Goal: Task Accomplishment & Management: Complete application form

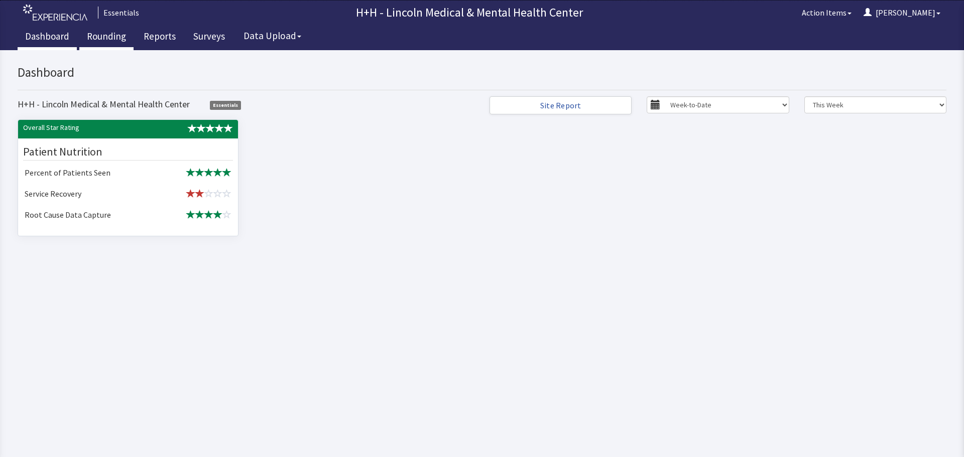
click at [112, 39] on link "Rounding" at bounding box center [106, 37] width 54 height 25
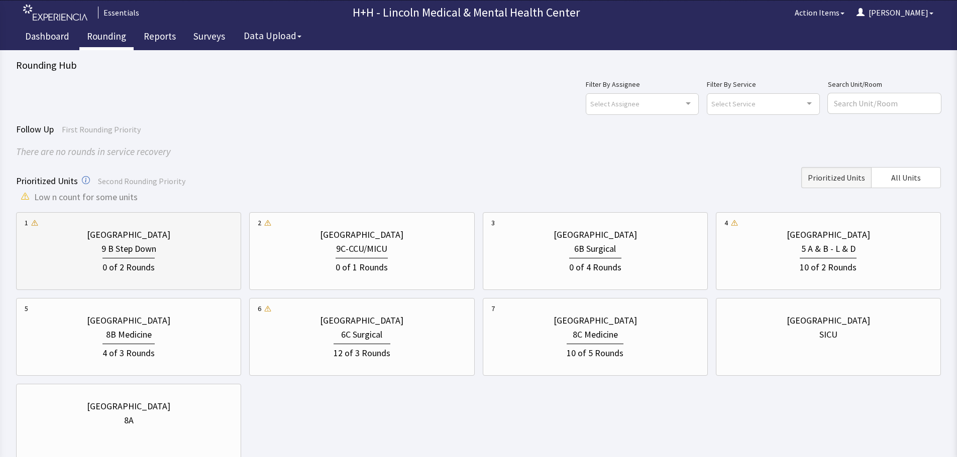
click at [219, 235] on div "Lincoln Medical Center" at bounding box center [129, 235] width 208 height 14
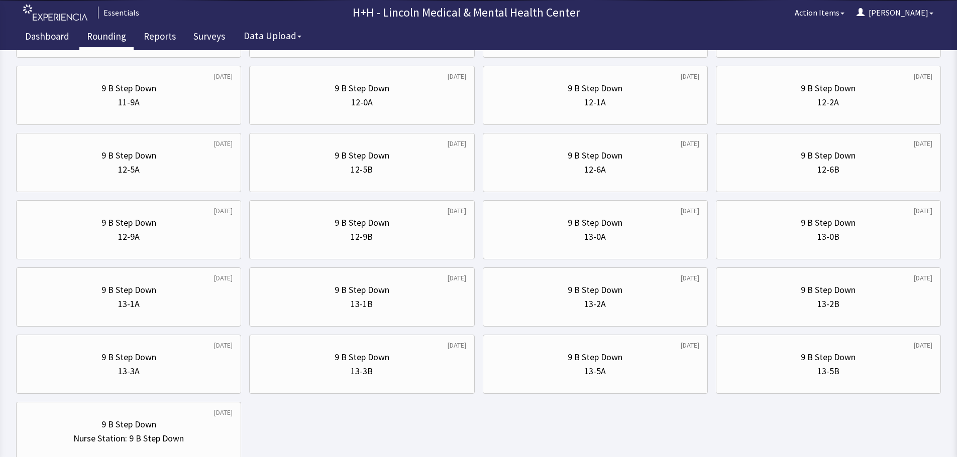
scroll to position [452, 0]
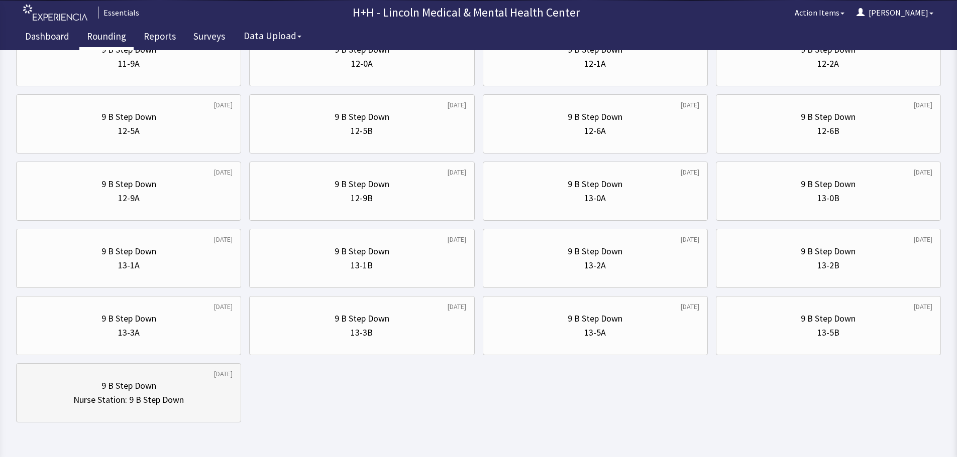
click at [194, 387] on div "9 B Step Down" at bounding box center [129, 386] width 208 height 14
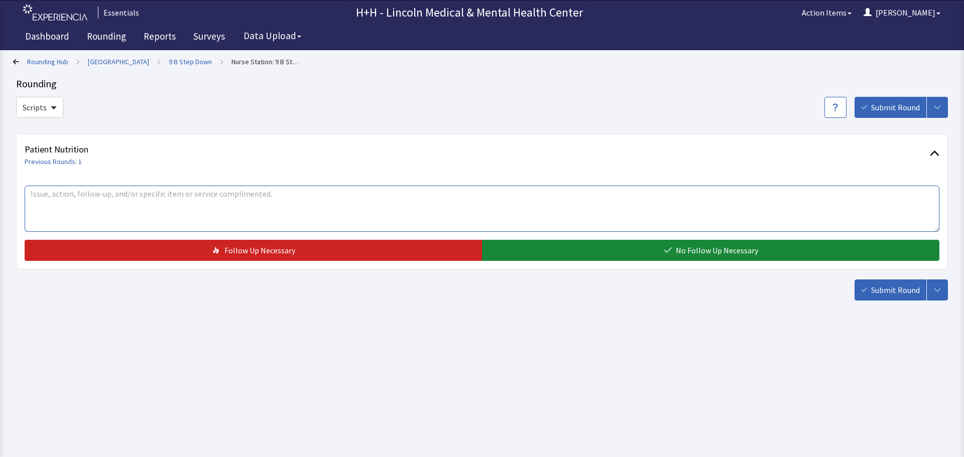
click at [51, 195] on textarea at bounding box center [482, 209] width 915 height 46
click at [99, 37] on link "Rounding" at bounding box center [106, 37] width 54 height 25
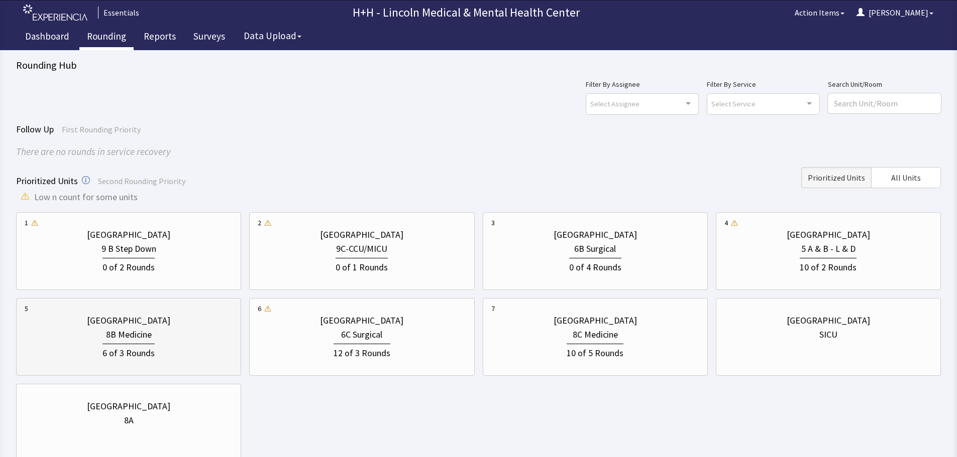
click at [162, 342] on div "6 of 3 Rounds" at bounding box center [129, 351] width 208 height 19
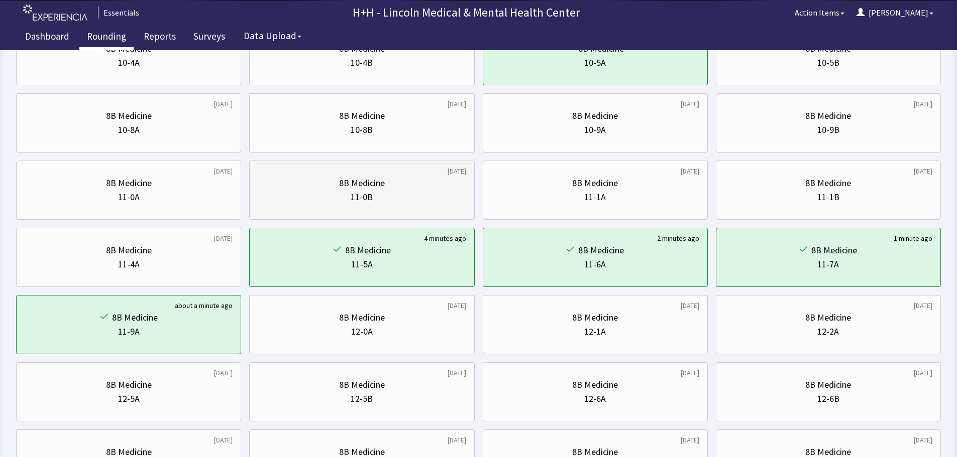
scroll to position [201, 0]
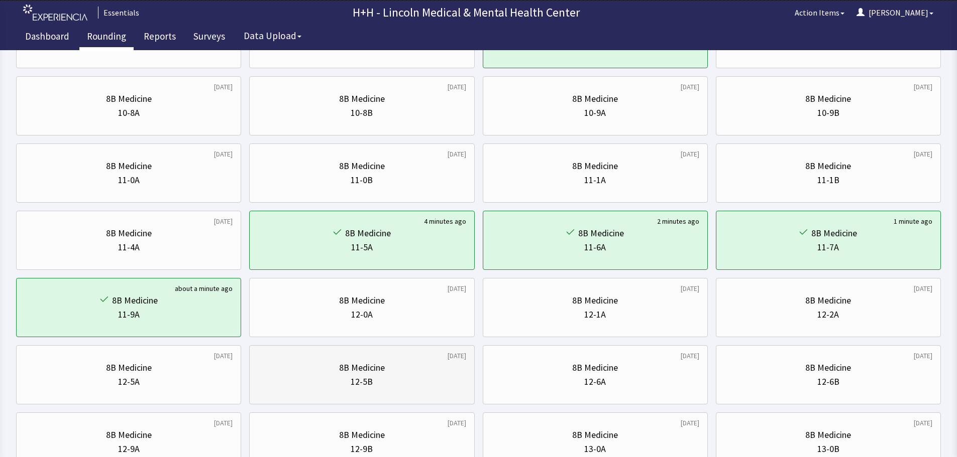
click at [307, 375] on div "12-5B" at bounding box center [362, 382] width 208 height 14
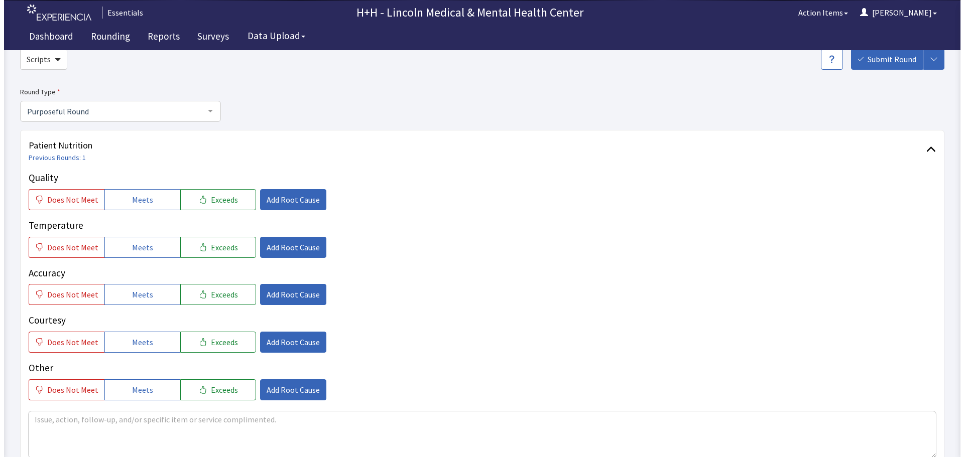
scroll to position [50, 0]
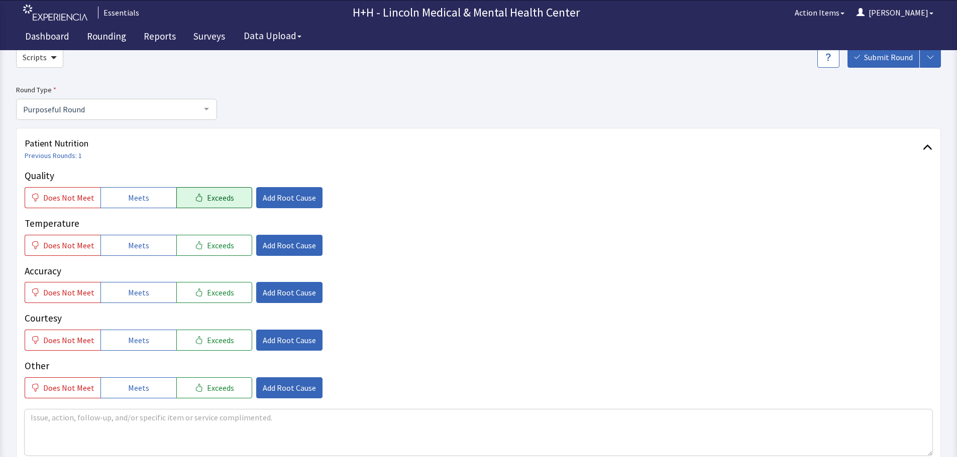
click at [220, 195] on span "Exceeds" at bounding box center [220, 198] width 27 height 12
click at [207, 243] on span "Exceeds" at bounding box center [220, 246] width 27 height 12
click at [195, 291] on icon "button" at bounding box center [199, 293] width 8 height 8
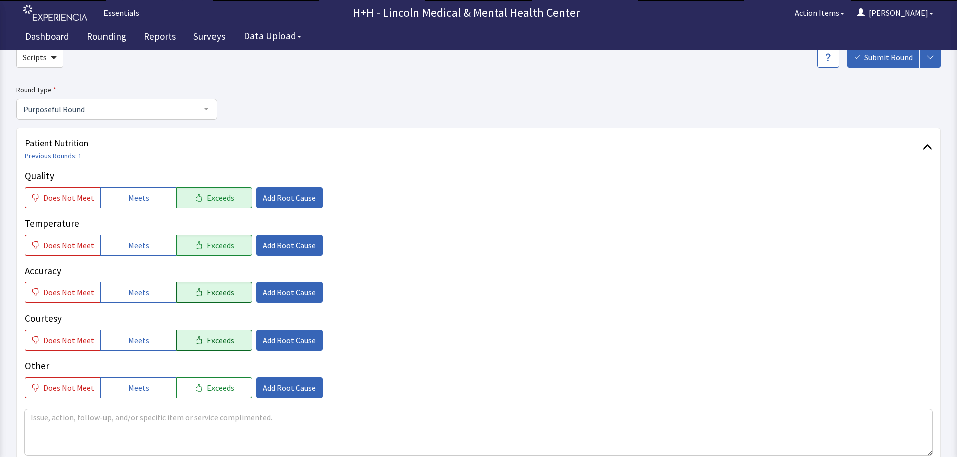
click at [207, 335] on span "Exceeds" at bounding box center [220, 340] width 27 height 12
click at [184, 389] on button "Exceeds" at bounding box center [214, 388] width 76 height 21
click at [283, 339] on span "Add Root Cause" at bounding box center [289, 340] width 53 height 12
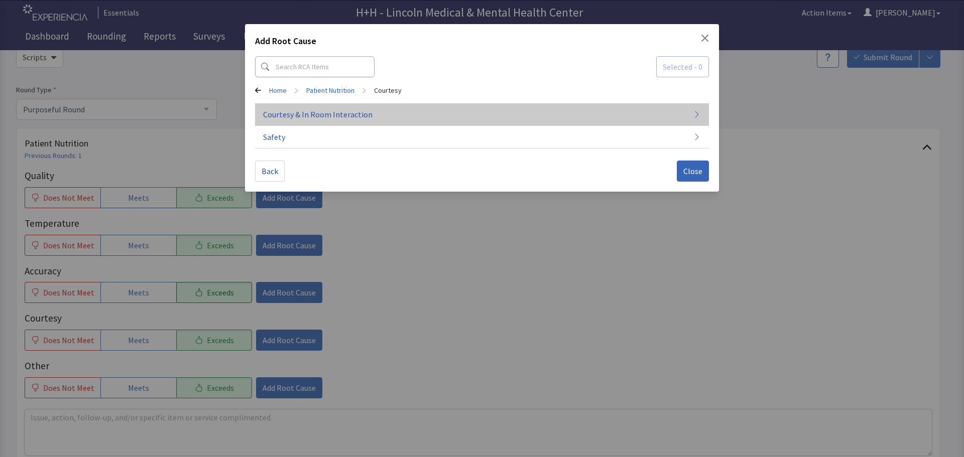
click at [341, 116] on span "Courtesy & In Room Interaction" at bounding box center [317, 114] width 109 height 12
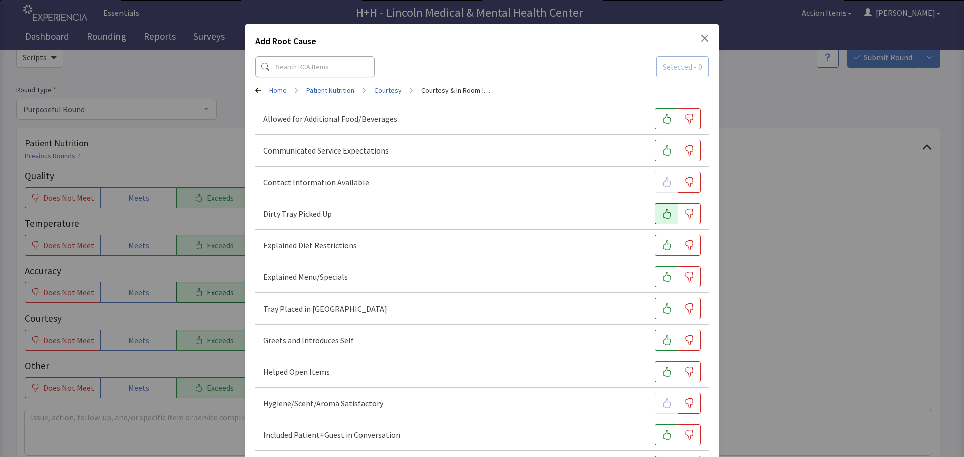
click at [662, 215] on icon "button" at bounding box center [667, 214] width 10 height 10
click at [655, 310] on button "button" at bounding box center [666, 308] width 23 height 21
click at [662, 339] on icon "button" at bounding box center [667, 340] width 10 height 10
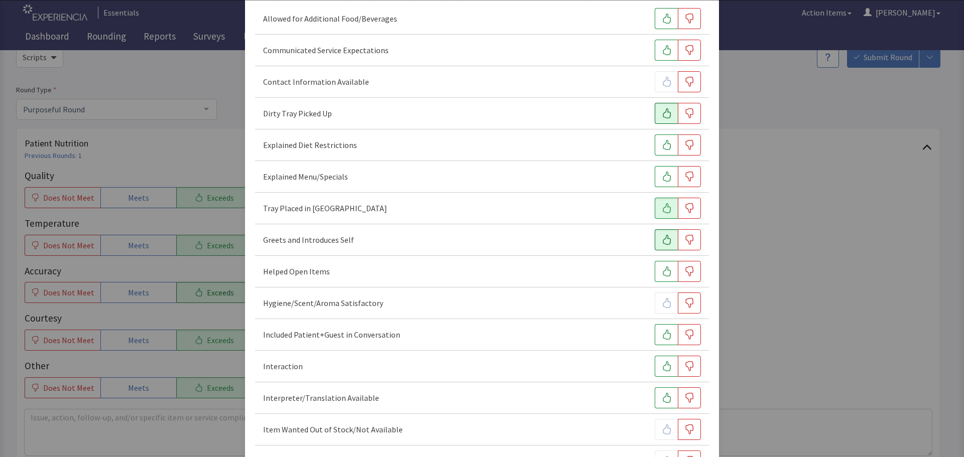
scroll to position [151, 0]
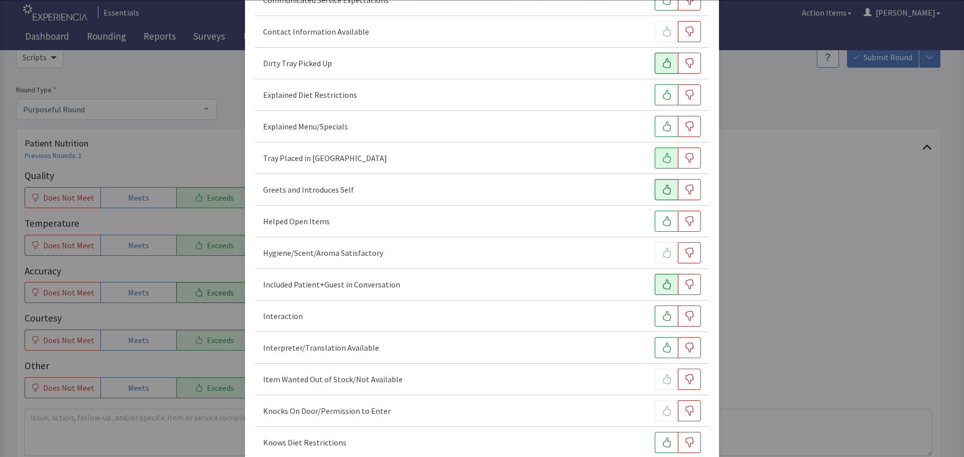
click at [662, 293] on button "button" at bounding box center [666, 284] width 23 height 21
click at [662, 318] on icon "button" at bounding box center [667, 316] width 10 height 10
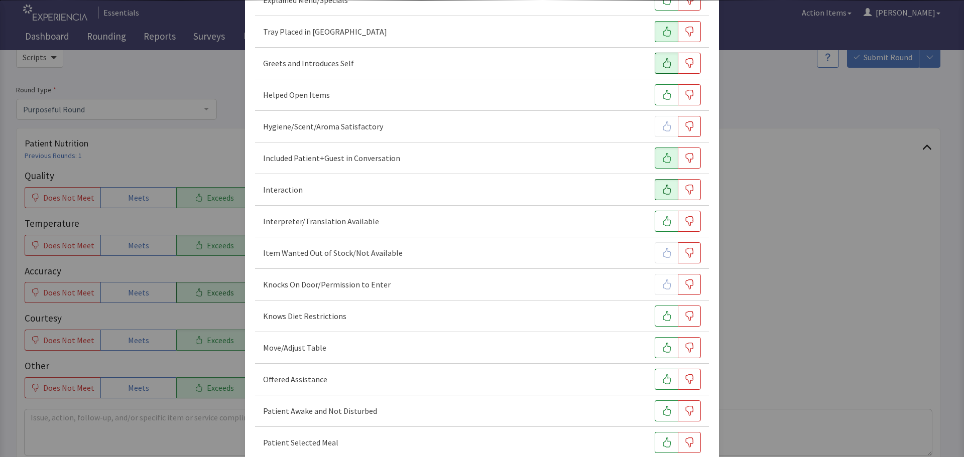
scroll to position [301, 0]
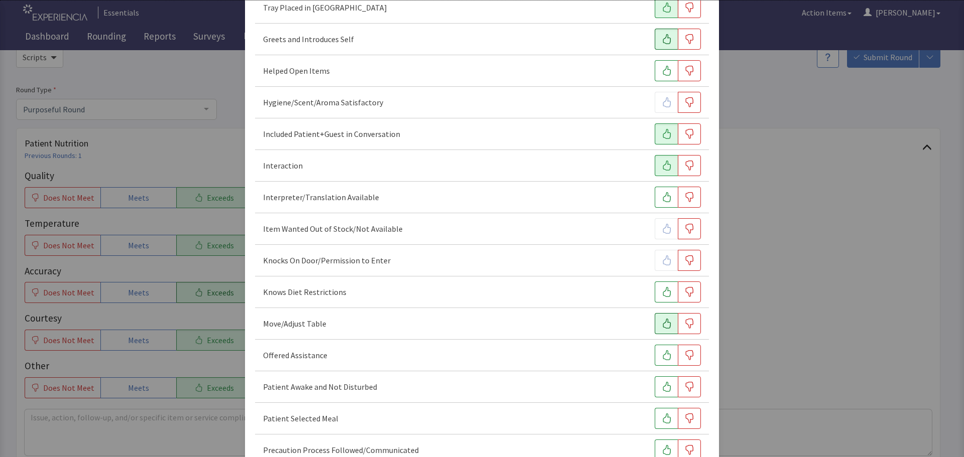
click at [665, 325] on icon "button" at bounding box center [667, 324] width 8 height 10
click at [662, 351] on icon "button" at bounding box center [667, 356] width 10 height 10
click at [655, 387] on button "button" at bounding box center [666, 387] width 23 height 21
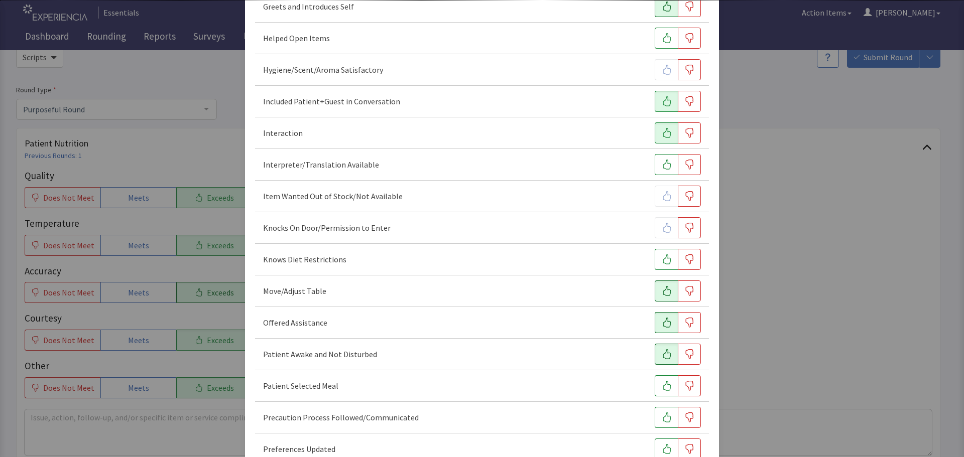
scroll to position [352, 0]
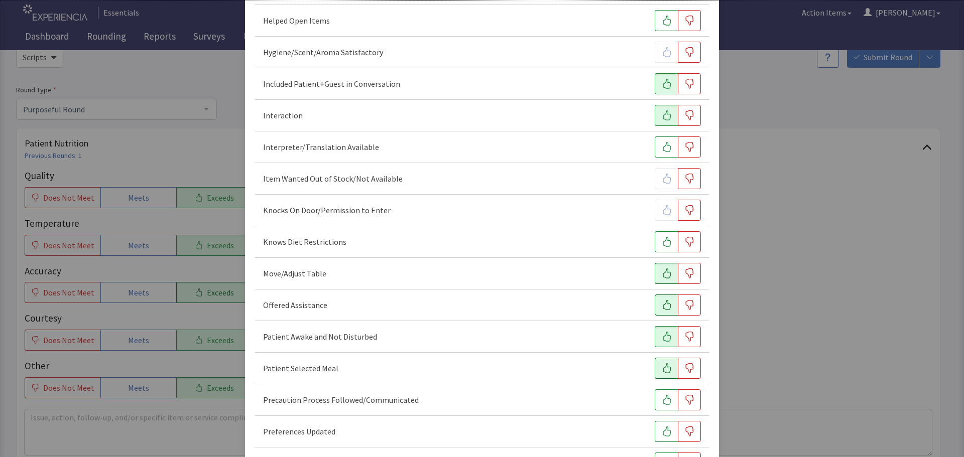
click at [662, 370] on icon "button" at bounding box center [667, 369] width 10 height 10
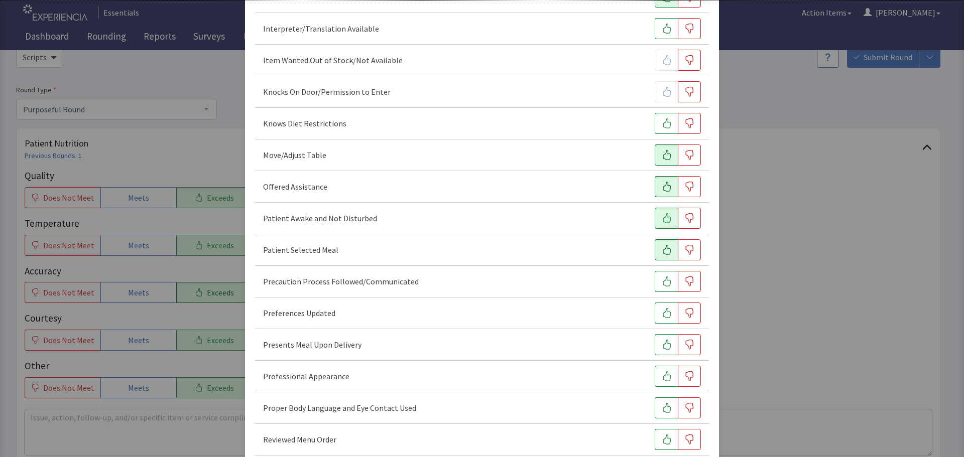
scroll to position [502, 0]
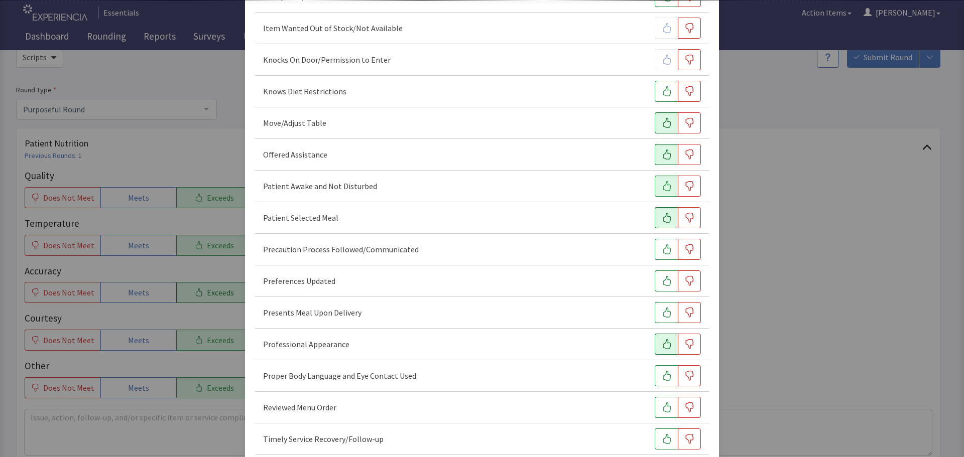
click at [665, 344] on icon "button" at bounding box center [667, 344] width 10 height 10
click at [662, 376] on icon "button" at bounding box center [667, 376] width 10 height 10
click at [655, 310] on button "button" at bounding box center [666, 312] width 23 height 21
click at [663, 282] on icon "button" at bounding box center [667, 281] width 10 height 10
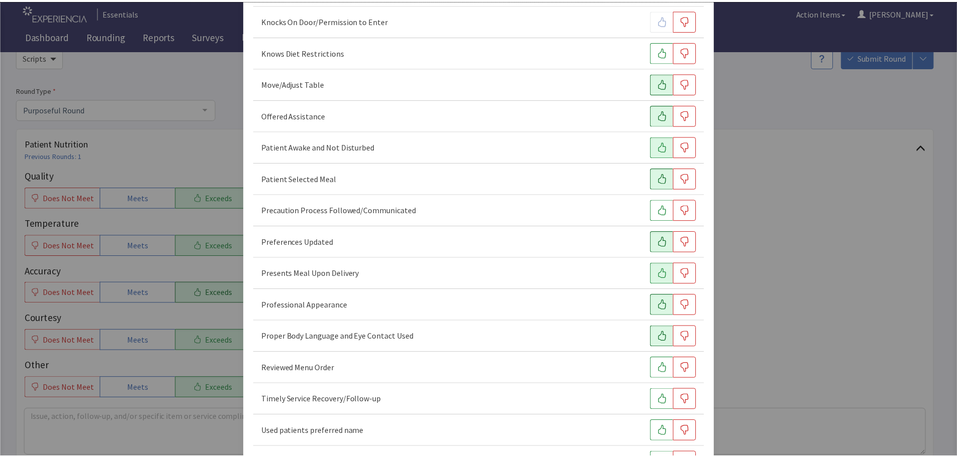
scroll to position [603, 0]
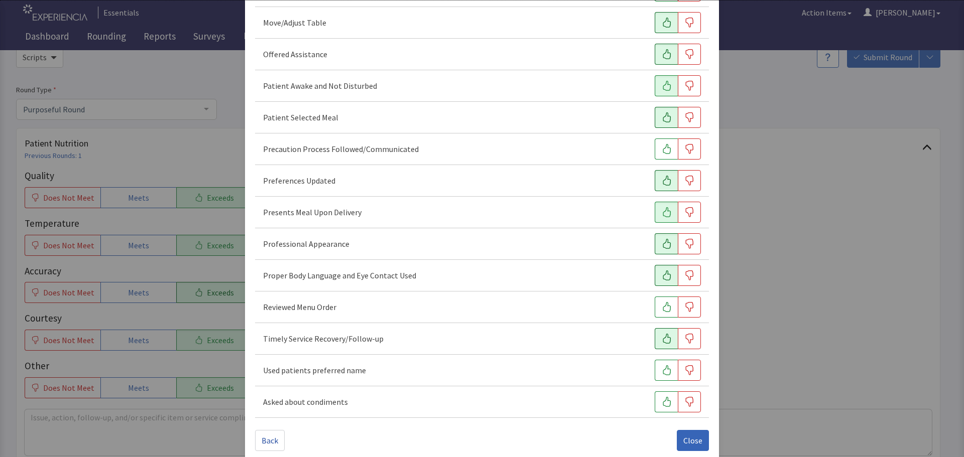
click at [655, 330] on button "button" at bounding box center [666, 338] width 23 height 21
click at [662, 369] on icon "button" at bounding box center [667, 371] width 10 height 10
click at [683, 440] on span "Close" at bounding box center [692, 441] width 19 height 12
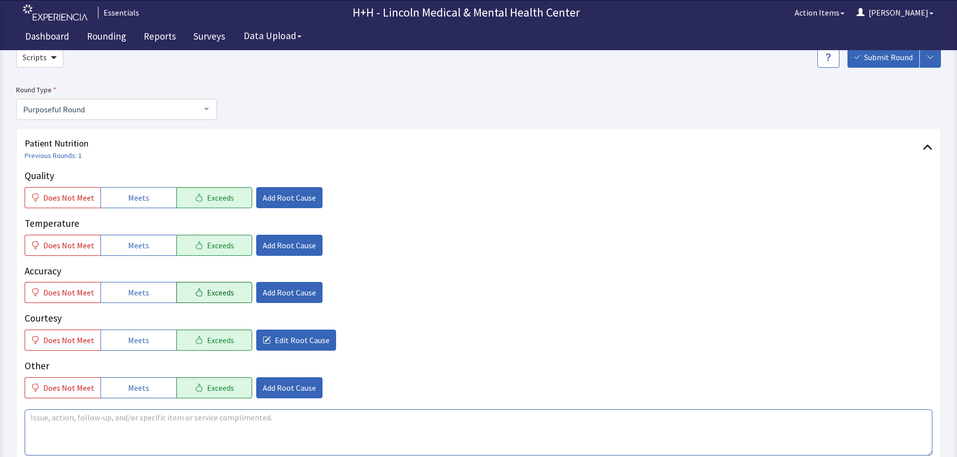
click at [41, 416] on textarea at bounding box center [478, 433] width 907 height 46
drag, startPoint x: 93, startPoint y: 415, endPoint x: 102, endPoint y: 415, distance: 9.0
click at [94, 415] on textarea "Gentleman said he likes" at bounding box center [478, 433] width 907 height 46
click at [147, 417] on textarea "Gentleman said he has been likes" at bounding box center [478, 433] width 907 height 46
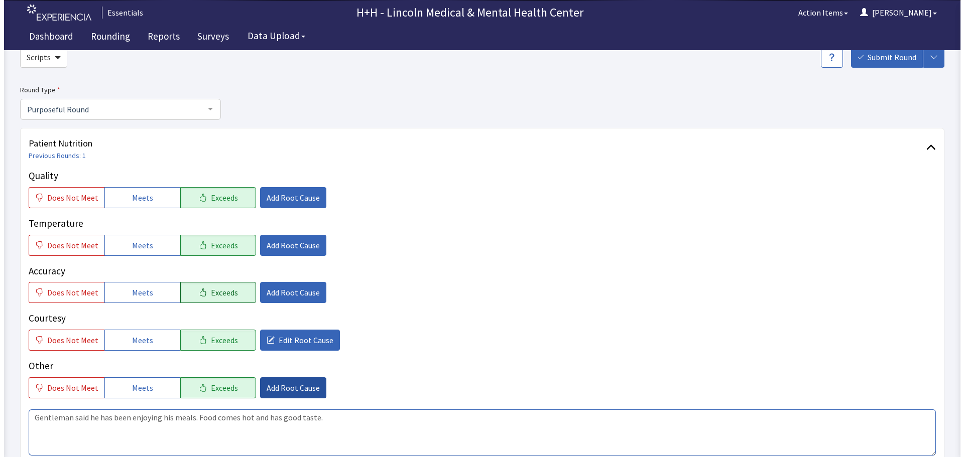
scroll to position [100, 0]
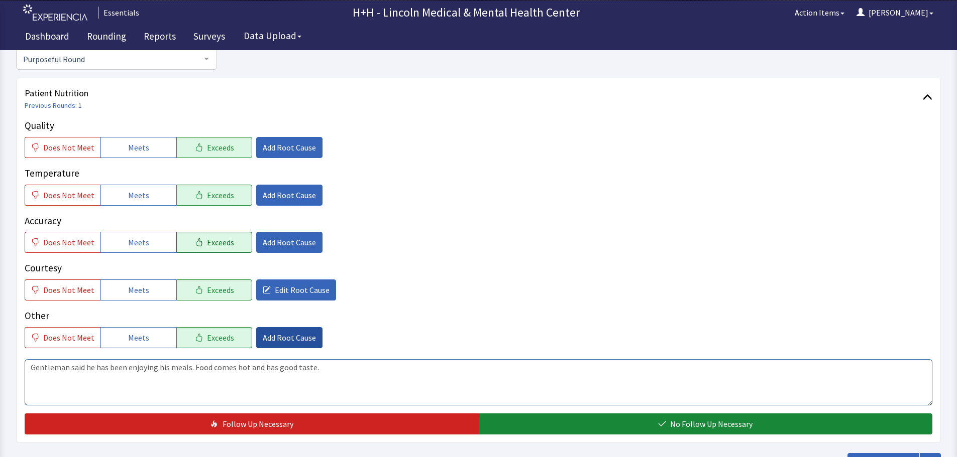
type textarea "Gentleman said he has been enjoying his meals. Food comes hot and has good tast…"
click at [265, 334] on span "Add Root Cause" at bounding box center [289, 338] width 53 height 12
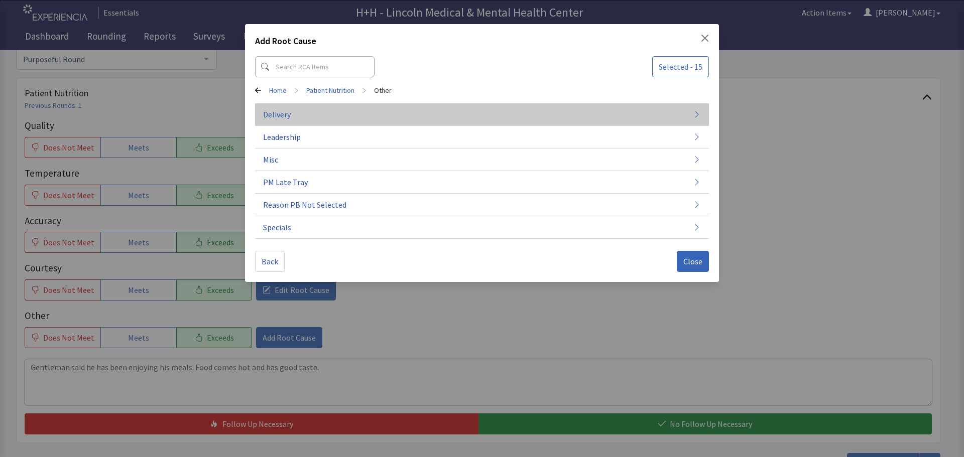
click at [294, 110] on button "Delivery" at bounding box center [482, 114] width 454 height 23
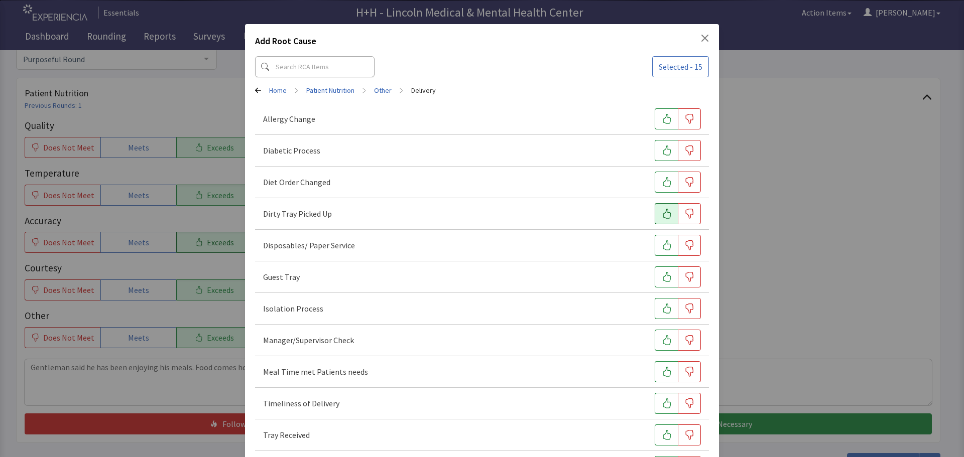
click at [662, 210] on icon "button" at bounding box center [667, 214] width 10 height 10
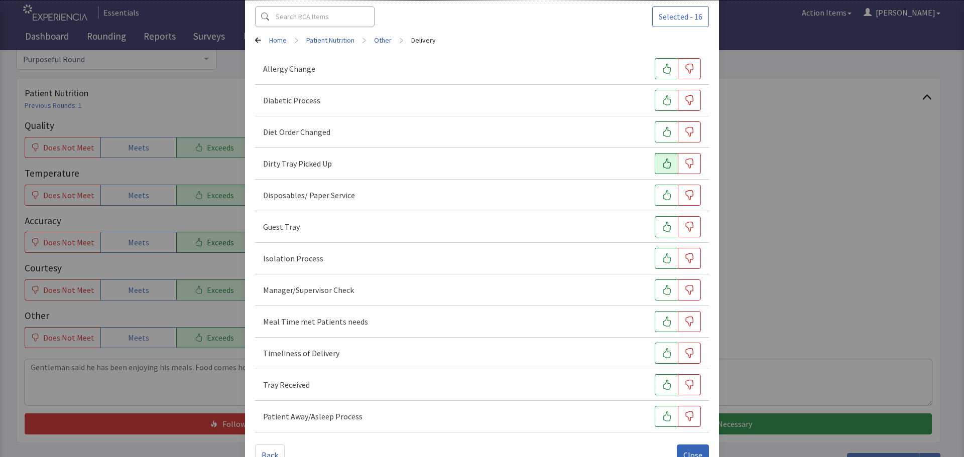
scroll to position [77, 0]
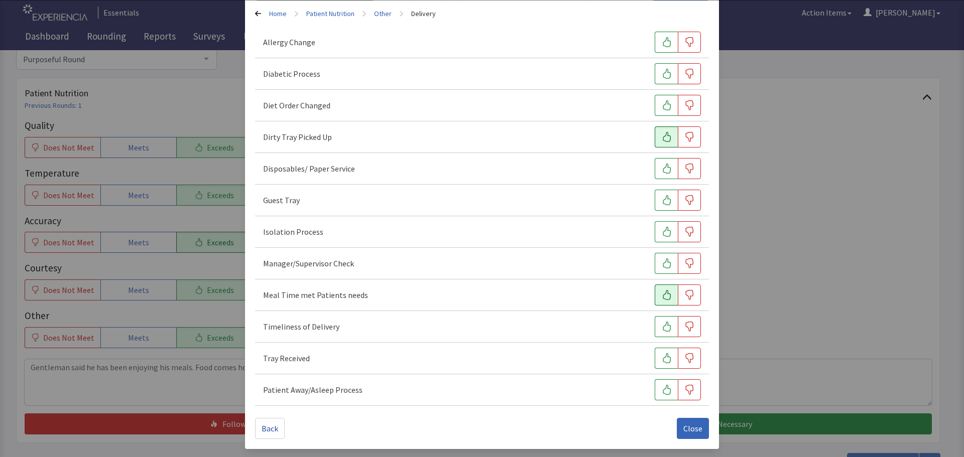
click at [663, 294] on icon "button" at bounding box center [667, 295] width 8 height 10
click at [668, 326] on button "button" at bounding box center [666, 326] width 23 height 21
click at [664, 360] on icon "button" at bounding box center [667, 359] width 8 height 10
click at [689, 424] on span "Close" at bounding box center [692, 429] width 19 height 12
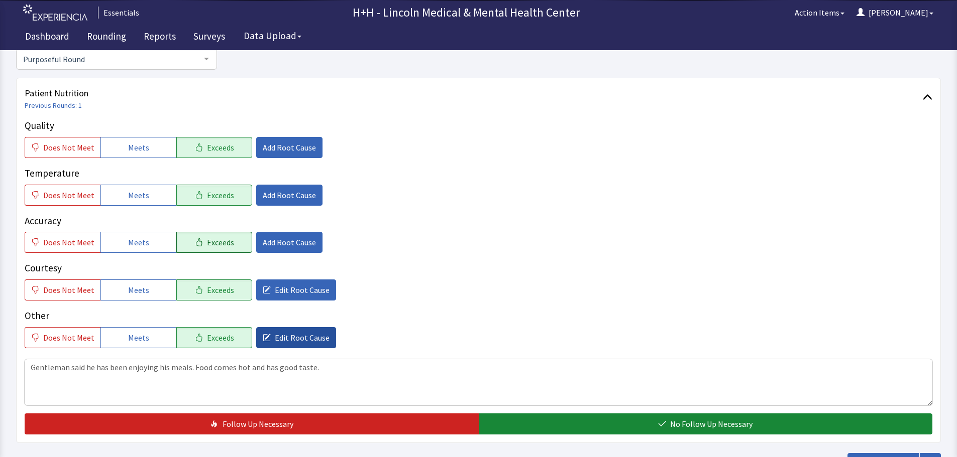
click at [292, 336] on span "Edit Root Cause" at bounding box center [302, 338] width 55 height 12
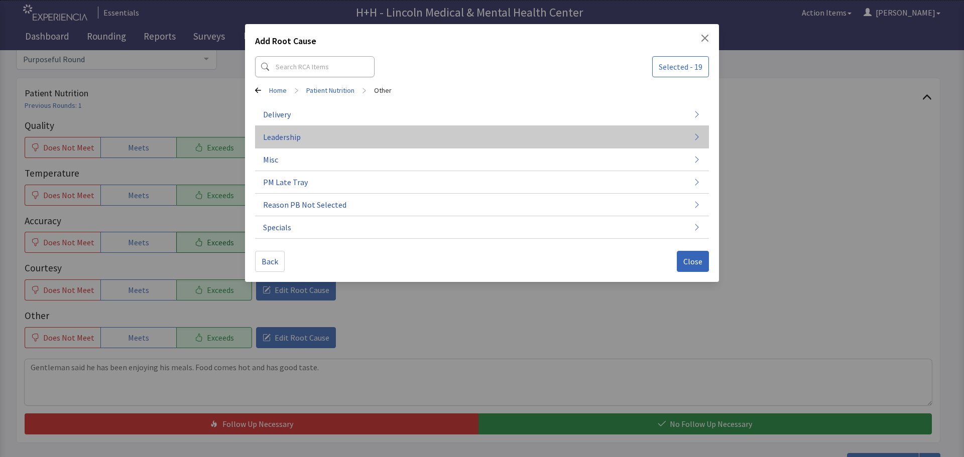
click at [292, 135] on span "Leadership" at bounding box center [282, 137] width 38 height 12
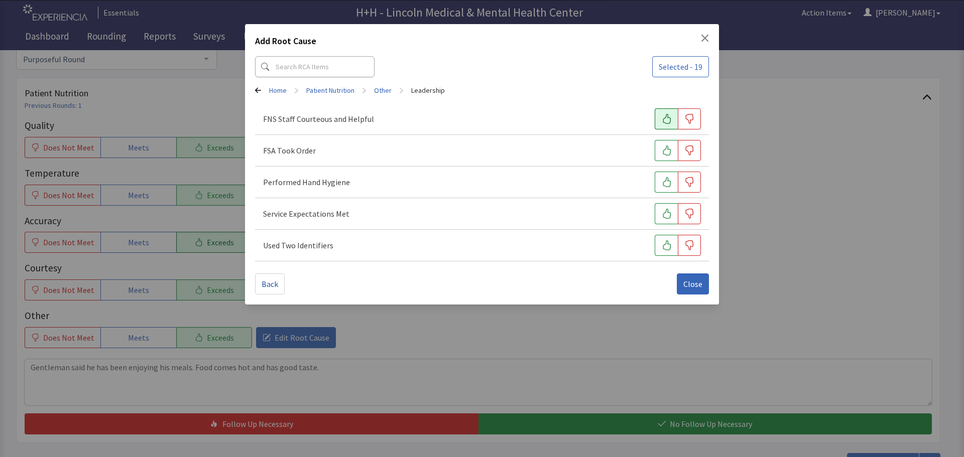
click at [671, 116] on icon "button" at bounding box center [667, 119] width 10 height 10
click at [670, 158] on button "button" at bounding box center [666, 150] width 23 height 21
click at [671, 181] on icon "button" at bounding box center [667, 182] width 10 height 10
click at [669, 209] on icon "button" at bounding box center [667, 214] width 10 height 10
click at [661, 241] on button "button" at bounding box center [666, 245] width 23 height 21
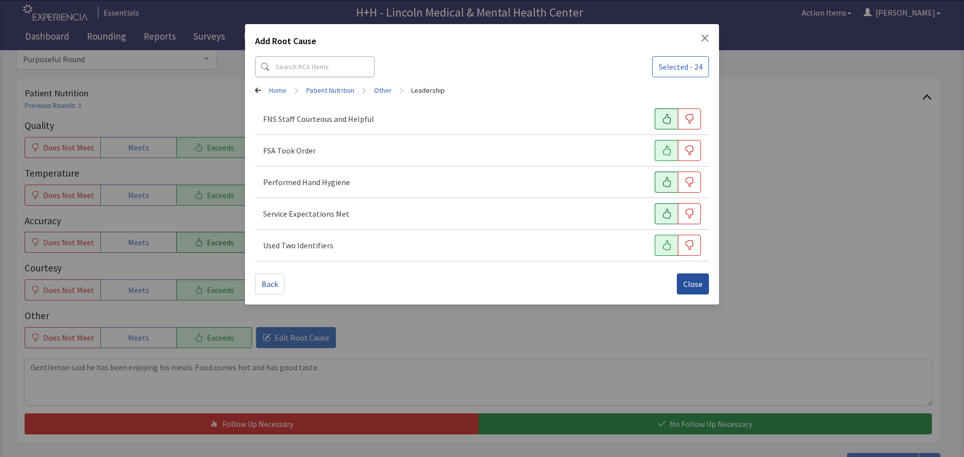
click at [684, 279] on span "Close" at bounding box center [692, 284] width 19 height 12
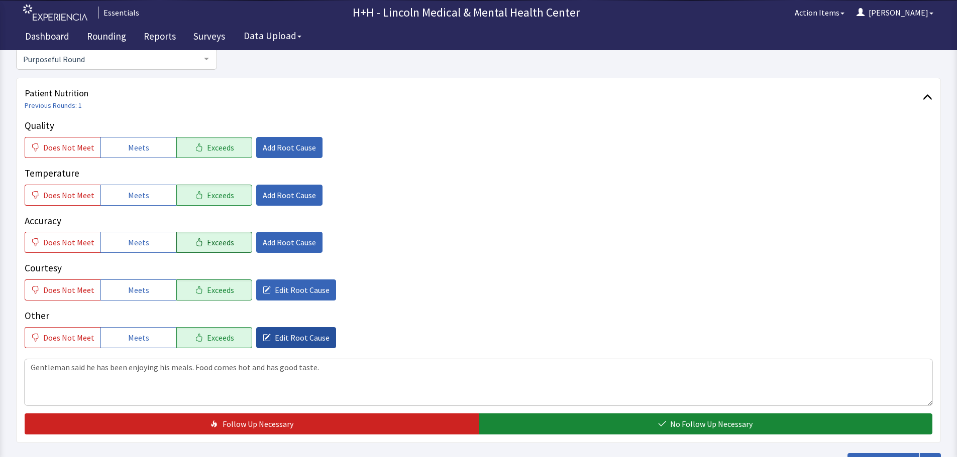
click at [275, 339] on span "Edit Root Cause" at bounding box center [302, 338] width 55 height 12
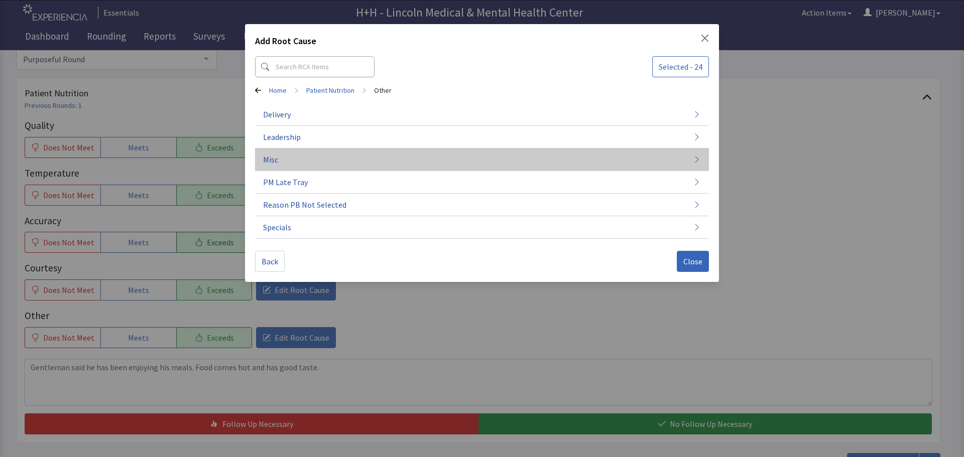
click at [322, 157] on button "Misc" at bounding box center [482, 160] width 454 height 23
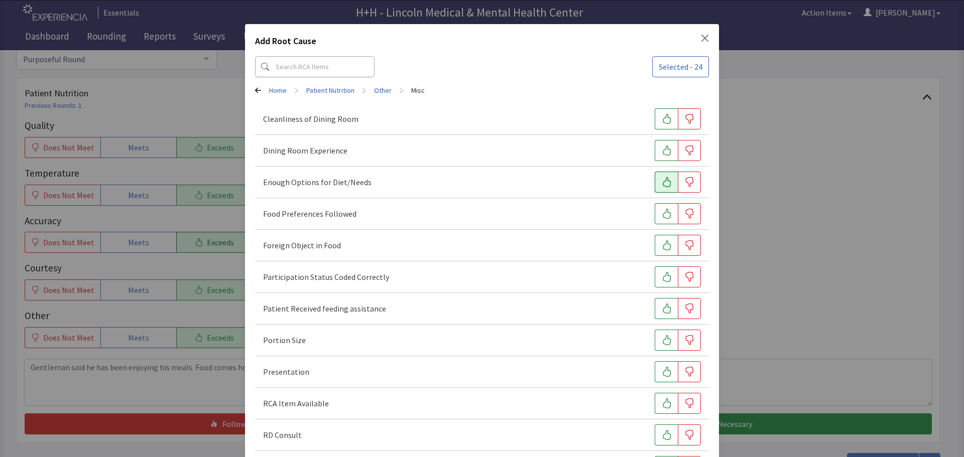
click at [662, 178] on icon "button" at bounding box center [667, 182] width 10 height 10
click at [663, 212] on icon "button" at bounding box center [667, 214] width 8 height 10
click at [655, 336] on button "button" at bounding box center [666, 340] width 23 height 21
click at [662, 371] on icon "button" at bounding box center [667, 372] width 10 height 10
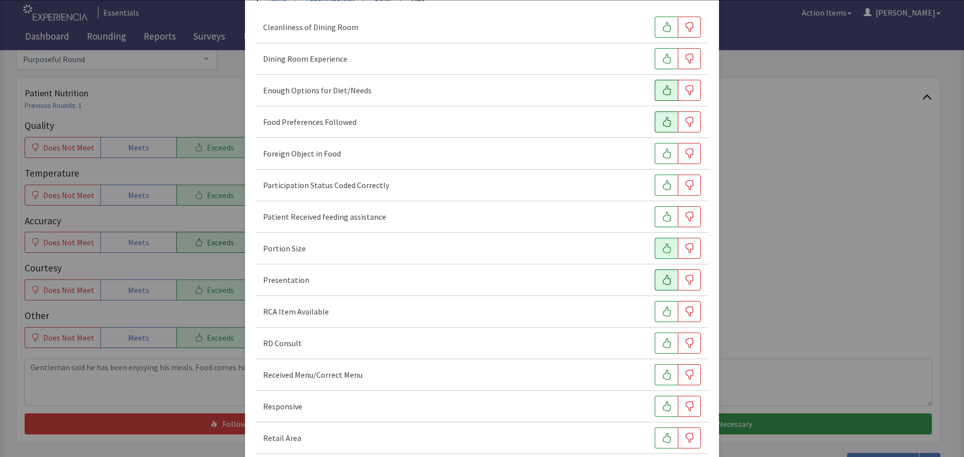
scroll to position [100, 0]
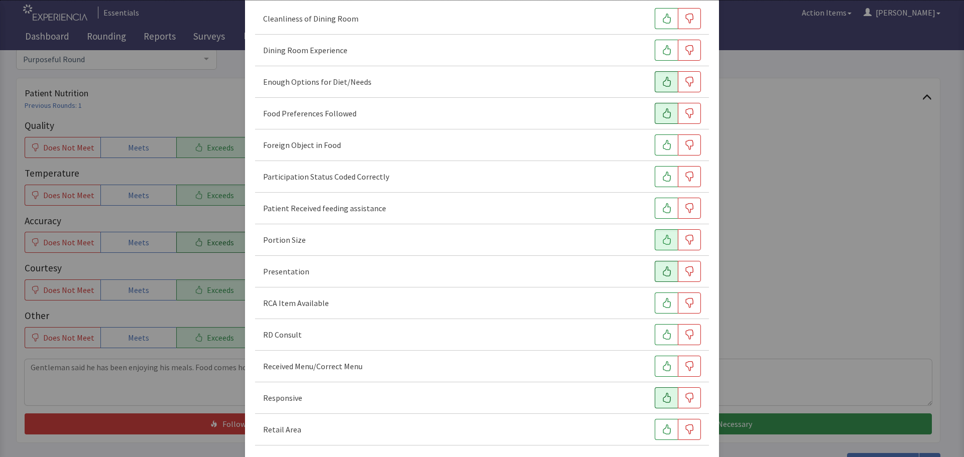
click at [662, 402] on icon "button" at bounding box center [667, 398] width 10 height 10
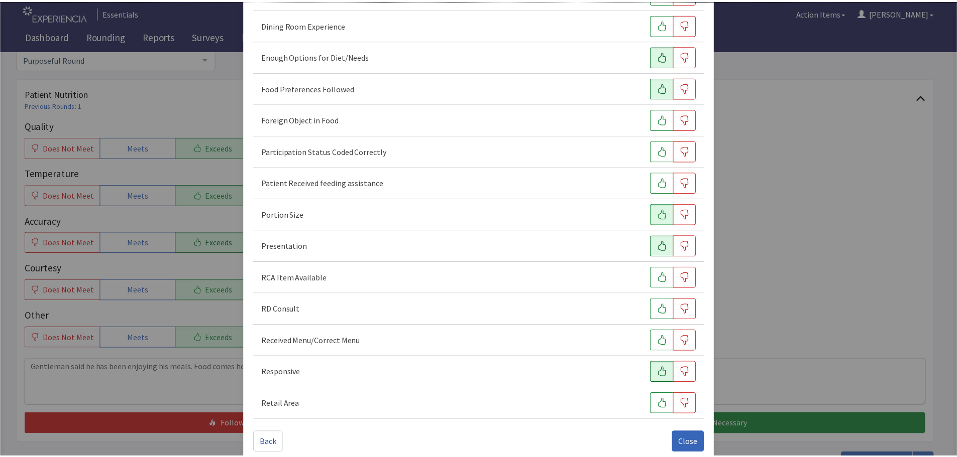
scroll to position [140, 0]
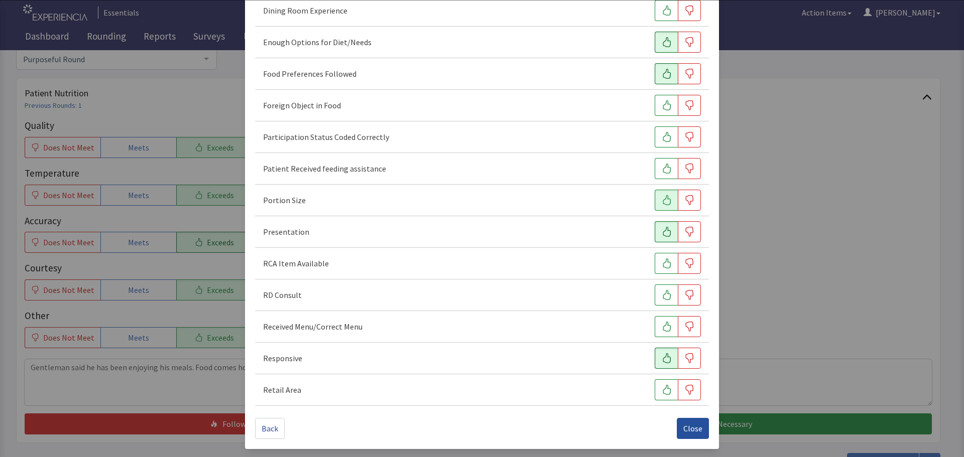
click at [685, 428] on span "Close" at bounding box center [692, 429] width 19 height 12
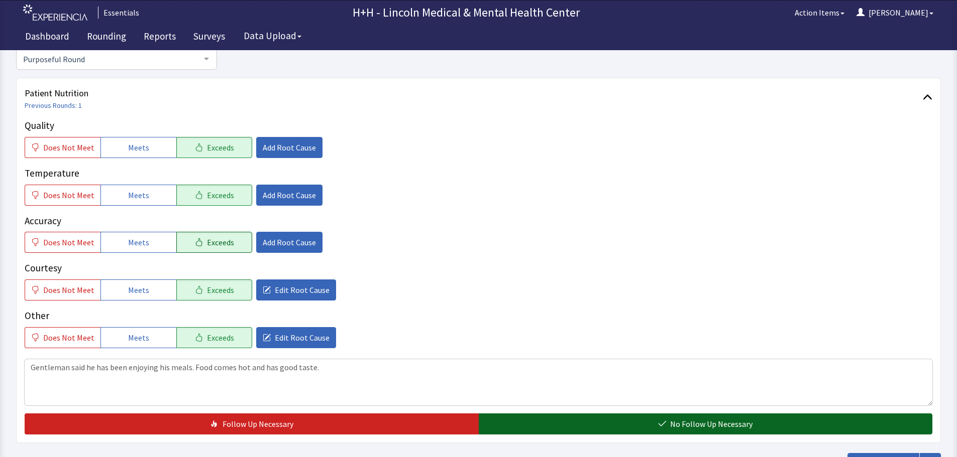
click at [677, 430] on span "No Follow Up Necessary" at bounding box center [711, 424] width 82 height 12
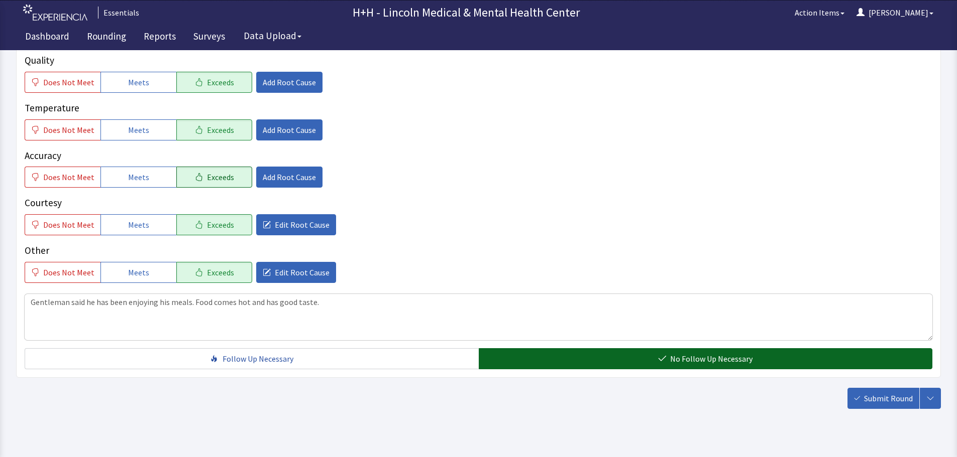
scroll to position [184, 0]
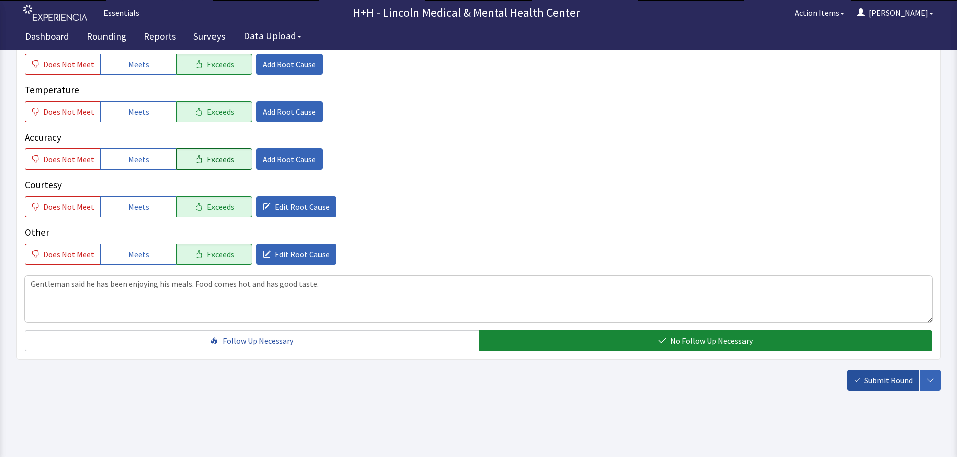
click at [883, 379] on span "Submit Round" at bounding box center [888, 381] width 49 height 12
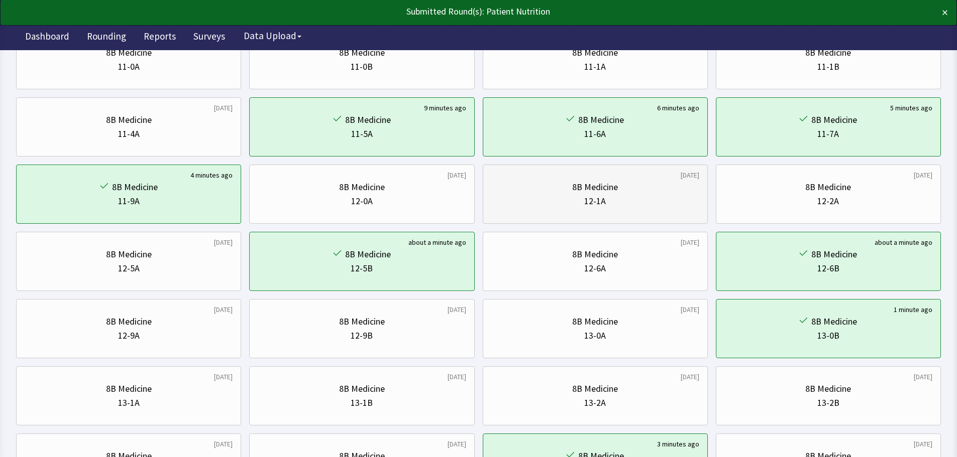
scroll to position [452, 0]
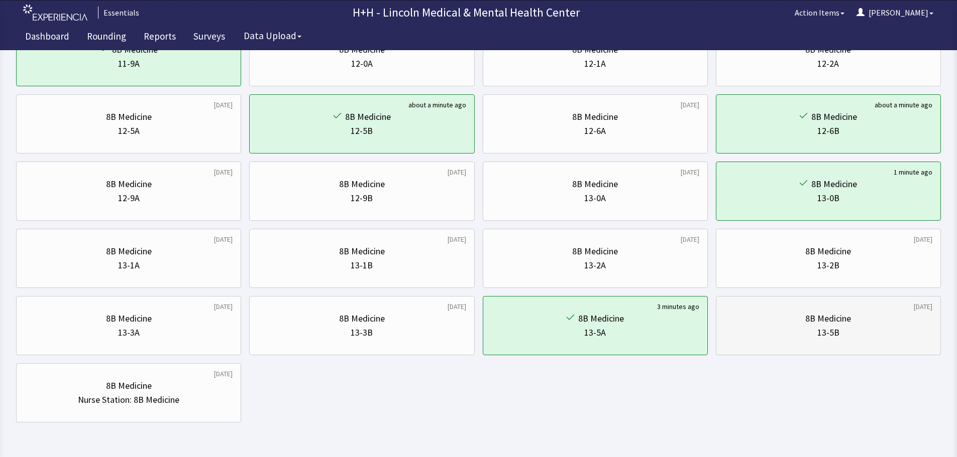
click at [771, 319] on div "8B Medicine" at bounding box center [828, 319] width 208 height 14
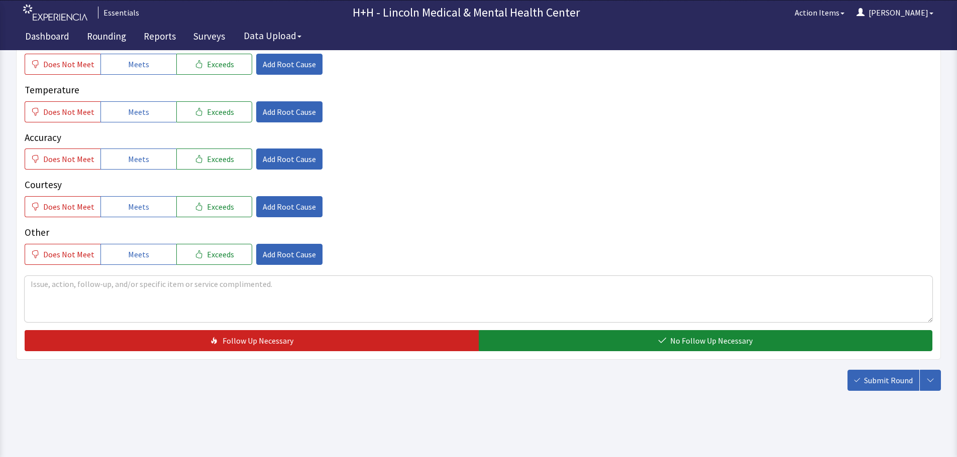
scroll to position [33, 0]
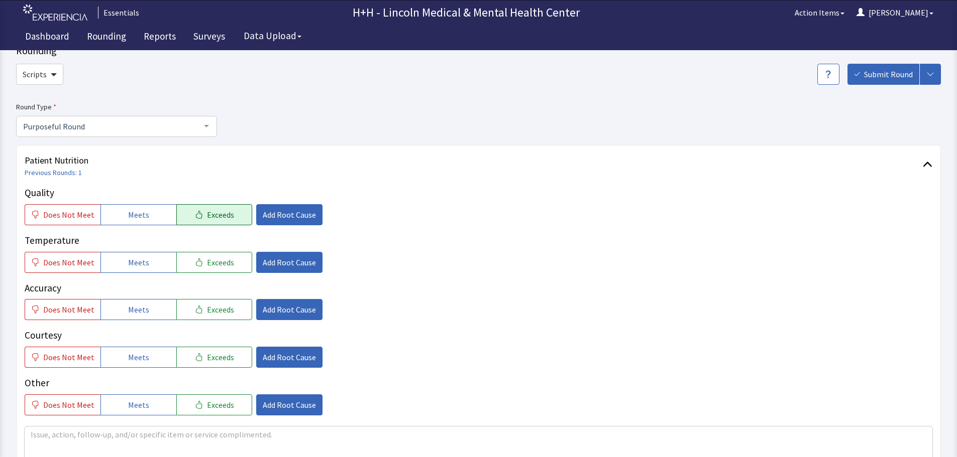
click at [211, 216] on span "Exceeds" at bounding box center [220, 215] width 27 height 12
click at [220, 262] on span "Exceeds" at bounding box center [220, 263] width 27 height 12
click at [223, 310] on span "Exceeds" at bounding box center [220, 310] width 27 height 12
click at [211, 358] on span "Exceeds" at bounding box center [220, 358] width 27 height 12
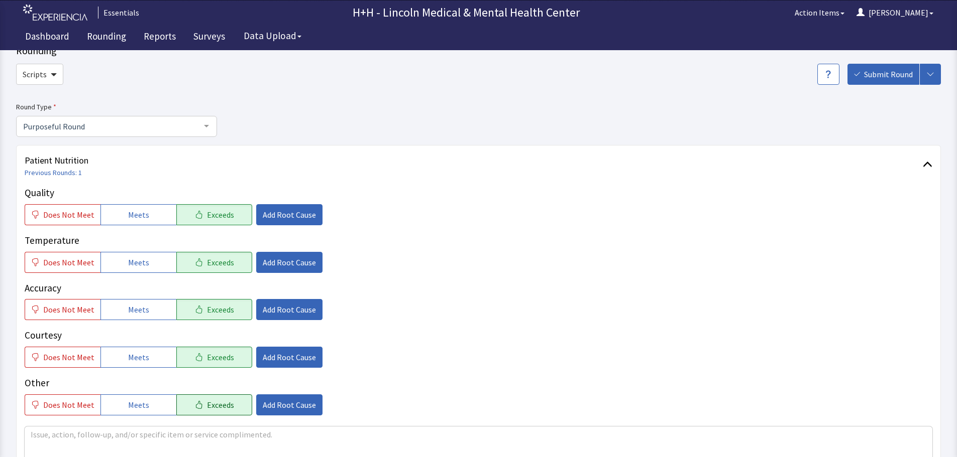
click at [212, 405] on span "Exceeds" at bounding box center [220, 405] width 27 height 12
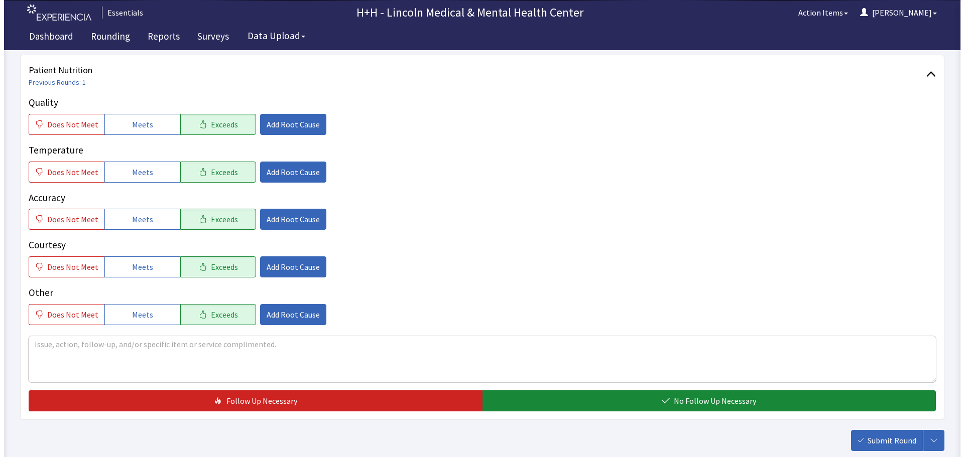
scroll to position [134, 0]
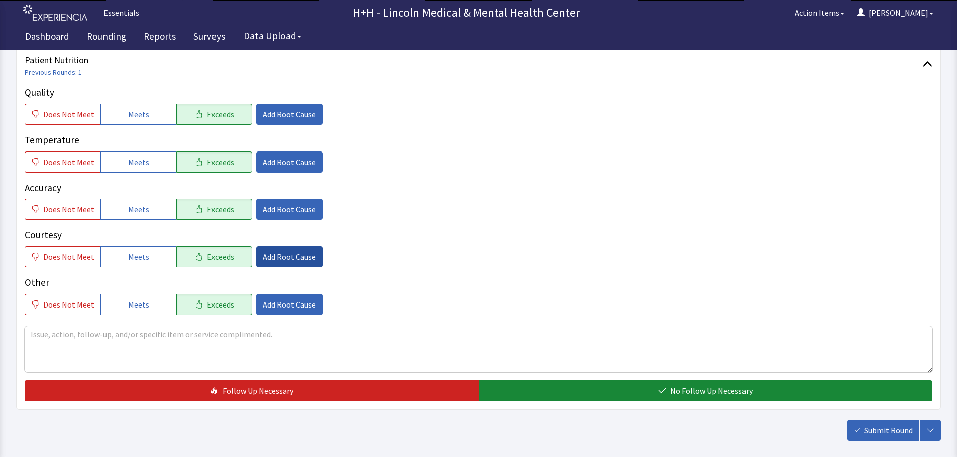
click at [299, 261] on span "Add Root Cause" at bounding box center [289, 257] width 53 height 12
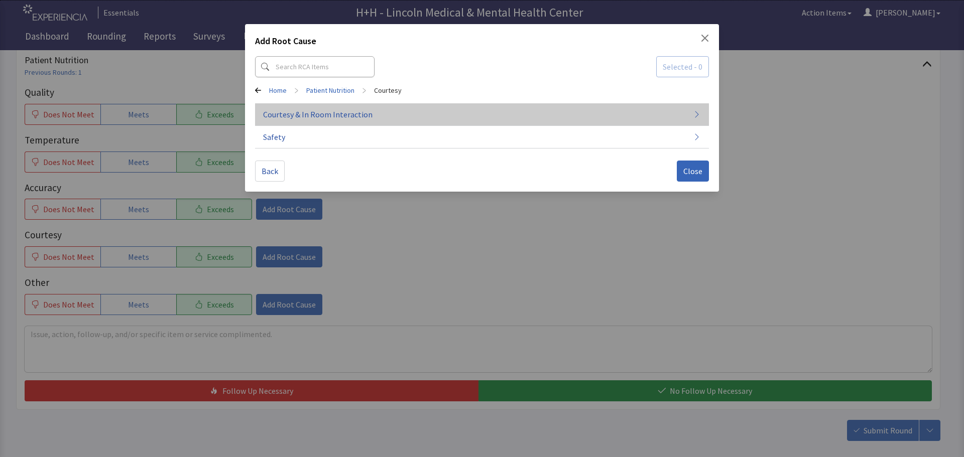
click at [285, 119] on span "Courtesy & In Room Interaction" at bounding box center [317, 114] width 109 height 12
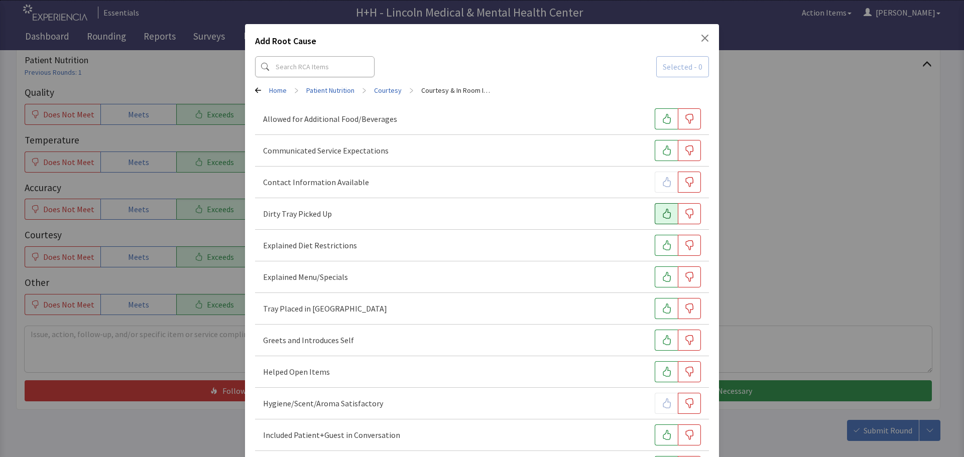
click at [662, 211] on icon "button" at bounding box center [667, 214] width 10 height 10
click at [662, 306] on icon "button" at bounding box center [667, 309] width 10 height 10
click at [662, 337] on icon "button" at bounding box center [667, 340] width 10 height 10
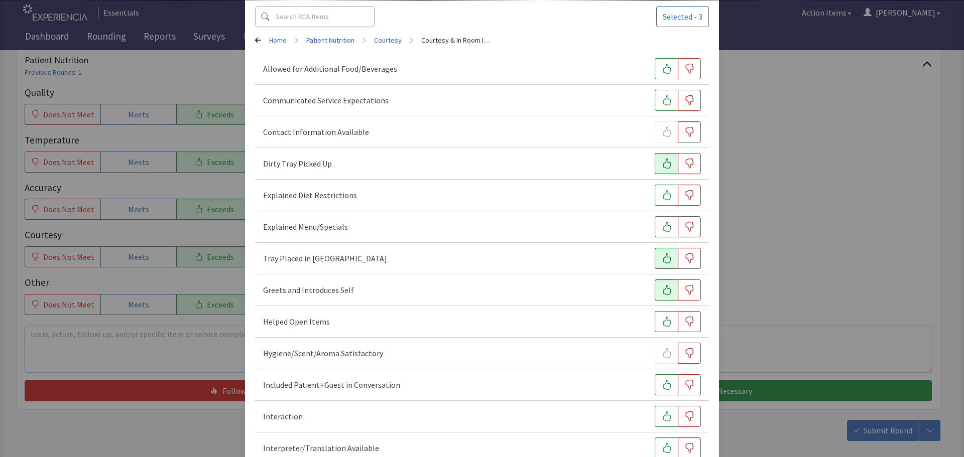
scroll to position [100, 0]
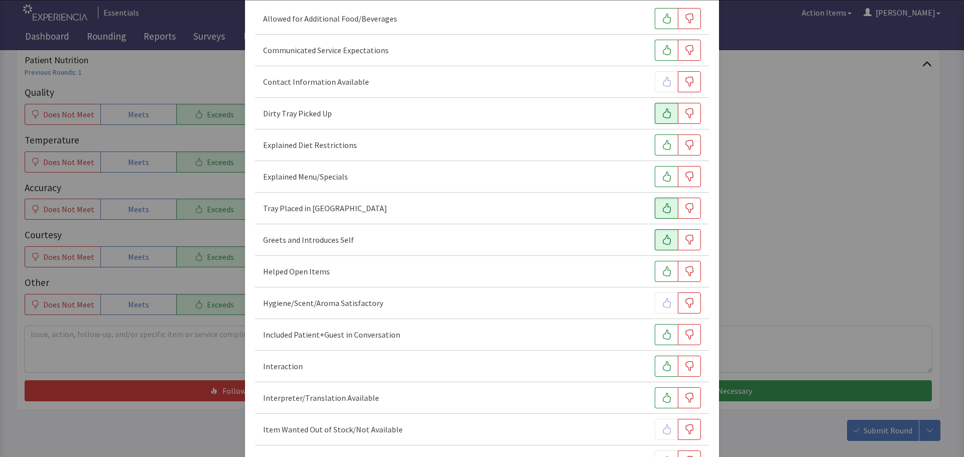
click at [662, 339] on icon "button" at bounding box center [667, 335] width 10 height 10
click at [664, 366] on icon "button" at bounding box center [667, 367] width 8 height 10
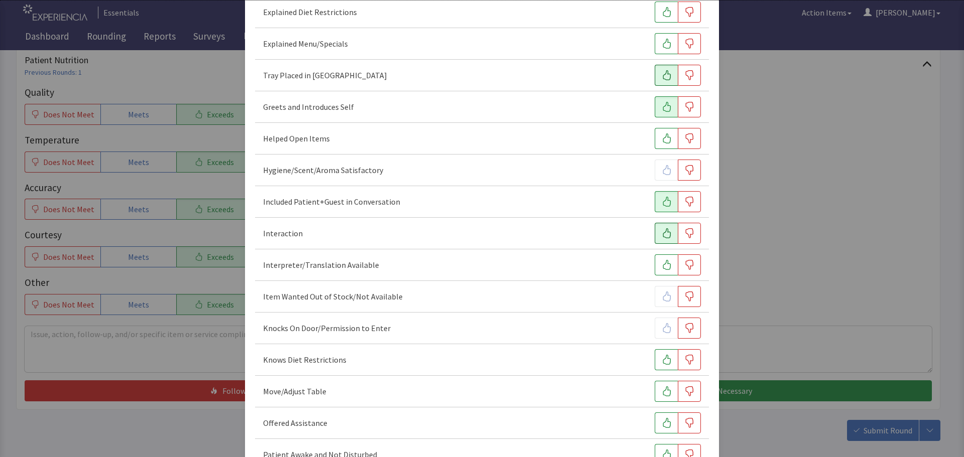
scroll to position [251, 0]
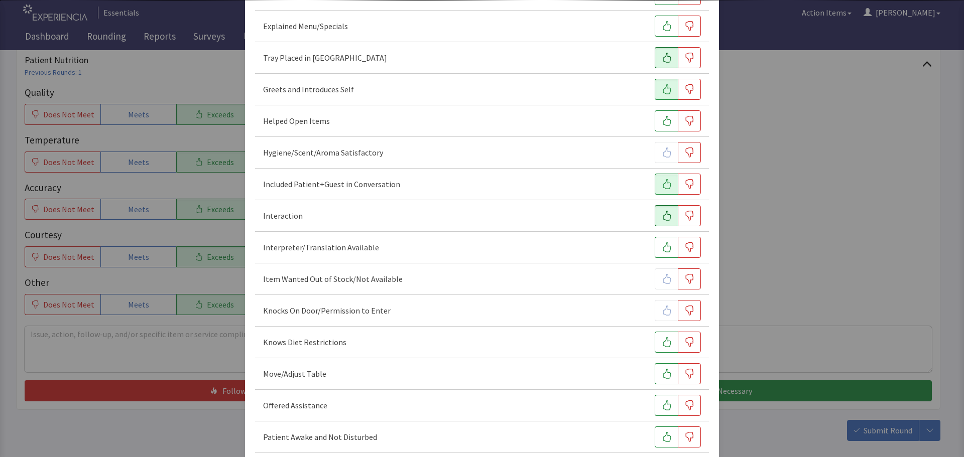
click at [663, 365] on button "button" at bounding box center [666, 374] width 23 height 21
click at [662, 407] on icon "button" at bounding box center [667, 406] width 10 height 10
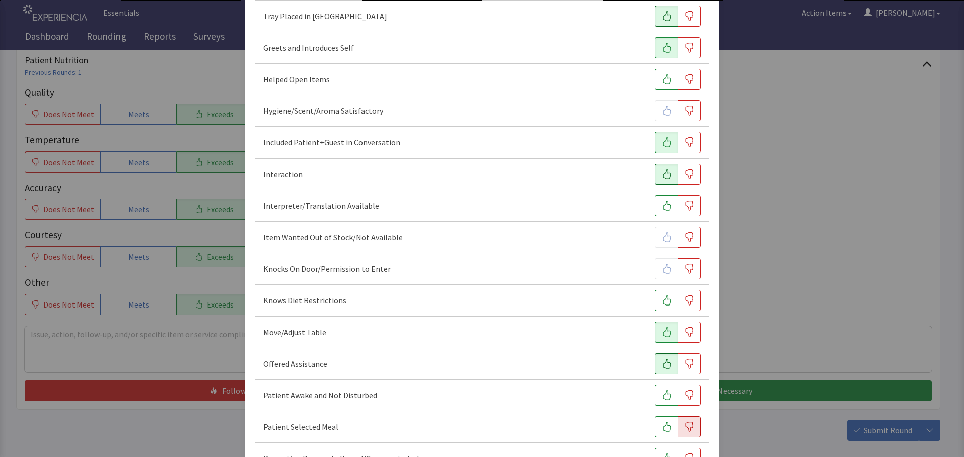
scroll to position [402, 0]
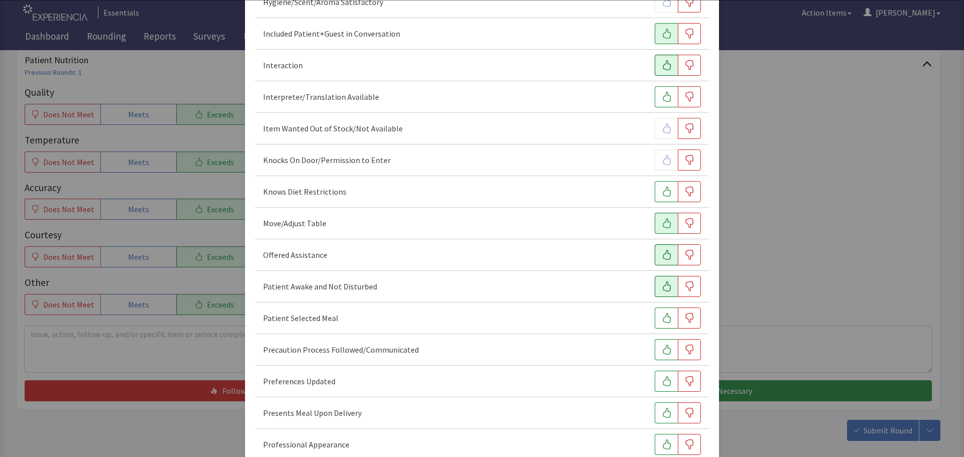
click at [663, 283] on icon "button" at bounding box center [667, 287] width 8 height 10
click at [662, 319] on icon "button" at bounding box center [667, 318] width 10 height 10
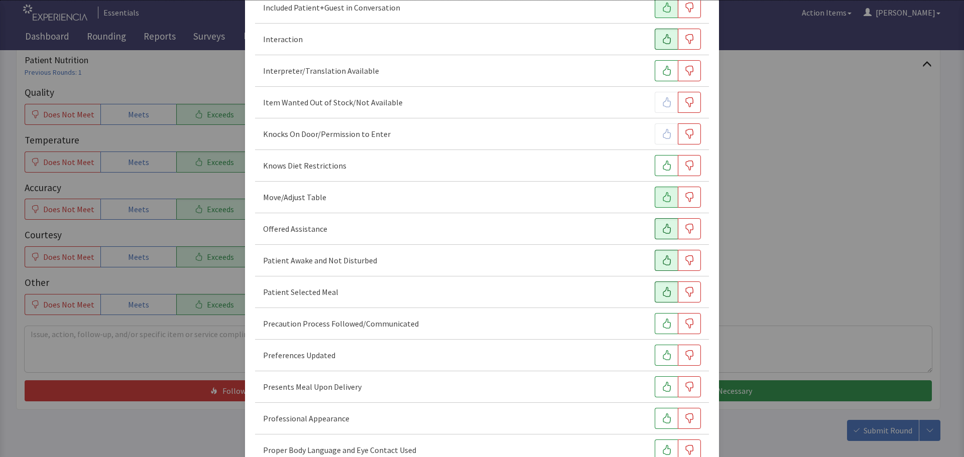
scroll to position [452, 0]
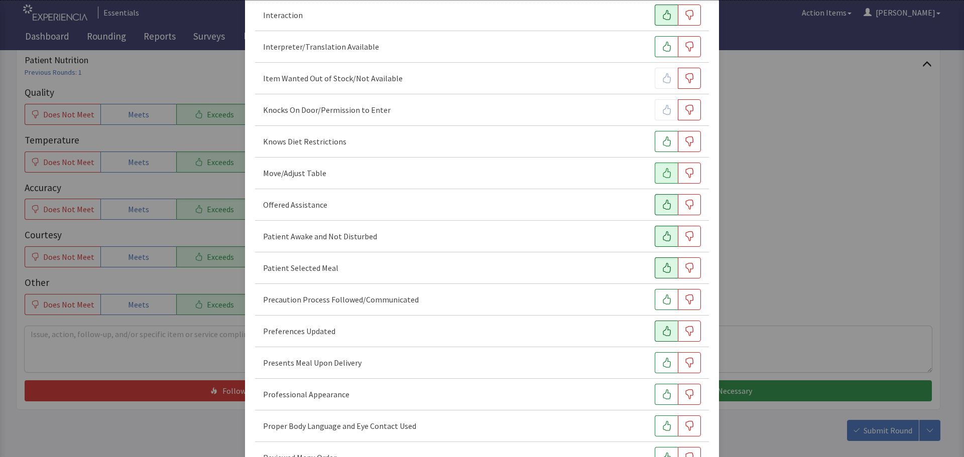
click at [662, 329] on icon "button" at bounding box center [667, 331] width 10 height 10
click at [662, 360] on icon "button" at bounding box center [667, 363] width 10 height 10
click at [658, 388] on button "button" at bounding box center [666, 394] width 23 height 21
click at [662, 422] on icon "button" at bounding box center [667, 426] width 10 height 10
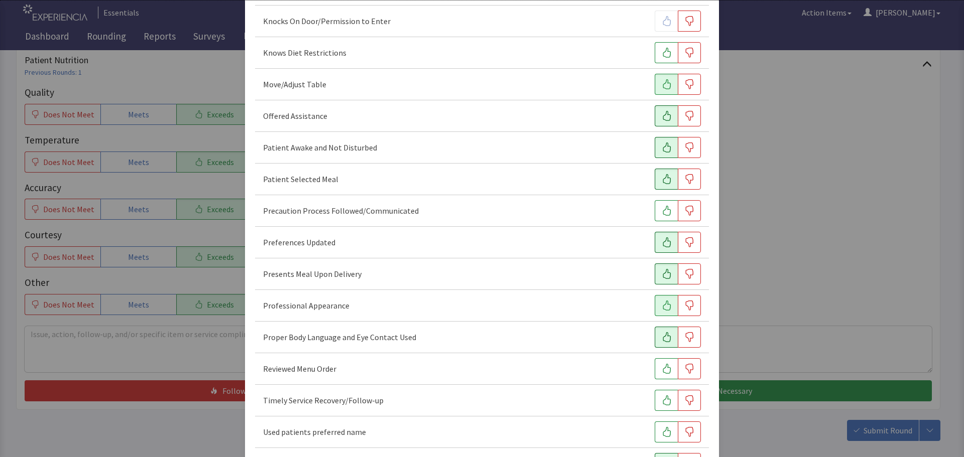
scroll to position [603, 0]
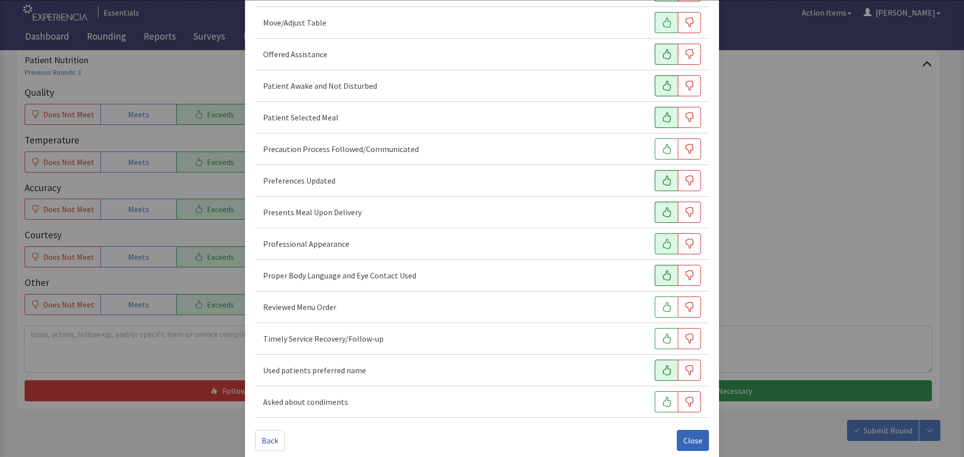
click at [667, 370] on button "button" at bounding box center [666, 370] width 23 height 21
click at [662, 340] on icon "button" at bounding box center [667, 339] width 10 height 10
click at [683, 441] on span "Close" at bounding box center [692, 441] width 19 height 12
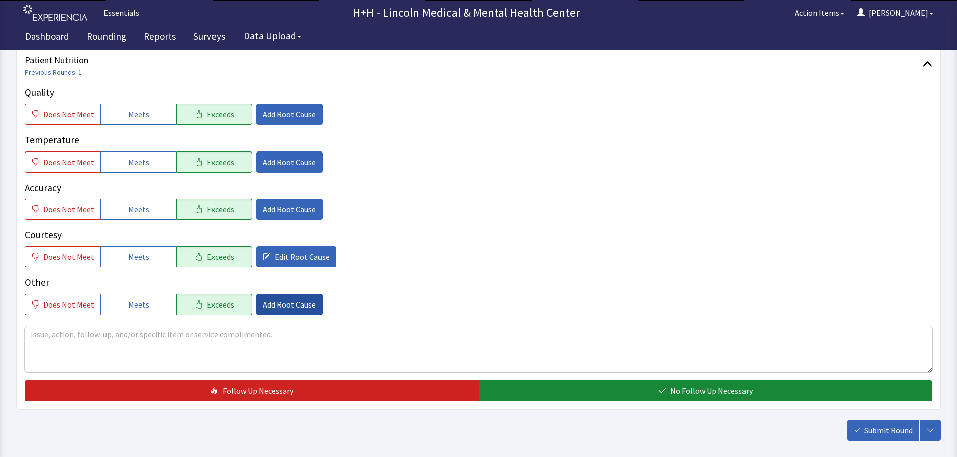
click at [266, 300] on span "Add Root Cause" at bounding box center [289, 305] width 53 height 12
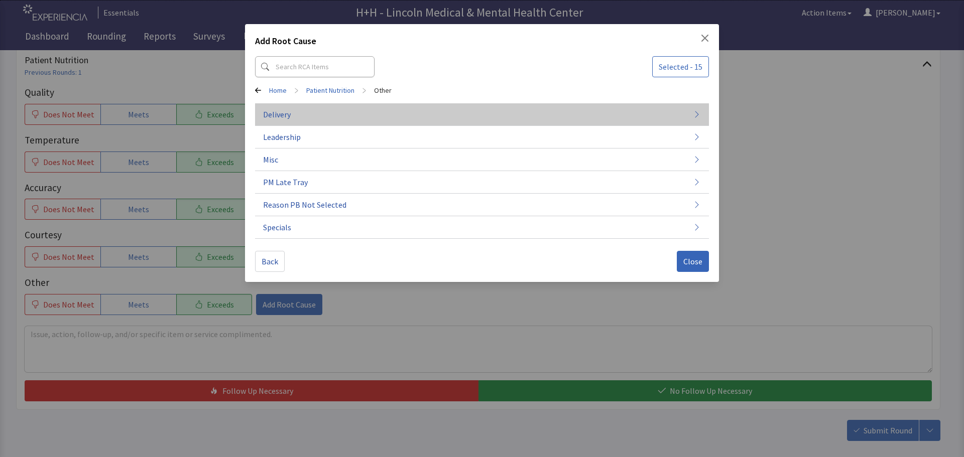
click at [293, 114] on button "Delivery" at bounding box center [482, 114] width 454 height 23
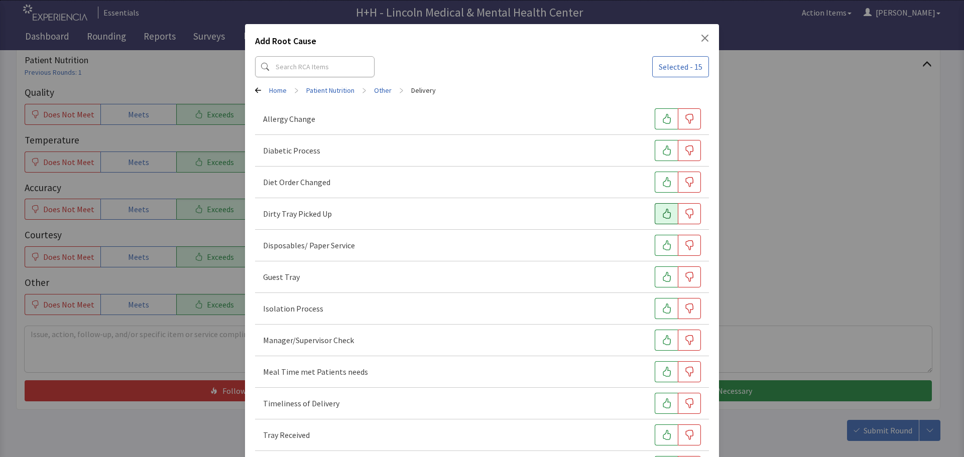
click at [662, 212] on icon "button" at bounding box center [667, 214] width 10 height 10
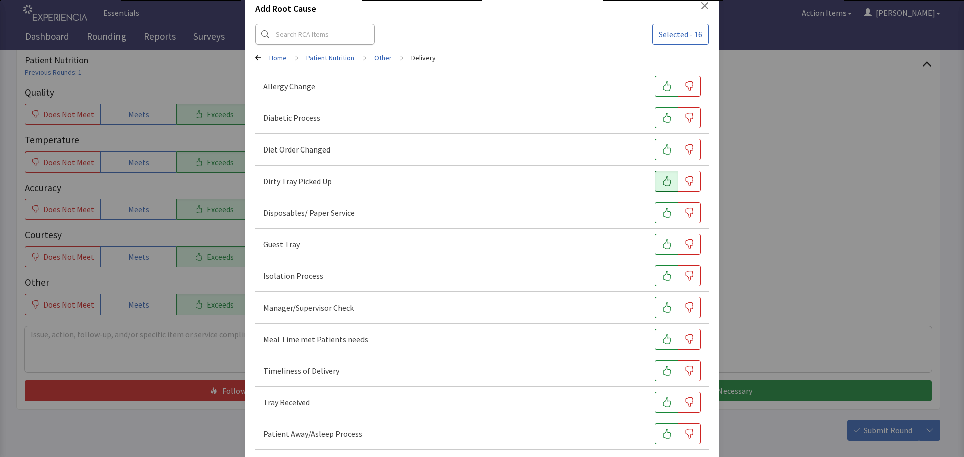
scroll to position [50, 0]
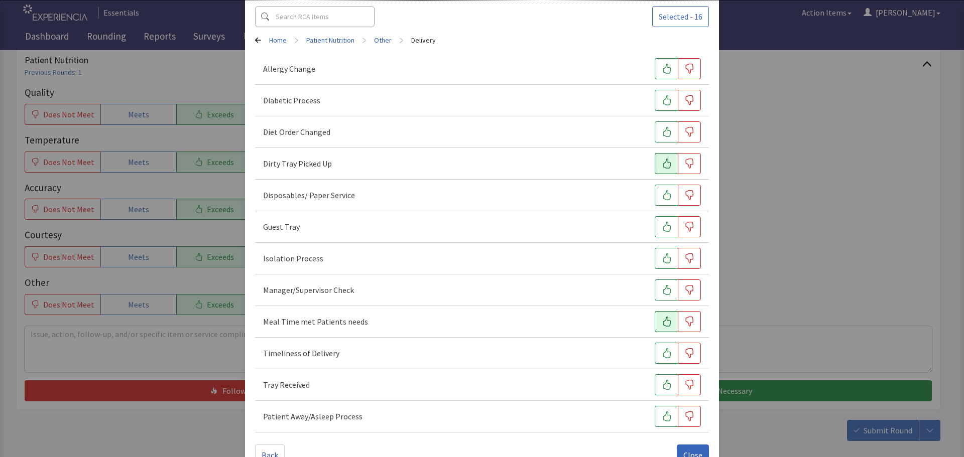
click at [662, 320] on icon "button" at bounding box center [667, 322] width 10 height 10
click at [662, 351] on icon "button" at bounding box center [667, 354] width 10 height 10
click at [657, 380] on button "button" at bounding box center [666, 385] width 23 height 21
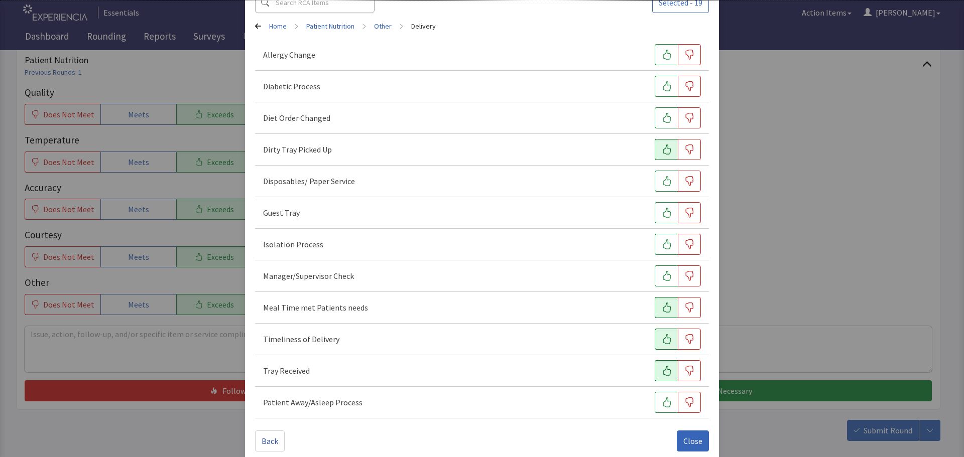
scroll to position [77, 0]
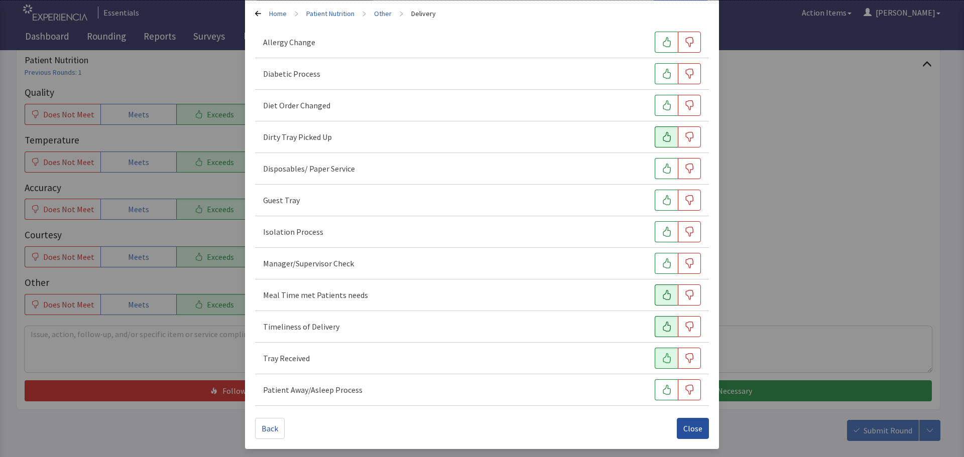
click at [684, 429] on span "Close" at bounding box center [692, 429] width 19 height 12
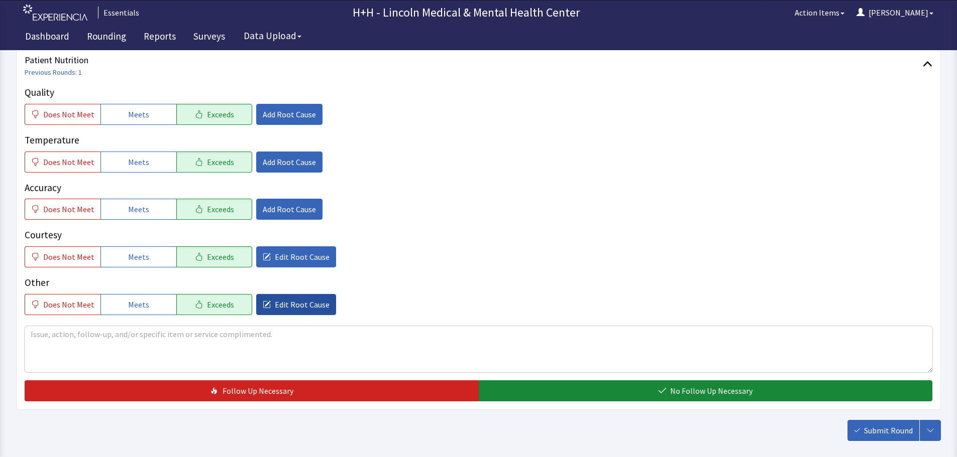
click at [307, 305] on span "Edit Root Cause" at bounding box center [302, 305] width 55 height 12
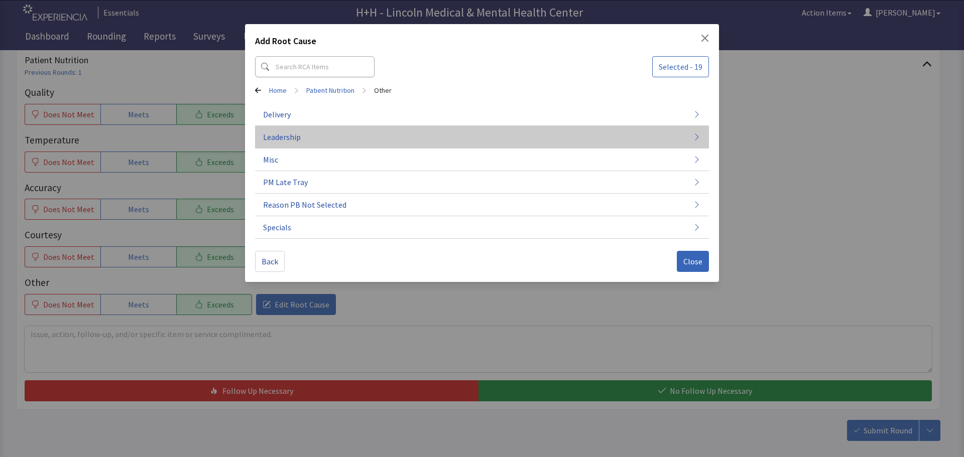
click at [300, 131] on button "Leadership" at bounding box center [482, 137] width 454 height 23
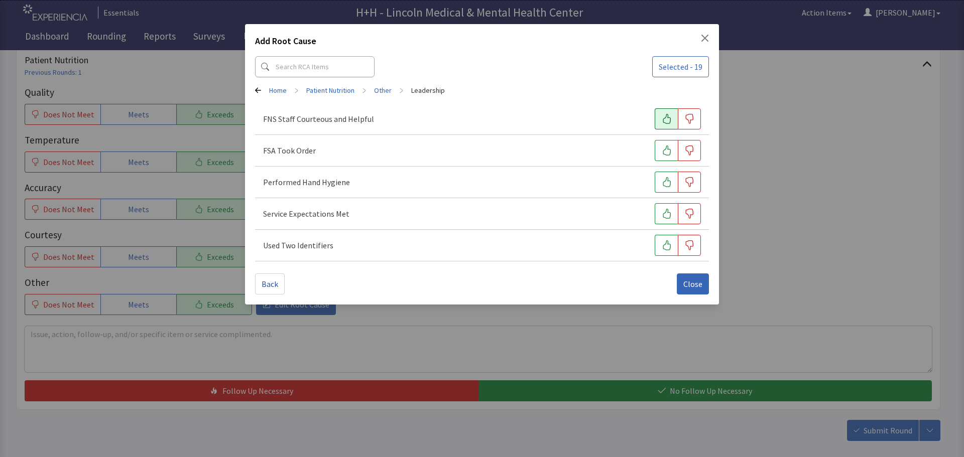
click at [675, 115] on button "button" at bounding box center [666, 118] width 23 height 21
click at [668, 146] on button "button" at bounding box center [666, 150] width 23 height 21
click at [667, 179] on icon "button" at bounding box center [667, 182] width 10 height 10
click at [665, 218] on icon "button" at bounding box center [667, 214] width 8 height 10
click at [664, 245] on icon "button" at bounding box center [667, 246] width 10 height 10
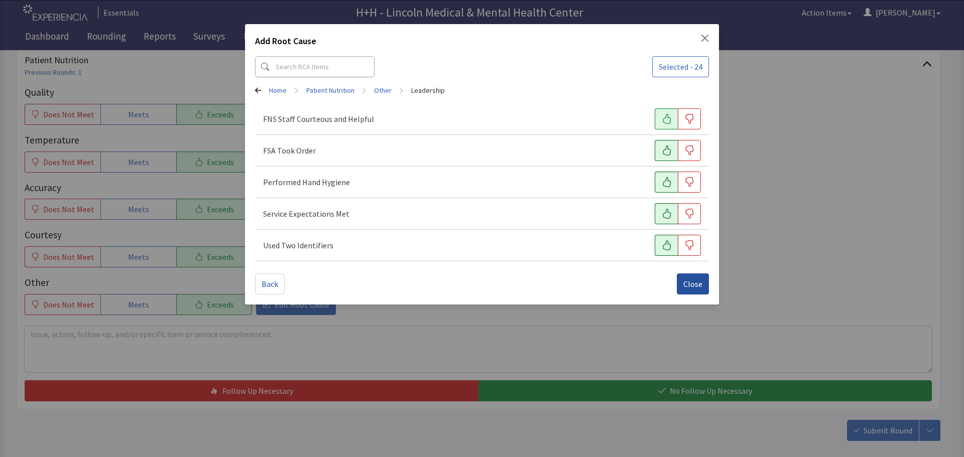
click at [685, 281] on span "Close" at bounding box center [692, 284] width 19 height 12
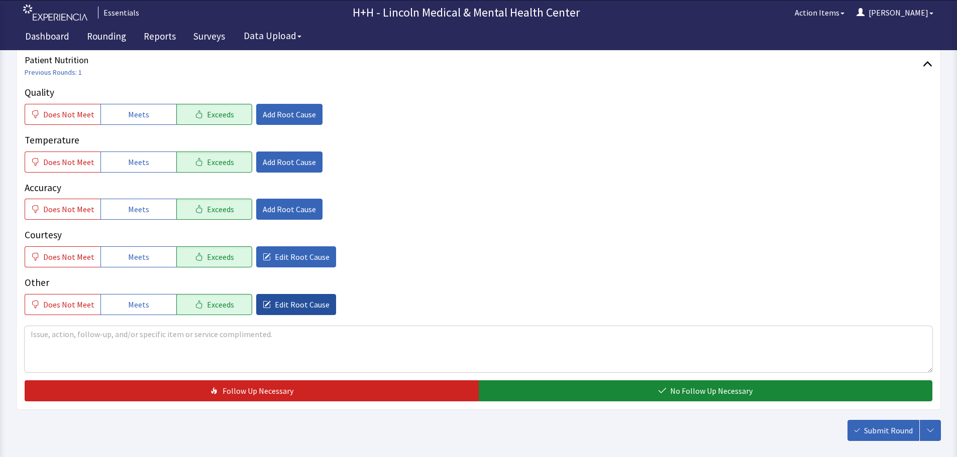
click at [293, 304] on span "Edit Root Cause" at bounding box center [302, 305] width 55 height 12
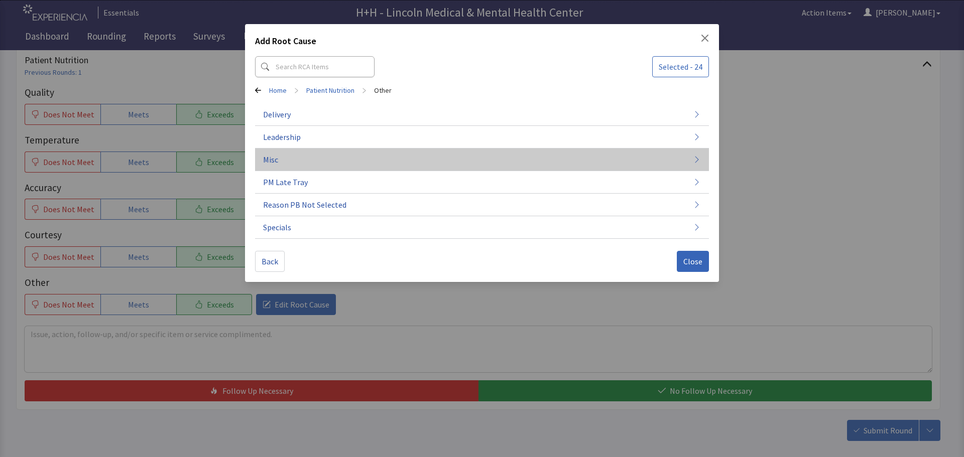
click at [271, 153] on button "Misc" at bounding box center [482, 160] width 454 height 23
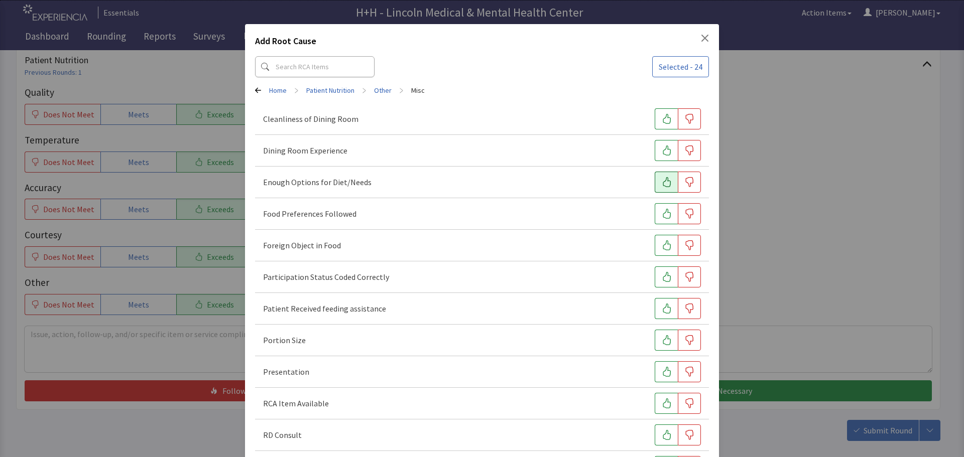
click at [655, 177] on button "button" at bounding box center [666, 182] width 23 height 21
click at [663, 214] on icon "button" at bounding box center [667, 214] width 8 height 10
click at [655, 335] on button "button" at bounding box center [666, 340] width 23 height 21
click at [666, 373] on icon "button" at bounding box center [667, 372] width 10 height 10
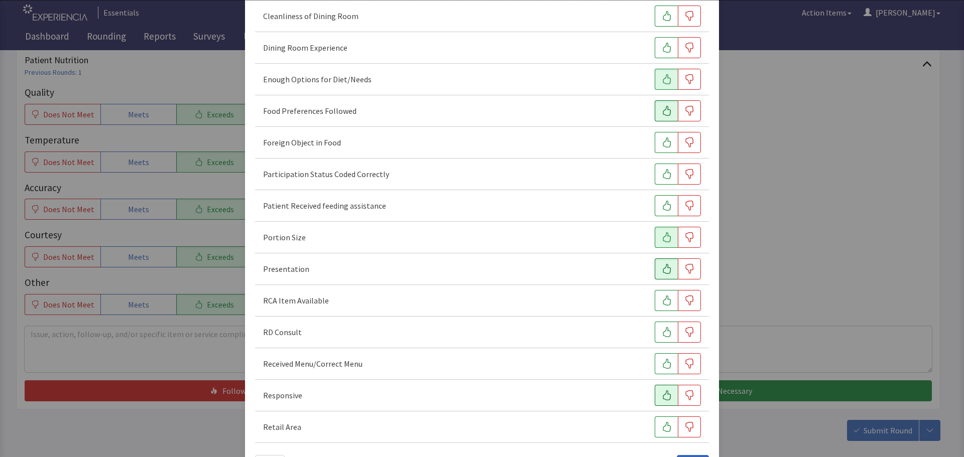
scroll to position [140, 0]
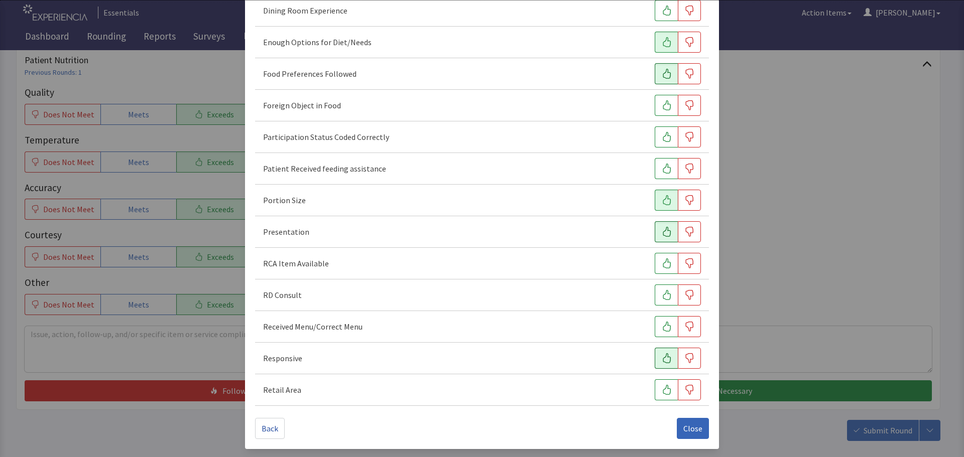
click at [662, 359] on icon "button" at bounding box center [667, 359] width 10 height 10
click at [688, 427] on span "Close" at bounding box center [692, 429] width 19 height 12
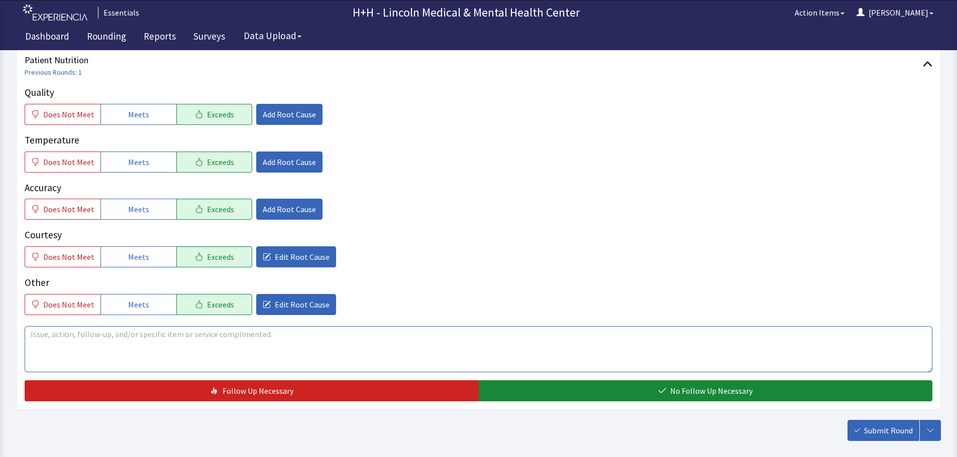
click at [55, 340] on textarea at bounding box center [478, 349] width 907 height 46
type textarea "P"
click at [59, 333] on textarea "Through interpreter" at bounding box center [478, 349] width 907 height 46
click at [139, 341] on textarea "Through an interpreter" at bounding box center [478, 349] width 907 height 46
click at [189, 334] on textarea "Through an interpreter, gentleman said he likes meal choices very" at bounding box center [478, 349] width 907 height 46
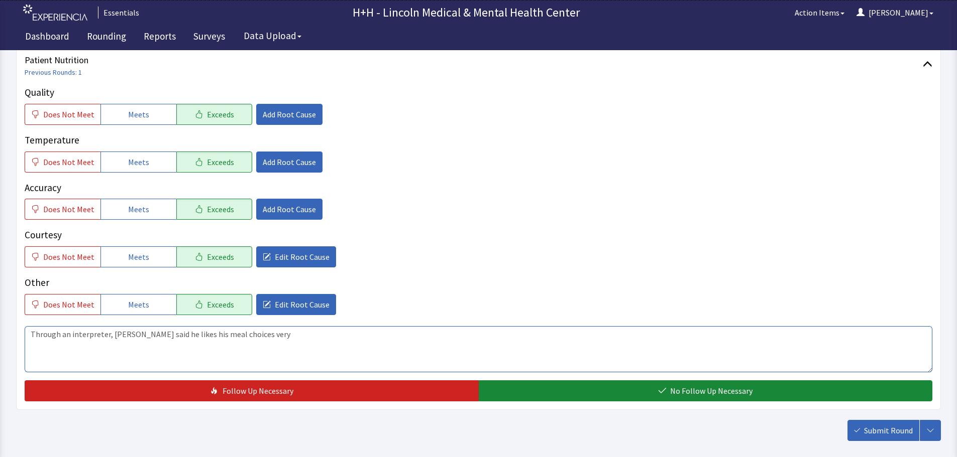
click at [263, 334] on textarea "Through an interpreter, gentleman said he likes his meal choices very" at bounding box center [478, 349] width 907 height 46
click at [359, 334] on textarea "Through an interpreter, gentleman said he likes his meal choices very much. Foo…" at bounding box center [478, 349] width 907 height 46
click at [426, 333] on textarea "Through an interpreter, gentleman said he likes his meal choices very much. Foo…" at bounding box center [478, 349] width 907 height 46
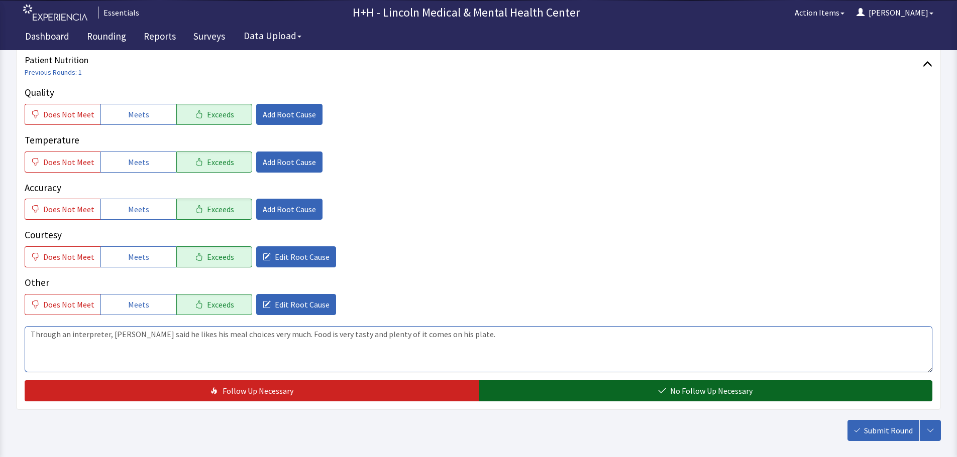
type textarea "Through an interpreter, gentleman said he likes his meal choices very much. Foo…"
click at [550, 390] on button "No Follow Up Necessary" at bounding box center [706, 391] width 454 height 21
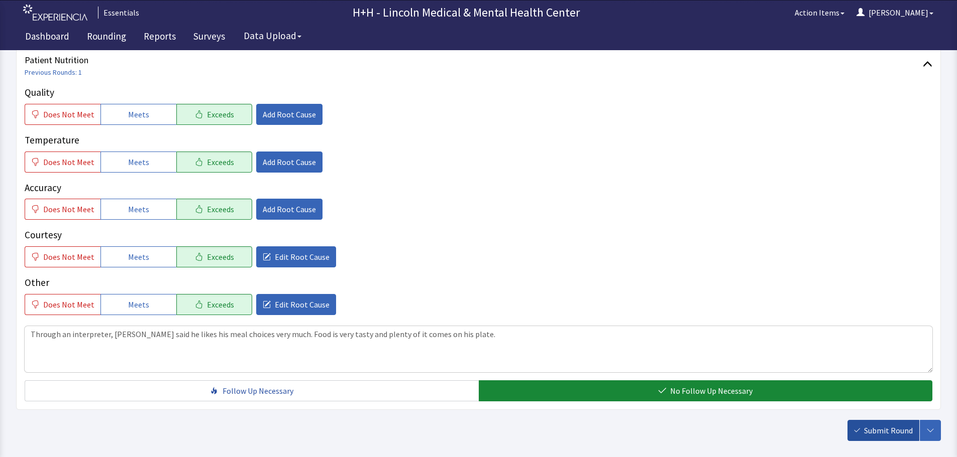
click at [865, 432] on span "Submit Round" at bounding box center [888, 431] width 49 height 12
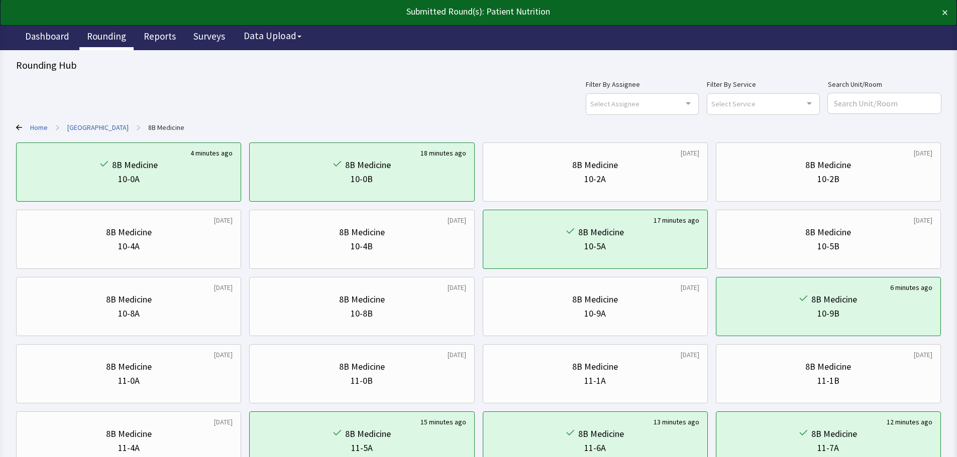
click at [102, 37] on link "Rounding" at bounding box center [106, 37] width 54 height 25
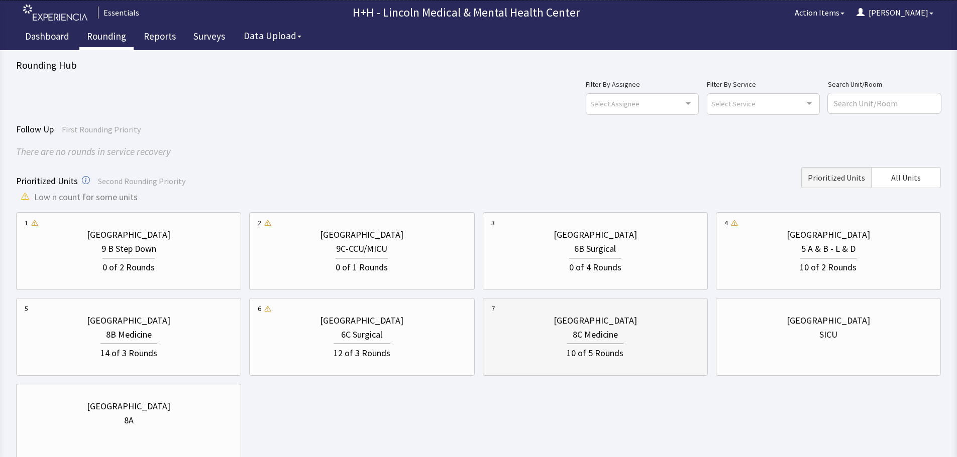
click at [634, 342] on div "10 of 5 Rounds" at bounding box center [595, 351] width 208 height 19
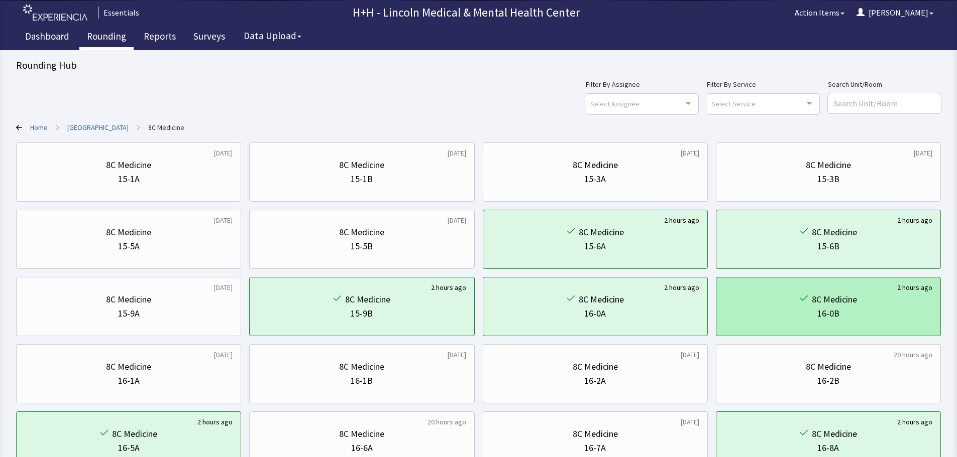
click at [883, 308] on div "16-0B" at bounding box center [828, 314] width 208 height 14
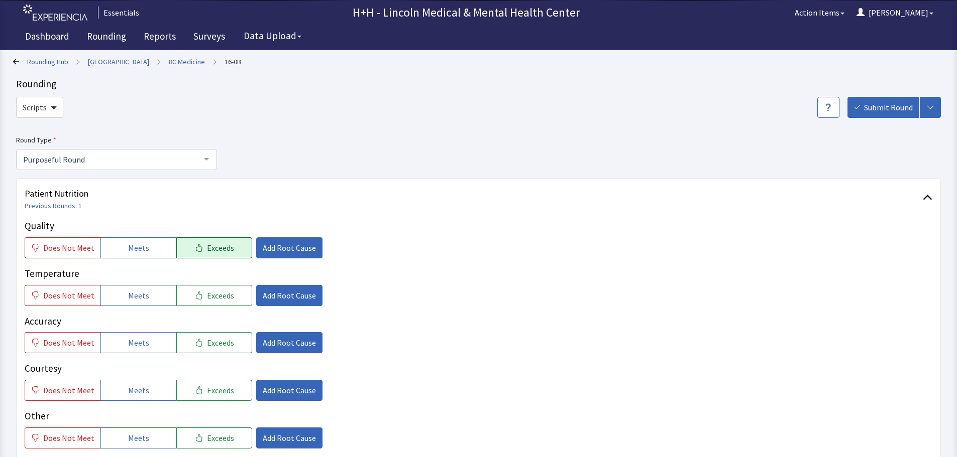
click at [214, 257] on button "Exceeds" at bounding box center [214, 248] width 76 height 21
click at [218, 299] on span "Exceeds" at bounding box center [220, 296] width 27 height 12
click at [214, 348] on span "Exceeds" at bounding box center [220, 343] width 27 height 12
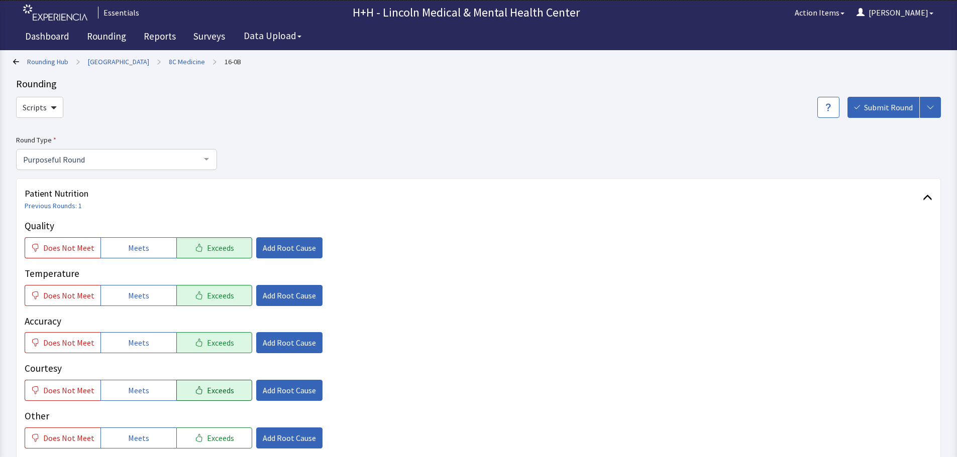
click at [220, 383] on button "Exceeds" at bounding box center [214, 390] width 76 height 21
click at [216, 432] on span "Exceeds" at bounding box center [220, 438] width 27 height 12
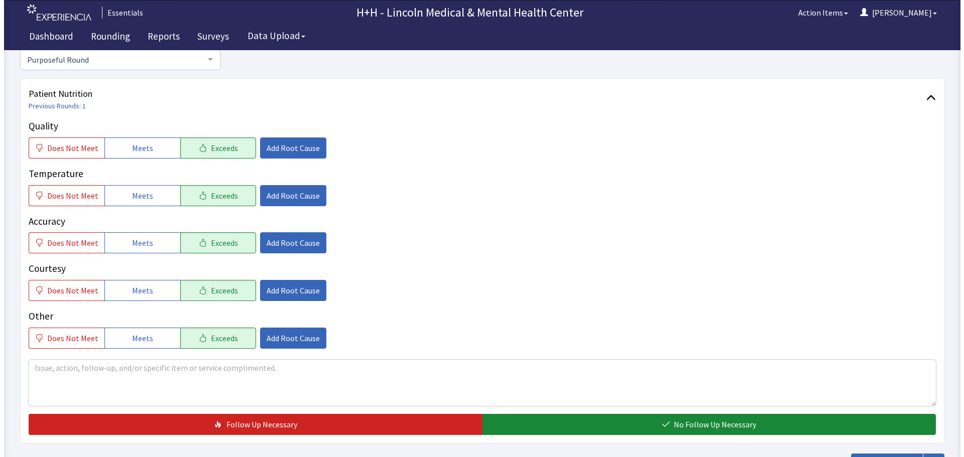
scroll to position [100, 0]
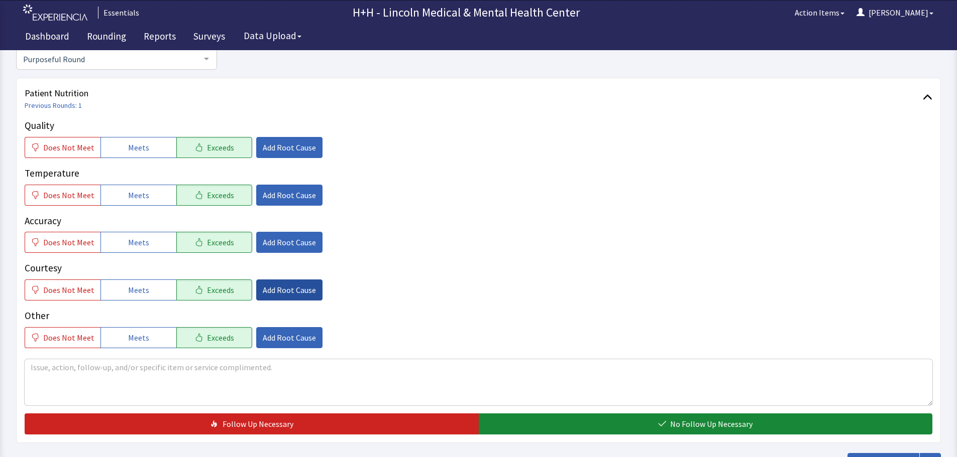
click at [286, 291] on span "Add Root Cause" at bounding box center [289, 290] width 53 height 12
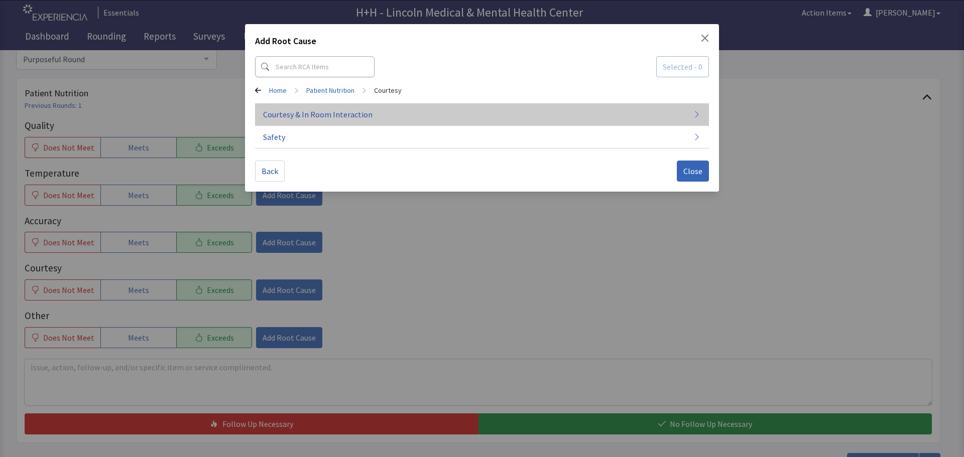
click at [331, 111] on span "Courtesy & In Room Interaction" at bounding box center [317, 114] width 109 height 12
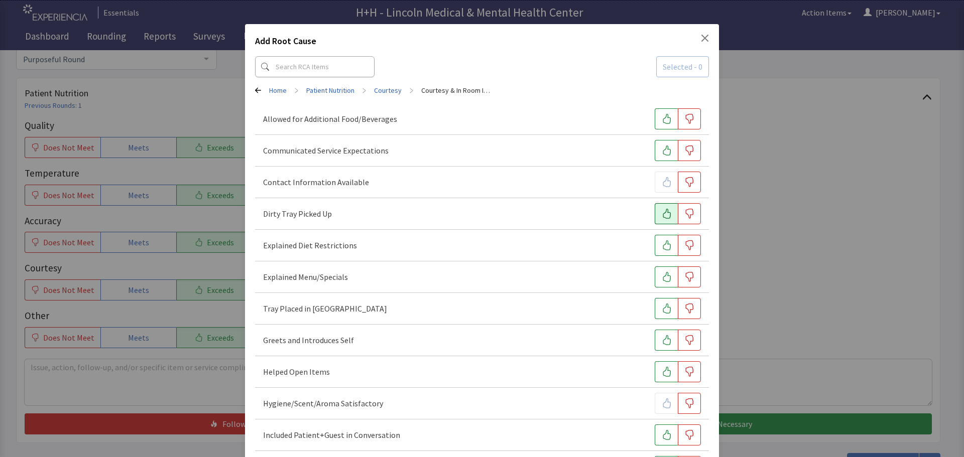
click at [662, 211] on icon "button" at bounding box center [667, 214] width 10 height 10
click at [662, 306] on icon "button" at bounding box center [667, 309] width 10 height 10
click at [661, 334] on button "button" at bounding box center [666, 340] width 23 height 21
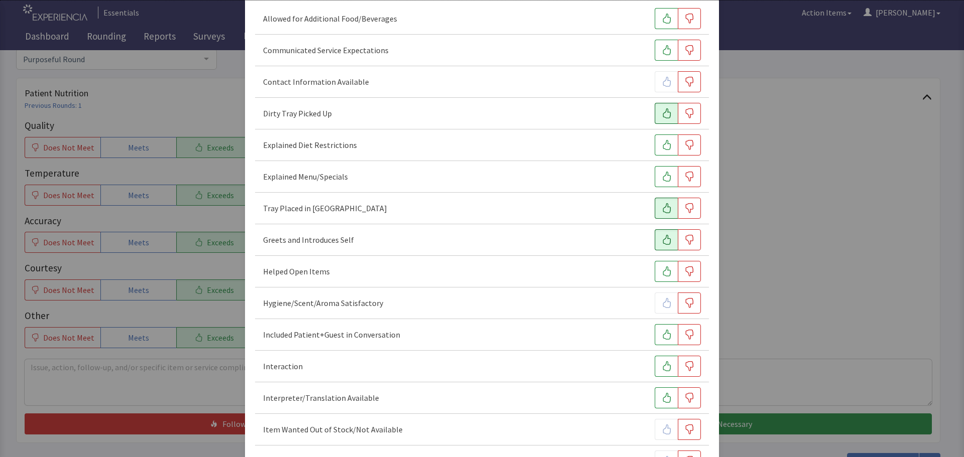
click at [662, 337] on icon "button" at bounding box center [667, 335] width 10 height 10
click at [662, 365] on icon "button" at bounding box center [667, 367] width 10 height 10
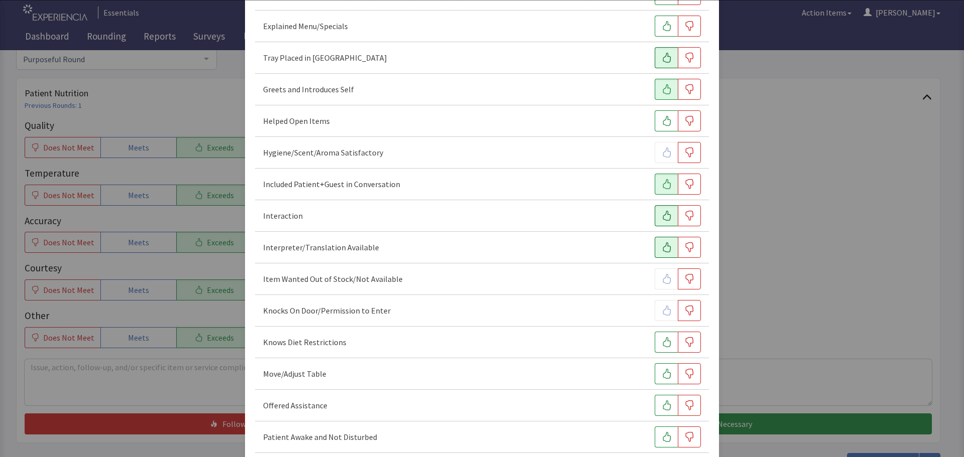
scroll to position [301, 0]
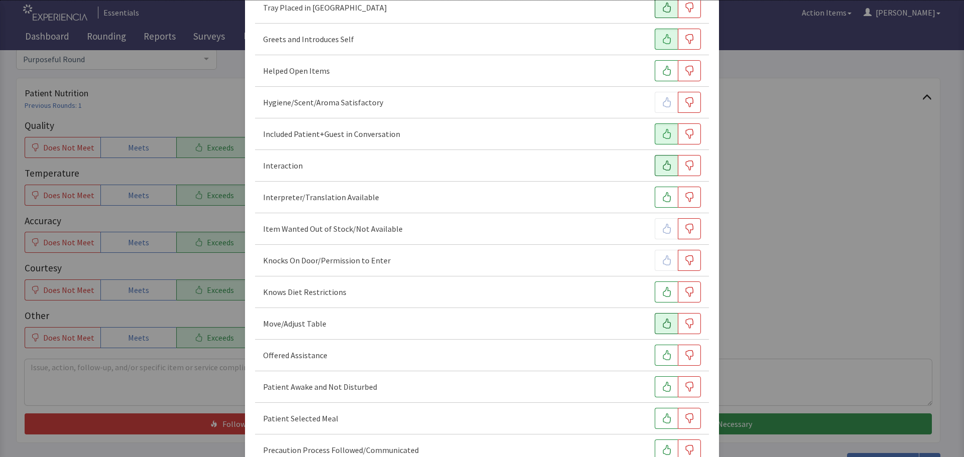
click at [663, 323] on icon "button" at bounding box center [667, 324] width 8 height 10
click at [662, 354] on icon "button" at bounding box center [667, 356] width 10 height 10
click at [663, 385] on icon "button" at bounding box center [667, 387] width 10 height 10
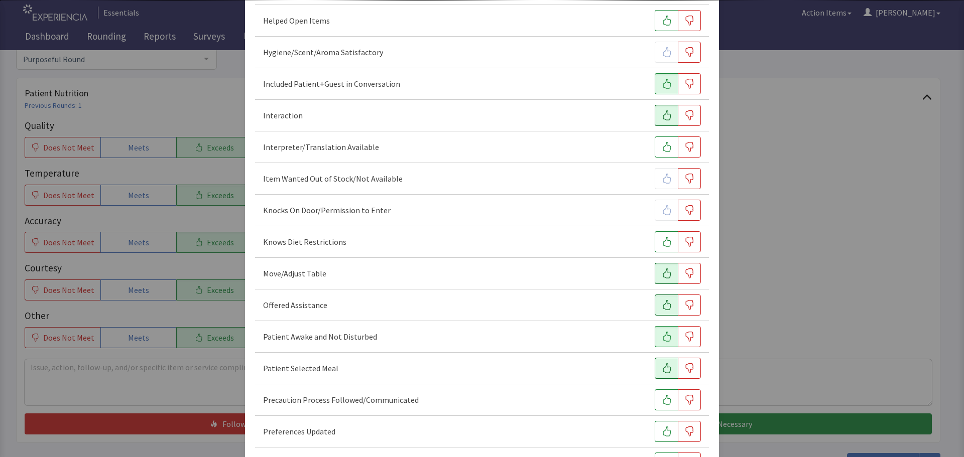
click at [662, 370] on icon "button" at bounding box center [667, 369] width 10 height 10
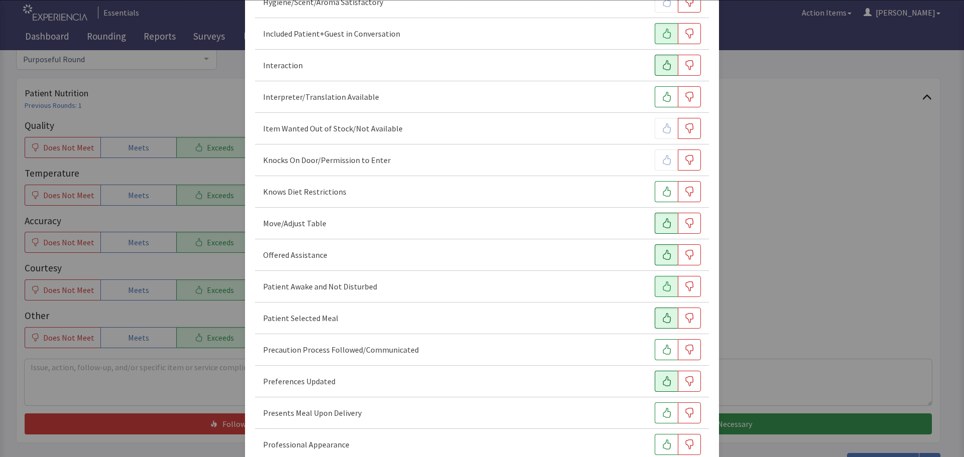
click at [663, 383] on icon "button" at bounding box center [667, 382] width 10 height 10
click at [662, 412] on icon "button" at bounding box center [667, 413] width 10 height 10
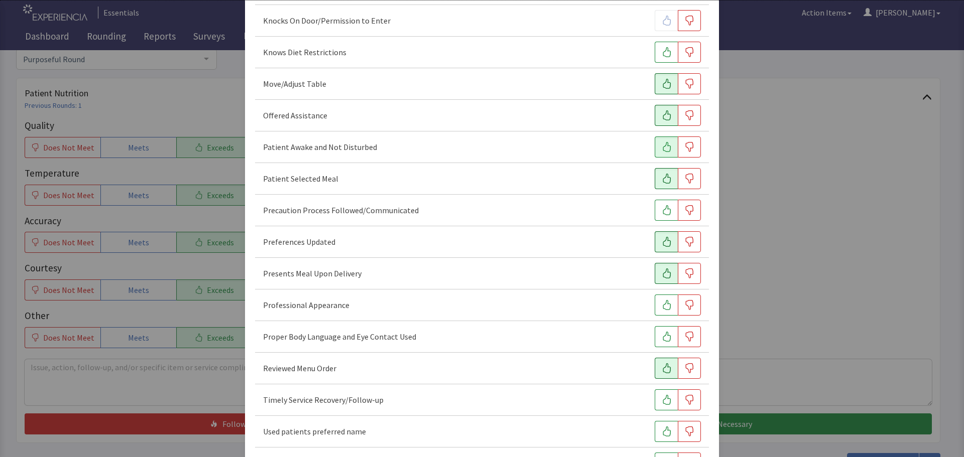
scroll to position [552, 0]
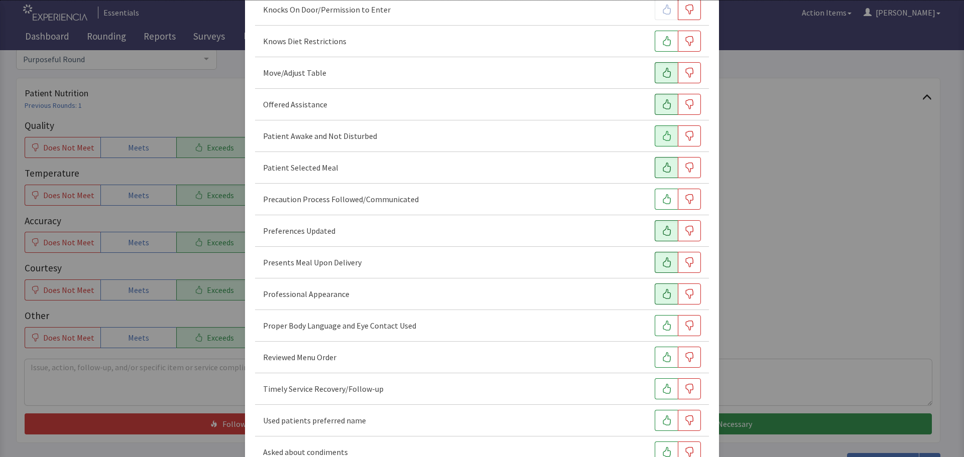
click at [663, 291] on icon "button" at bounding box center [667, 294] width 8 height 10
click at [665, 325] on icon "button" at bounding box center [667, 326] width 8 height 10
click at [668, 381] on button "button" at bounding box center [666, 389] width 23 height 21
click at [667, 420] on button "button" at bounding box center [666, 420] width 23 height 21
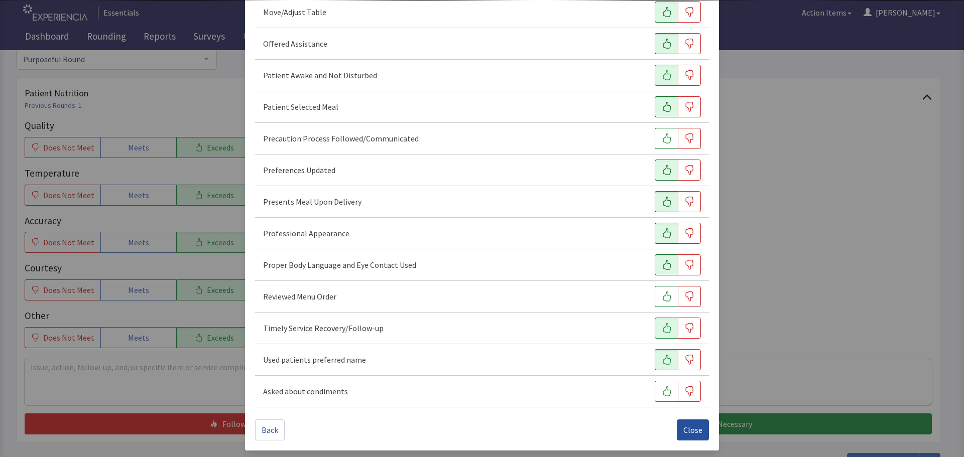
scroll to position [615, 0]
click at [684, 431] on span "Close" at bounding box center [692, 429] width 19 height 12
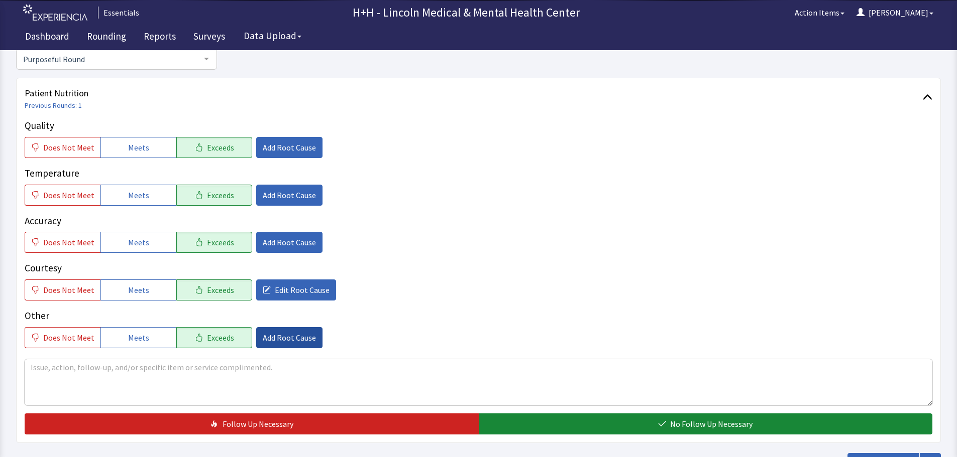
click at [290, 330] on button "Add Root Cause" at bounding box center [289, 337] width 66 height 21
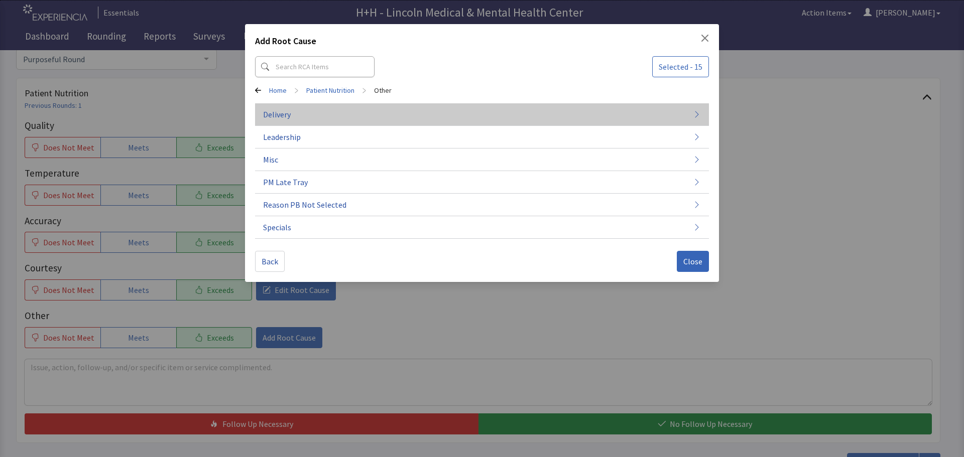
click at [293, 118] on button "Delivery" at bounding box center [482, 114] width 454 height 23
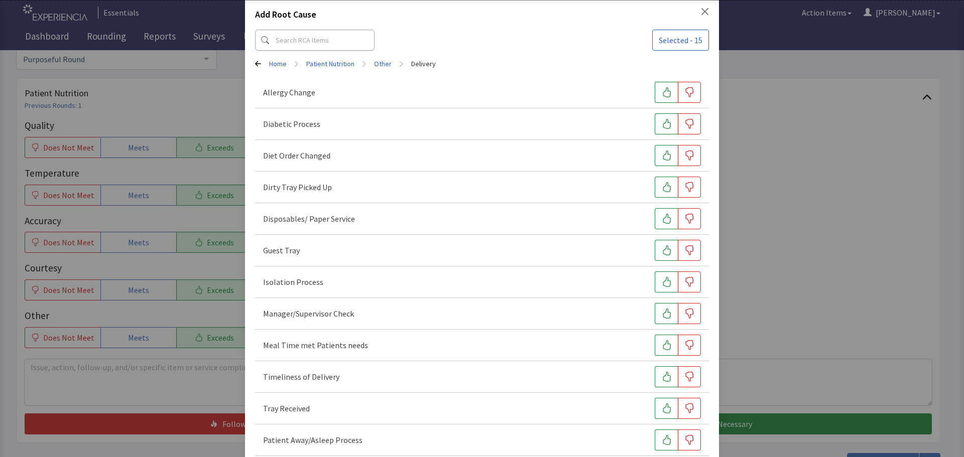
scroll to position [50, 0]
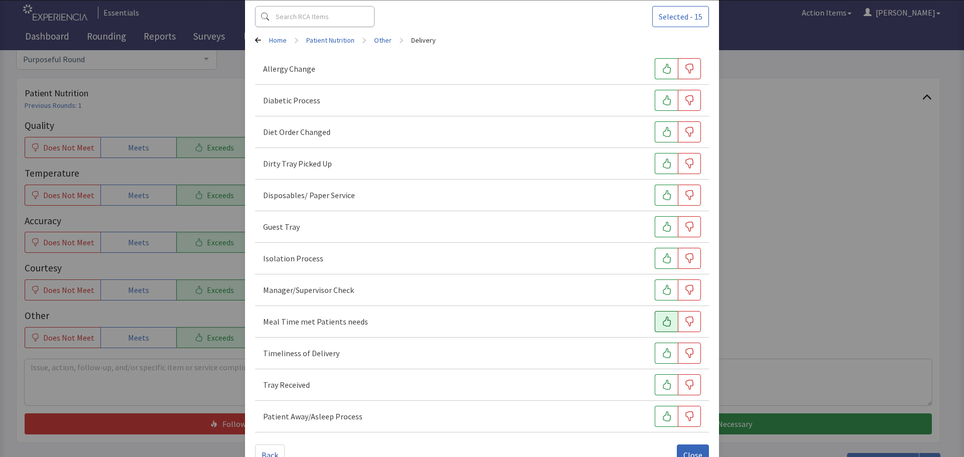
click at [662, 322] on icon "button" at bounding box center [667, 322] width 10 height 10
click at [663, 352] on icon "button" at bounding box center [667, 354] width 10 height 10
click at [662, 382] on icon "button" at bounding box center [667, 385] width 10 height 10
click at [662, 159] on icon "button" at bounding box center [667, 164] width 10 height 10
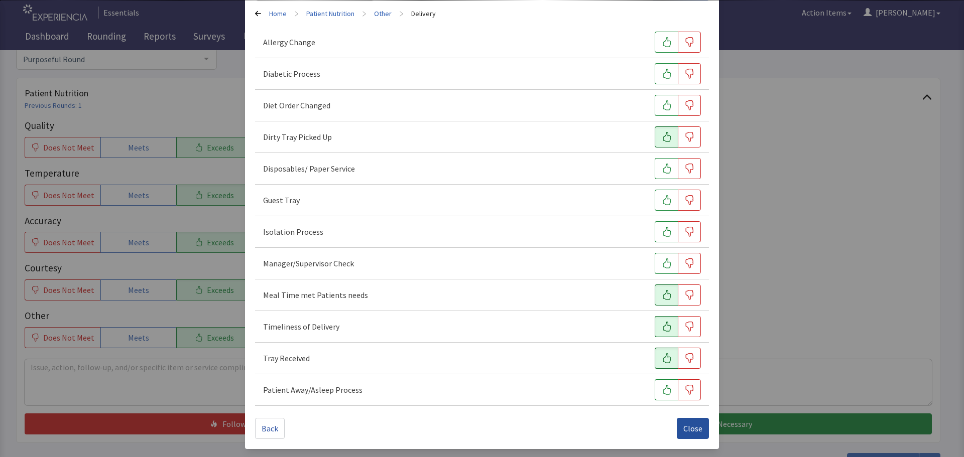
click at [690, 426] on span "Close" at bounding box center [692, 429] width 19 height 12
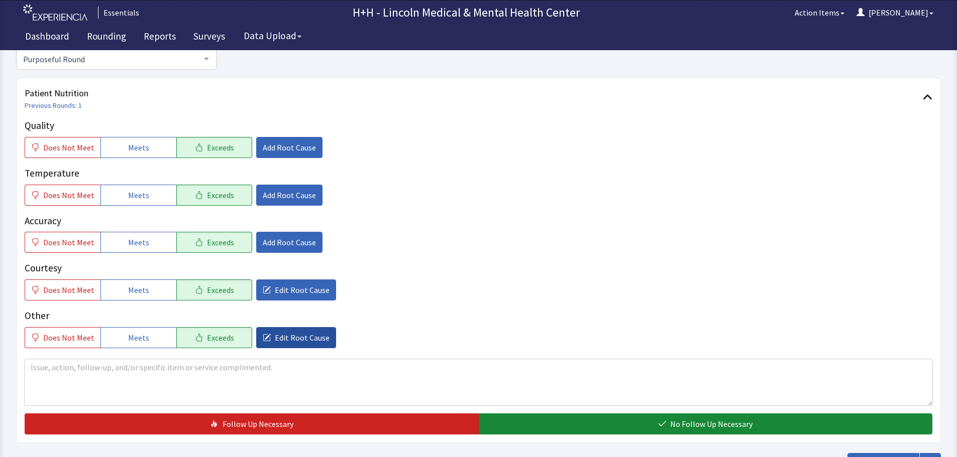
click at [284, 337] on span "Edit Root Cause" at bounding box center [302, 338] width 55 height 12
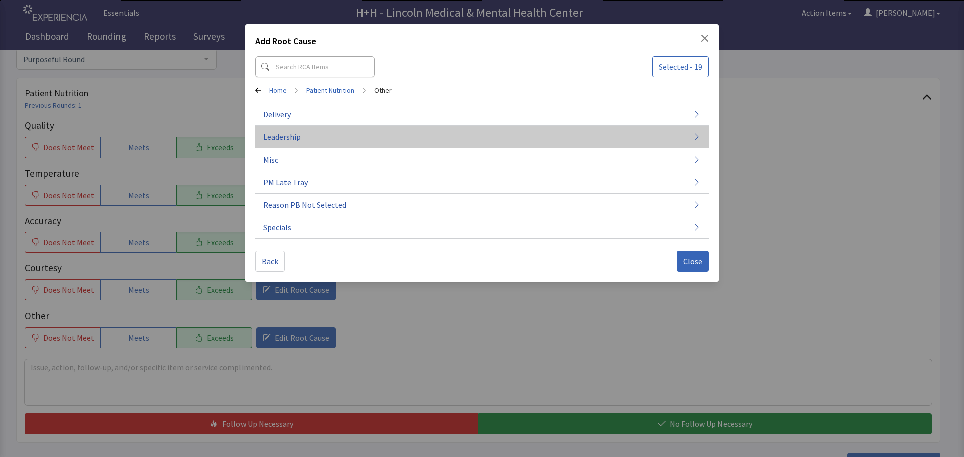
click at [297, 137] on span "Leadership" at bounding box center [282, 137] width 38 height 12
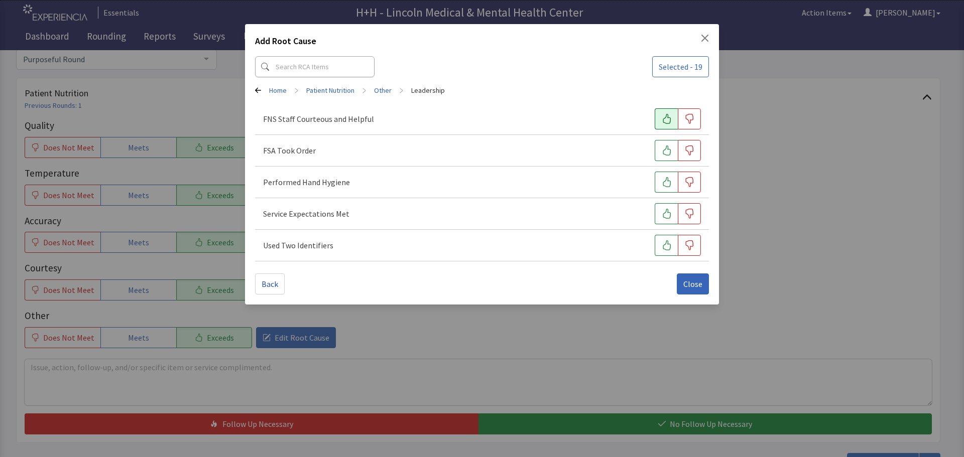
click at [660, 123] on button "button" at bounding box center [666, 118] width 23 height 21
click at [662, 149] on icon "button" at bounding box center [667, 151] width 10 height 10
click at [669, 179] on icon "button" at bounding box center [667, 182] width 10 height 10
click at [666, 215] on icon "button" at bounding box center [667, 214] width 10 height 10
click at [668, 242] on icon "button" at bounding box center [667, 246] width 10 height 10
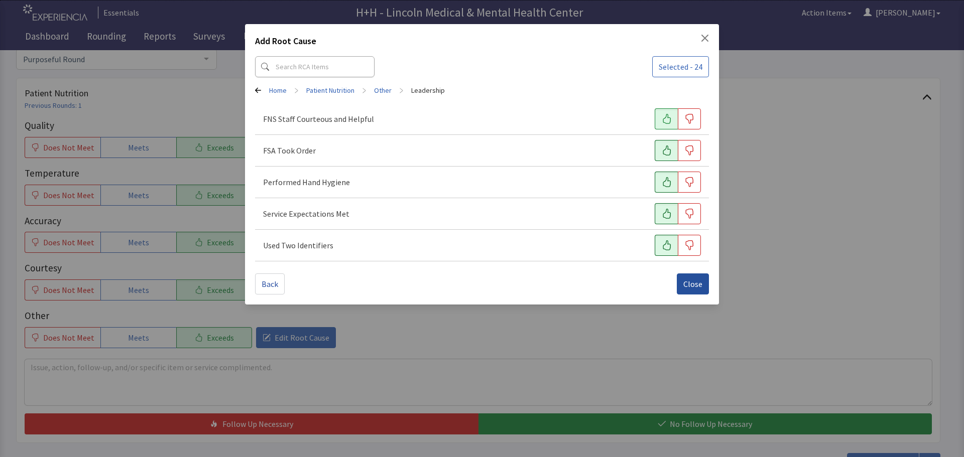
click at [697, 283] on span "Close" at bounding box center [692, 284] width 19 height 12
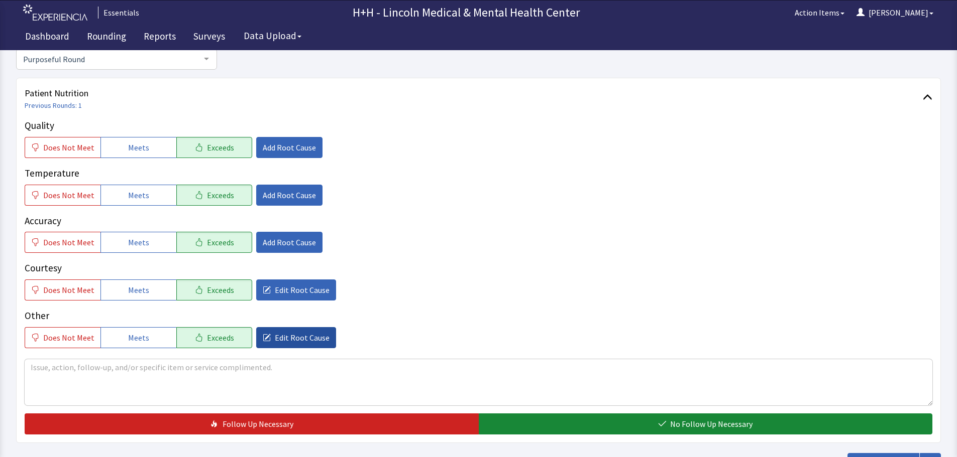
click at [297, 334] on span "Edit Root Cause" at bounding box center [302, 338] width 55 height 12
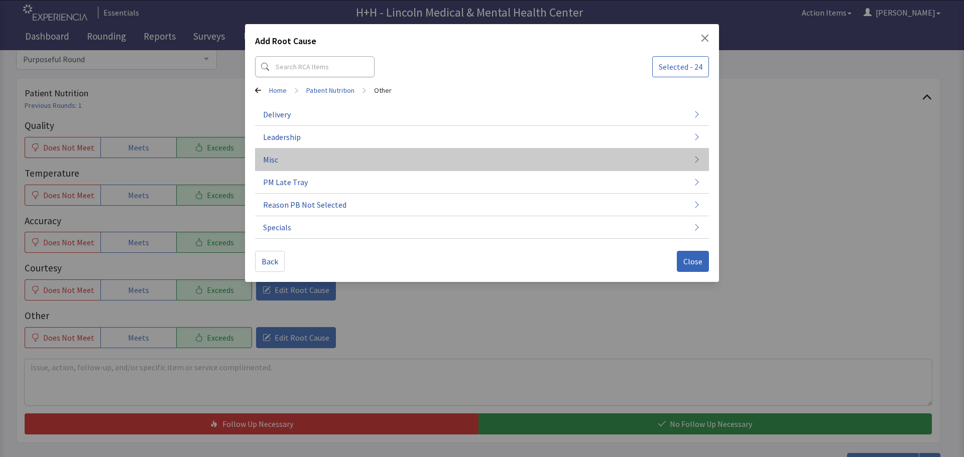
click at [277, 160] on span "Misc" at bounding box center [270, 160] width 15 height 12
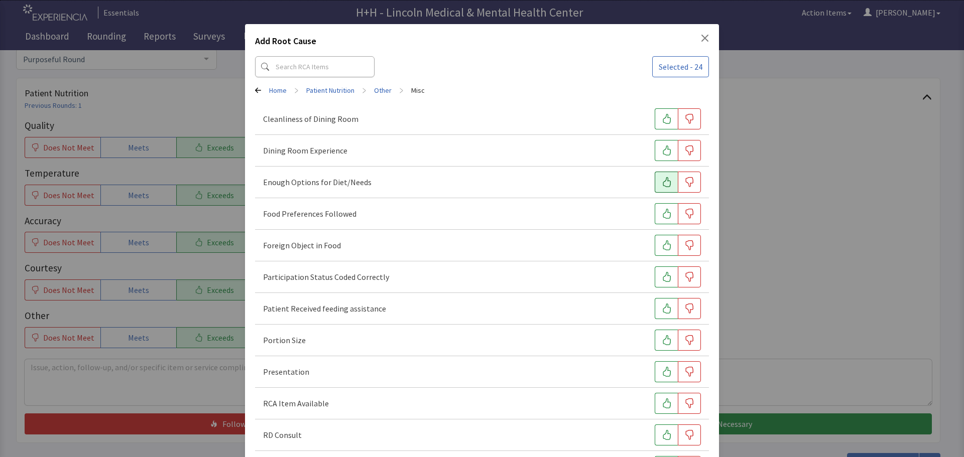
click at [662, 178] on icon "button" at bounding box center [667, 182] width 10 height 10
click at [662, 216] on icon "button" at bounding box center [667, 214] width 10 height 10
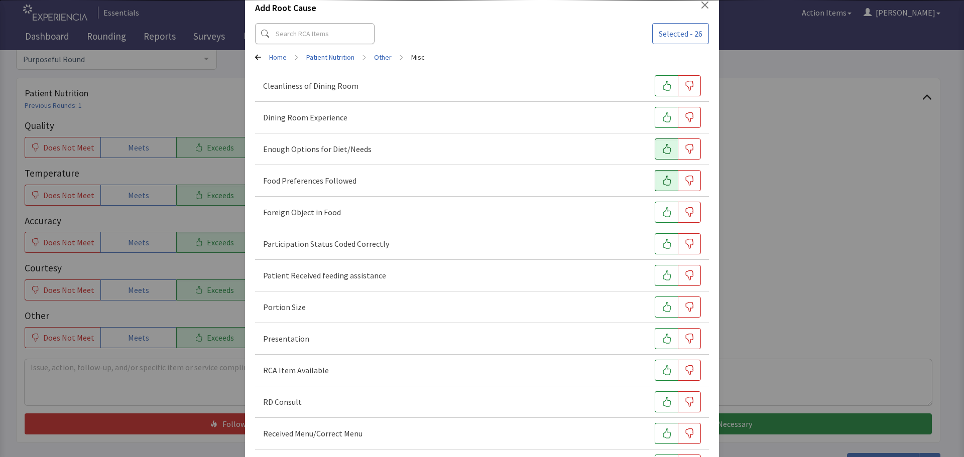
scroll to position [50, 0]
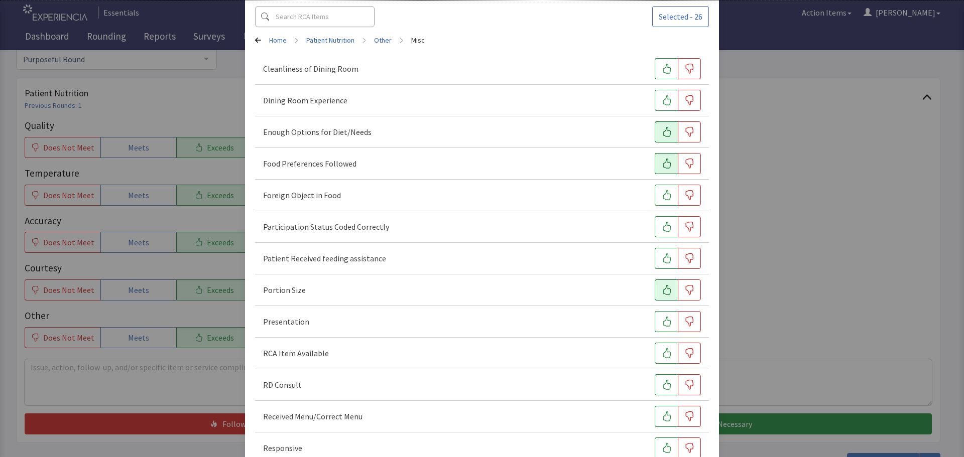
click at [662, 290] on icon "button" at bounding box center [667, 290] width 10 height 10
click at [655, 323] on button "button" at bounding box center [666, 321] width 23 height 21
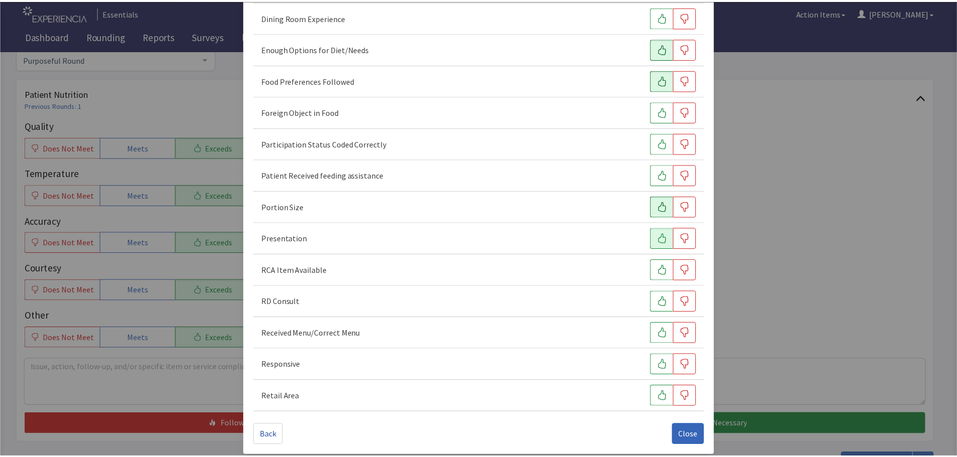
scroll to position [140, 0]
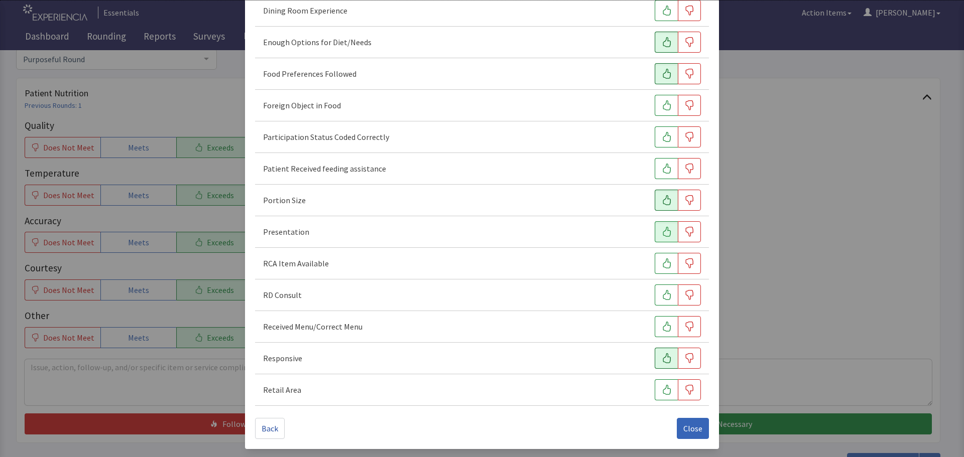
click at [655, 353] on button "button" at bounding box center [666, 358] width 23 height 21
click at [683, 424] on span "Close" at bounding box center [692, 429] width 19 height 12
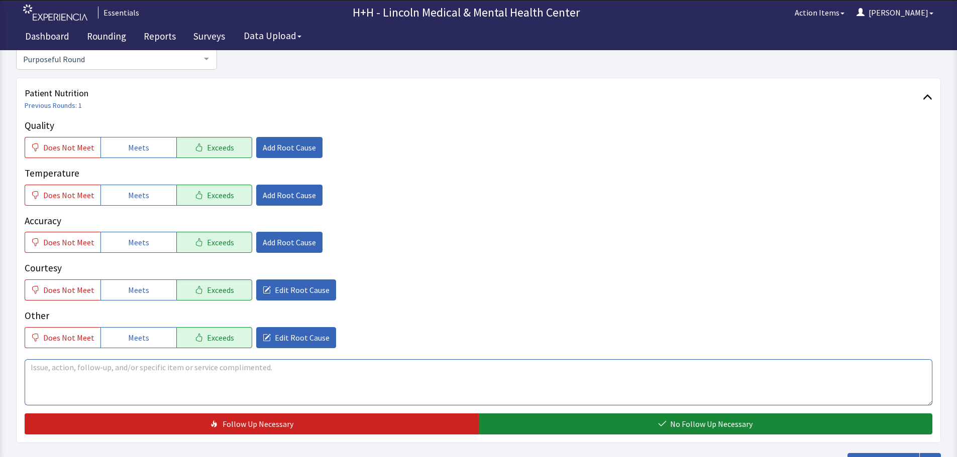
click at [55, 371] on textarea at bounding box center [478, 383] width 907 height 46
click at [287, 368] on textarea "Patient told us she likes her meals very much. Food is very flavorful and hot" at bounding box center [478, 383] width 907 height 46
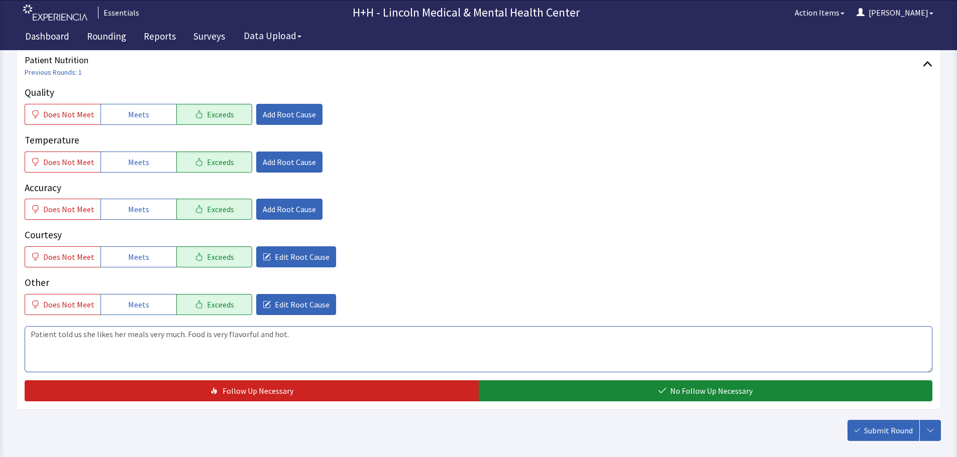
scroll to position [151, 0]
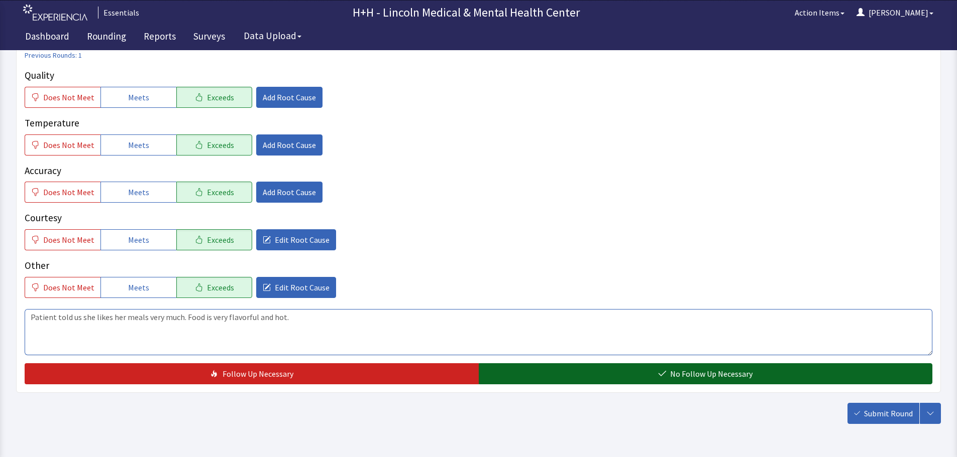
type textarea "Patient told us she likes her meals very much. Food is very flavorful and hot."
click at [735, 379] on span "No Follow Up Necessary" at bounding box center [711, 374] width 82 height 12
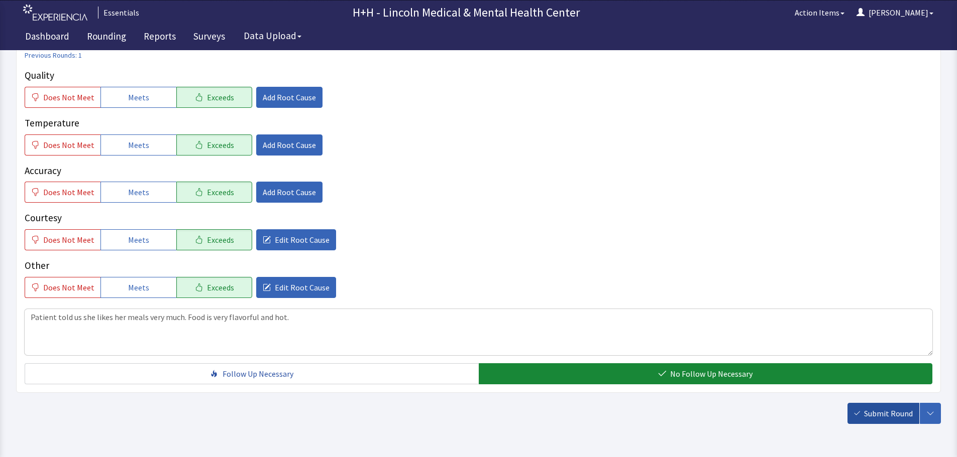
click at [875, 416] on span "Submit Round" at bounding box center [888, 414] width 49 height 12
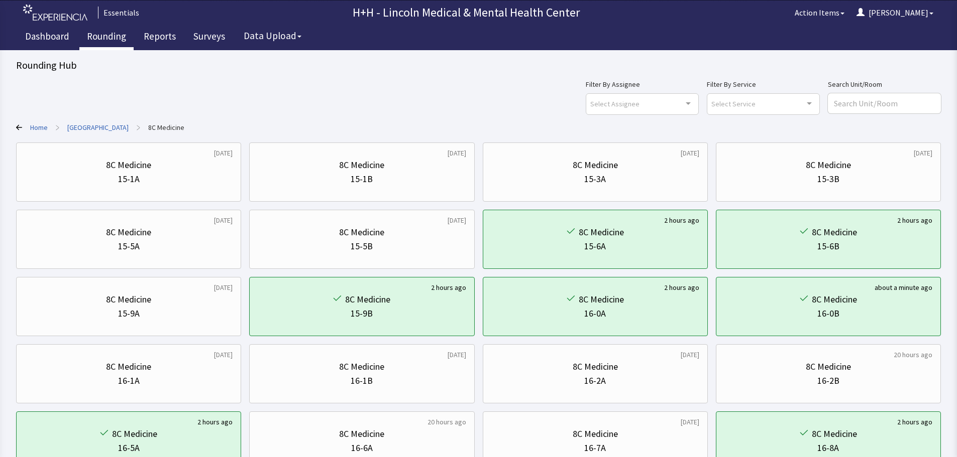
click at [100, 34] on link "Rounding" at bounding box center [106, 37] width 54 height 25
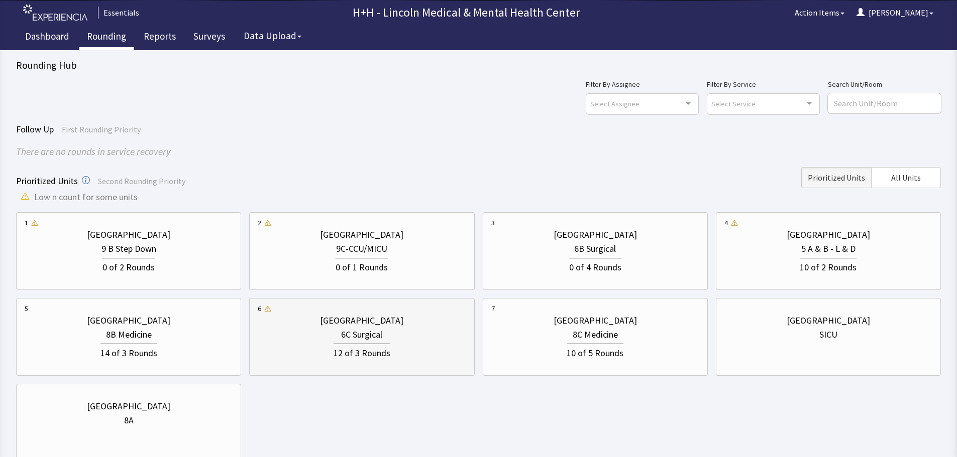
click at [367, 347] on div "12 of 3 Rounds" at bounding box center [361, 352] width 57 height 17
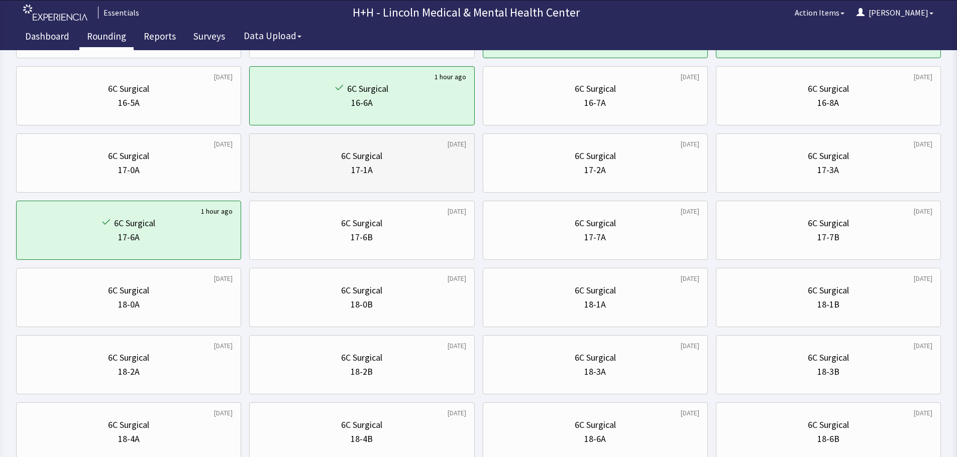
scroll to position [352, 0]
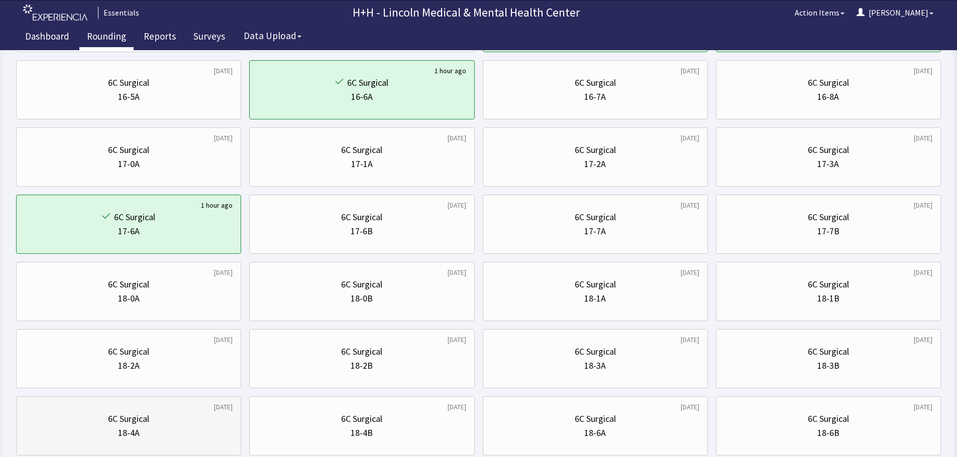
click at [178, 437] on div "18-4A" at bounding box center [129, 433] width 208 height 14
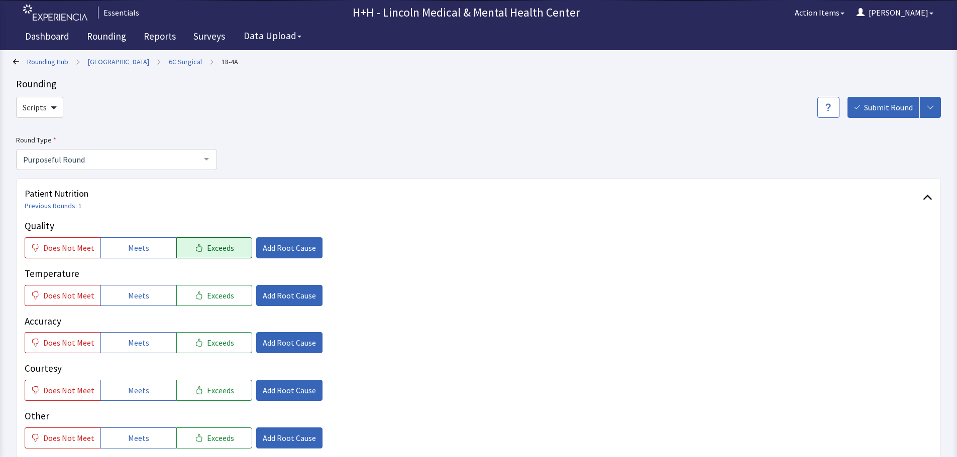
click at [212, 242] on span "Exceeds" at bounding box center [220, 248] width 27 height 12
click at [217, 297] on span "Exceeds" at bounding box center [220, 296] width 27 height 12
click at [220, 342] on span "Exceeds" at bounding box center [220, 343] width 27 height 12
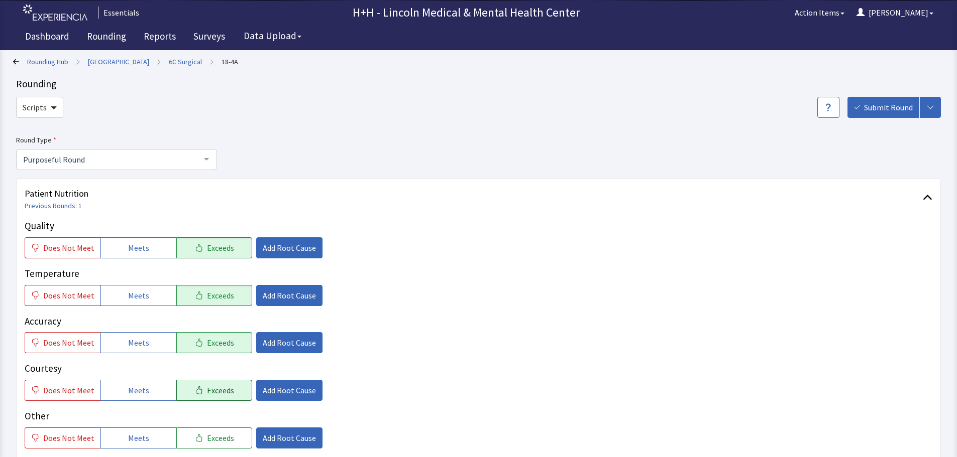
click at [225, 394] on span "Exceeds" at bounding box center [220, 391] width 27 height 12
click at [223, 434] on span "Exceeds" at bounding box center [220, 438] width 27 height 12
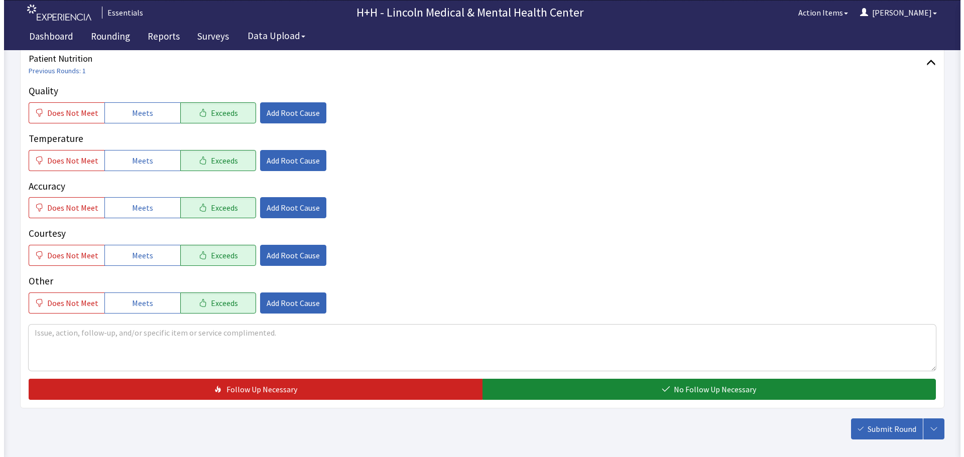
scroll to position [151, 0]
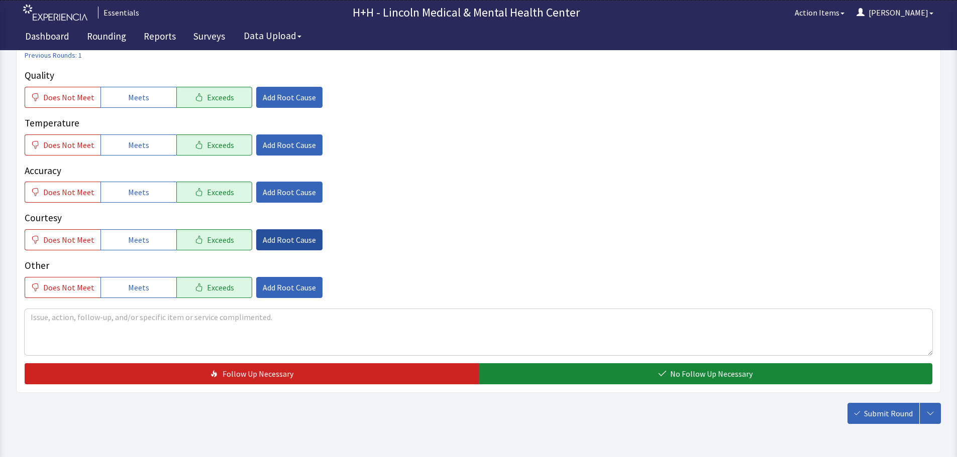
click at [281, 245] on span "Add Root Cause" at bounding box center [289, 240] width 53 height 12
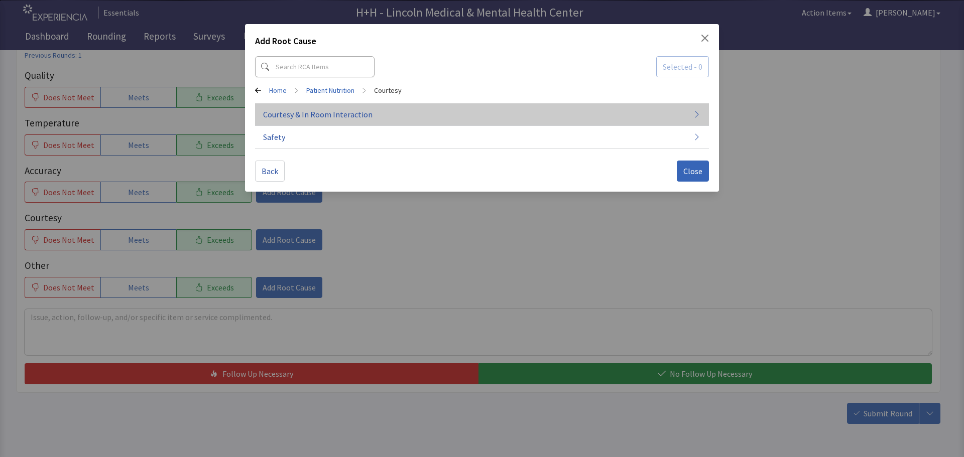
click at [284, 114] on span "Courtesy & In Room Interaction" at bounding box center [317, 114] width 109 height 12
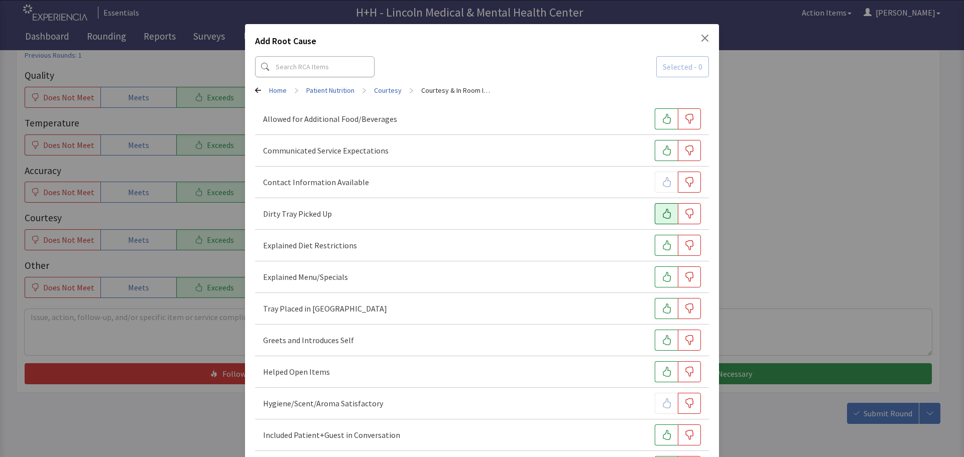
click at [662, 216] on icon "button" at bounding box center [667, 214] width 10 height 10
click at [655, 309] on button "button" at bounding box center [666, 308] width 23 height 21
click at [655, 342] on button "button" at bounding box center [666, 340] width 23 height 21
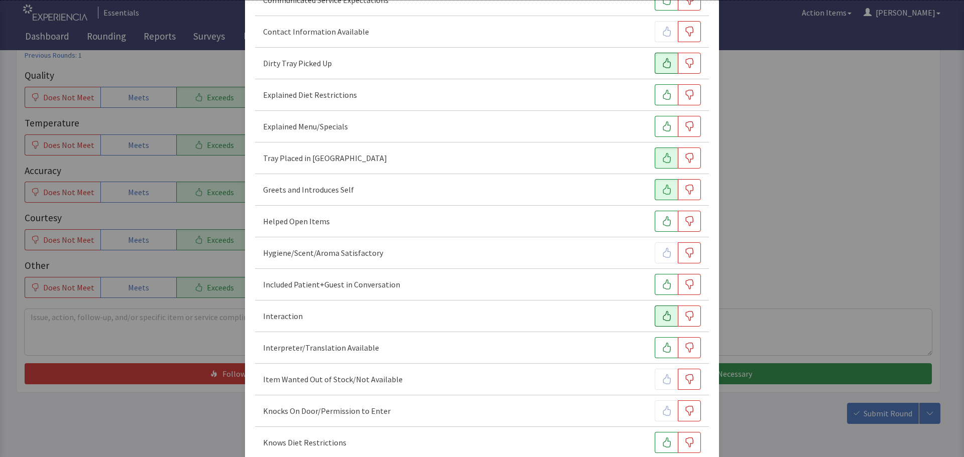
click at [662, 312] on icon "button" at bounding box center [667, 316] width 10 height 10
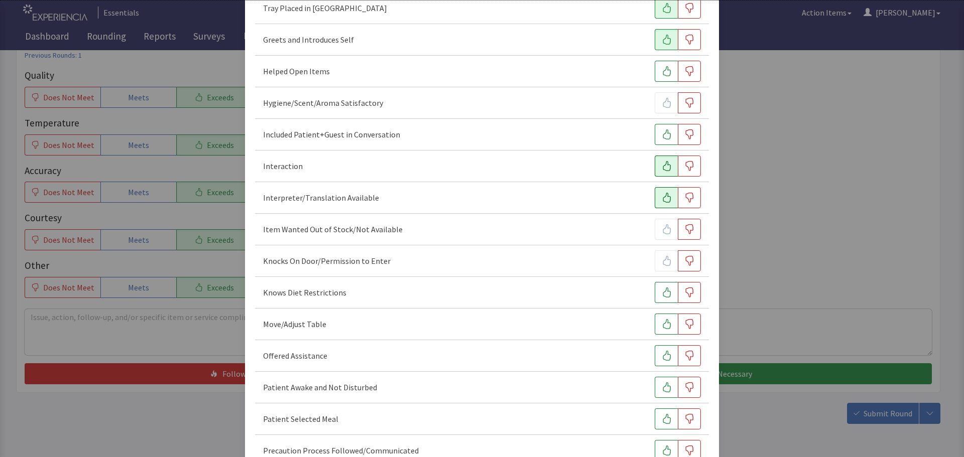
scroll to position [301, 0]
click at [662, 327] on icon "button" at bounding box center [667, 324] width 10 height 10
click at [662, 357] on icon "button" at bounding box center [667, 356] width 10 height 10
click at [662, 388] on icon "button" at bounding box center [667, 387] width 10 height 10
click at [663, 418] on icon "button" at bounding box center [667, 419] width 10 height 10
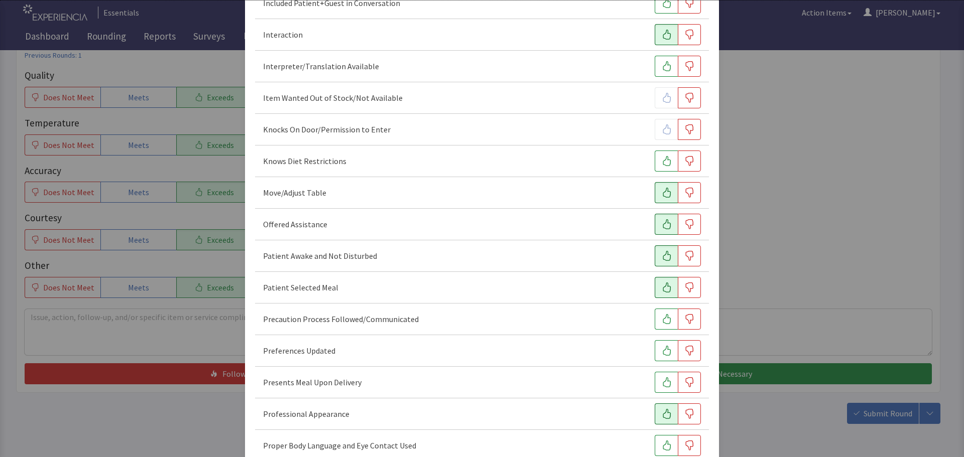
scroll to position [502, 0]
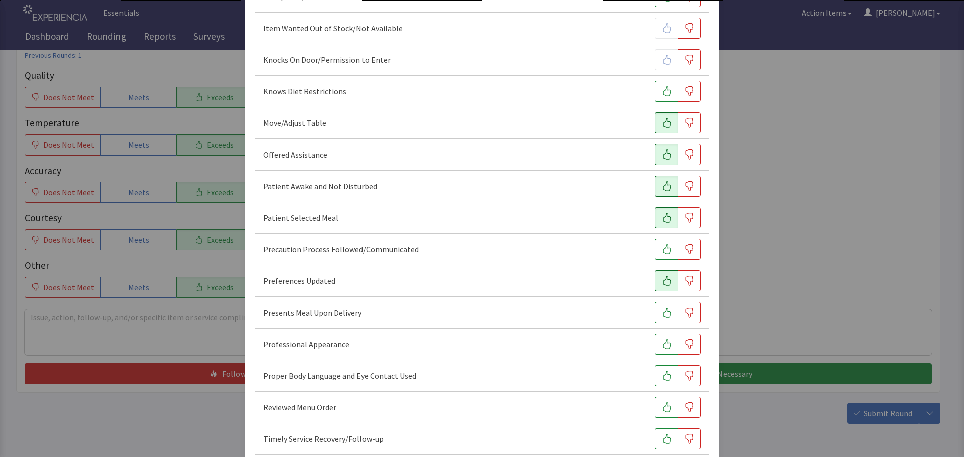
click at [662, 280] on icon "button" at bounding box center [667, 281] width 10 height 10
click at [667, 314] on button "button" at bounding box center [666, 312] width 23 height 21
click at [663, 341] on icon "button" at bounding box center [667, 344] width 10 height 10
click at [657, 371] on button "button" at bounding box center [666, 376] width 23 height 21
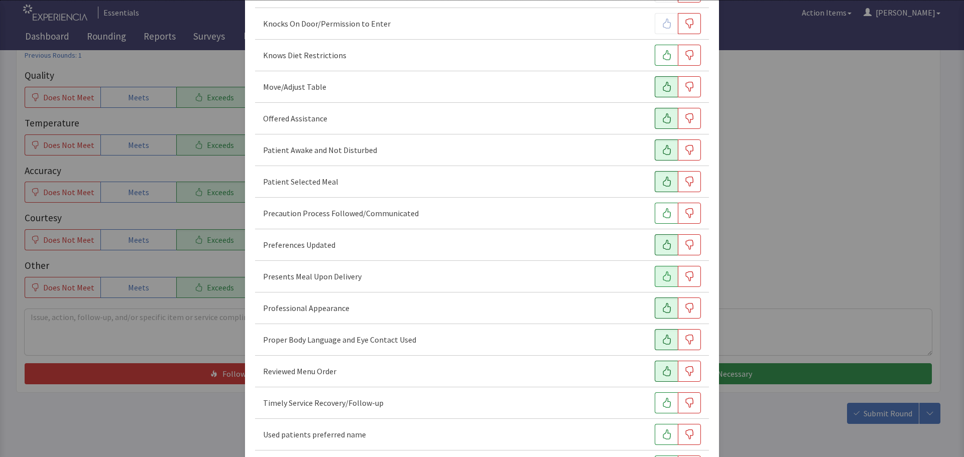
scroll to position [552, 0]
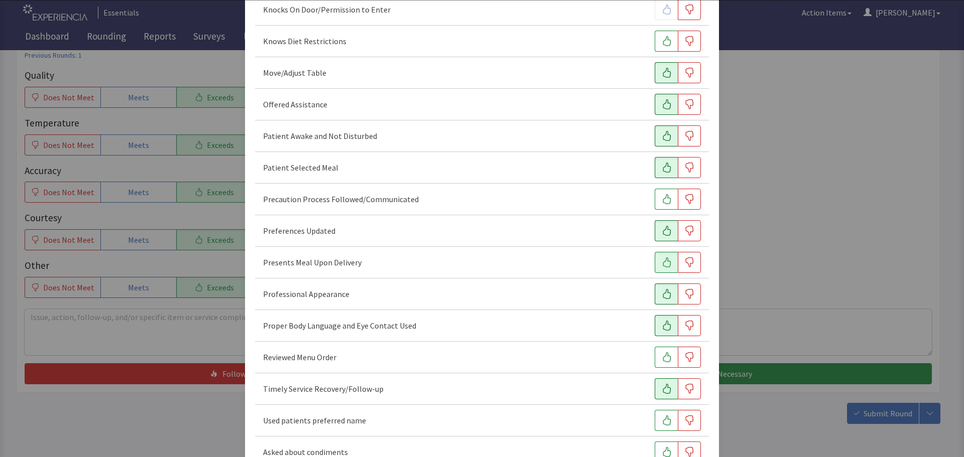
click at [655, 385] on button "button" at bounding box center [666, 389] width 23 height 21
click at [663, 416] on icon "button" at bounding box center [667, 421] width 10 height 10
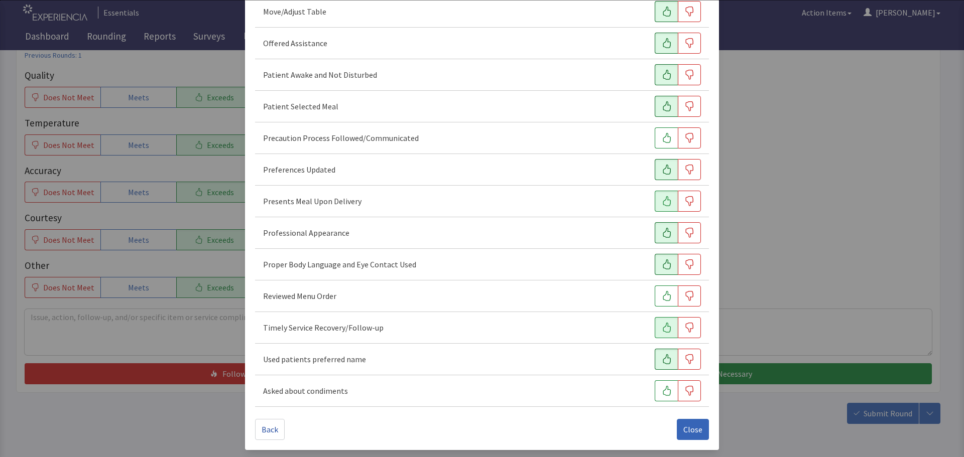
scroll to position [615, 0]
click at [683, 430] on span "Close" at bounding box center [692, 429] width 19 height 12
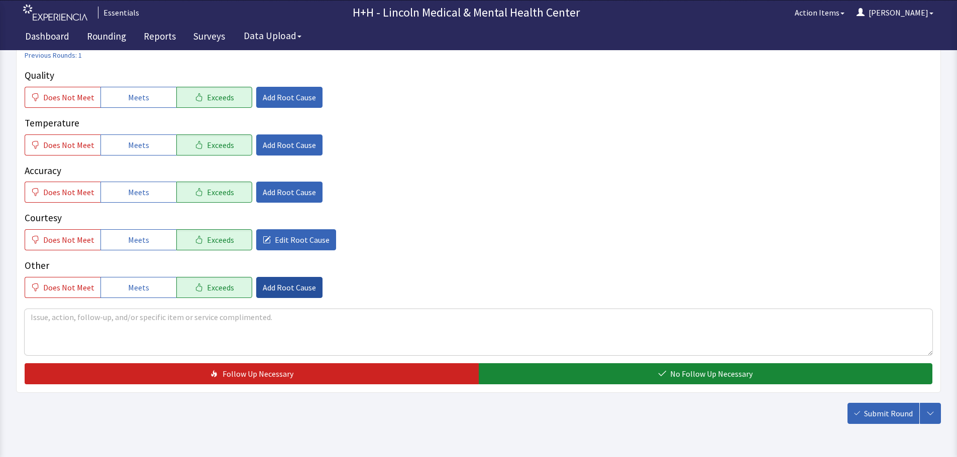
click at [292, 290] on span "Add Root Cause" at bounding box center [289, 288] width 53 height 12
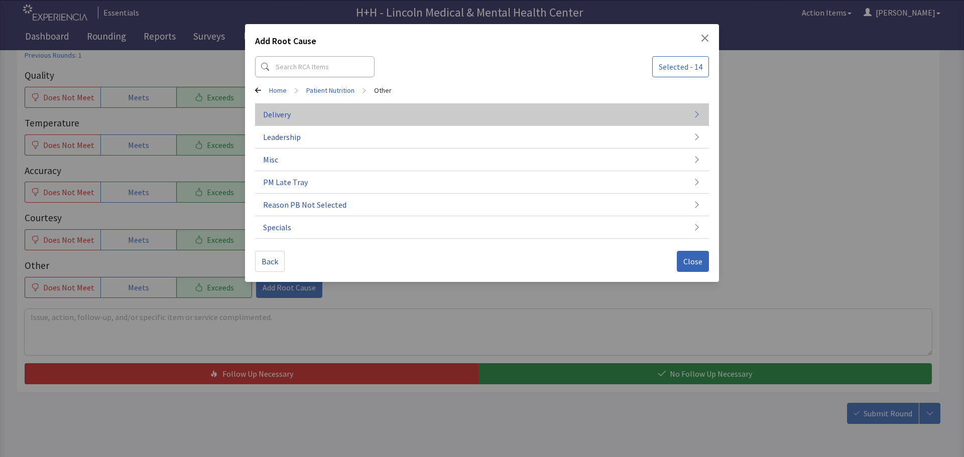
click at [301, 121] on button "Delivery" at bounding box center [482, 114] width 454 height 23
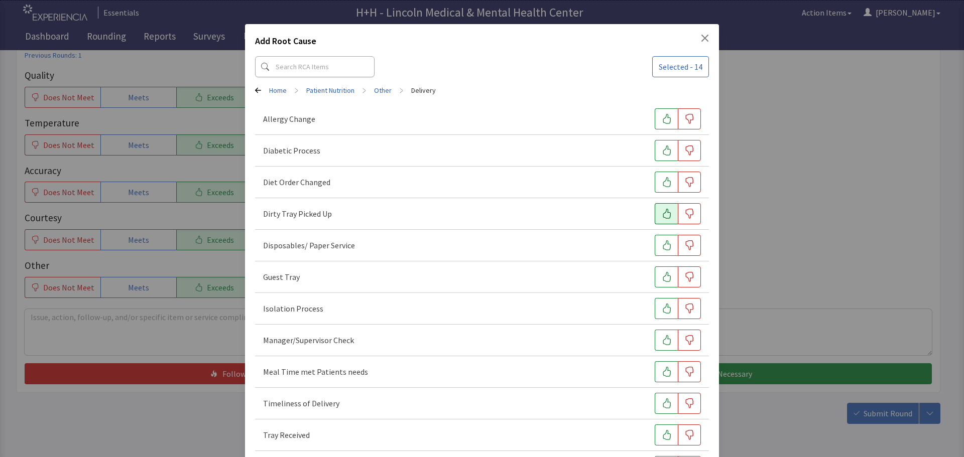
click at [664, 215] on icon "button" at bounding box center [667, 214] width 8 height 10
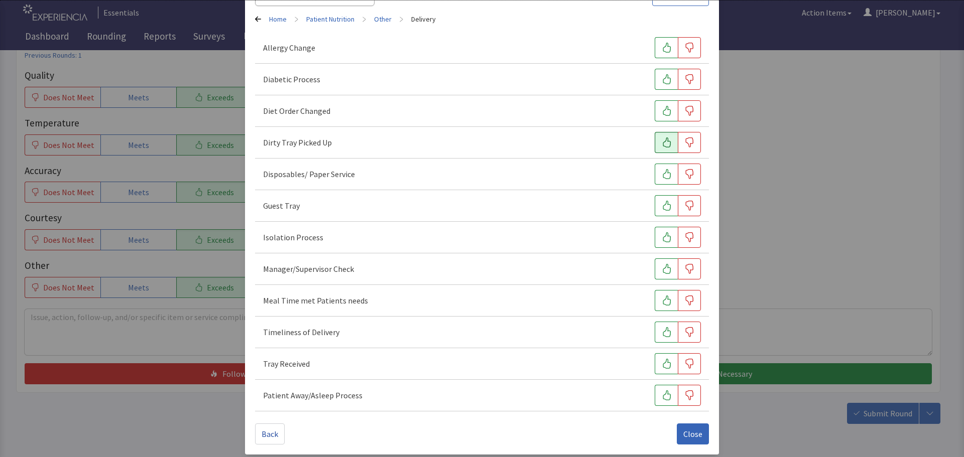
scroll to position [77, 0]
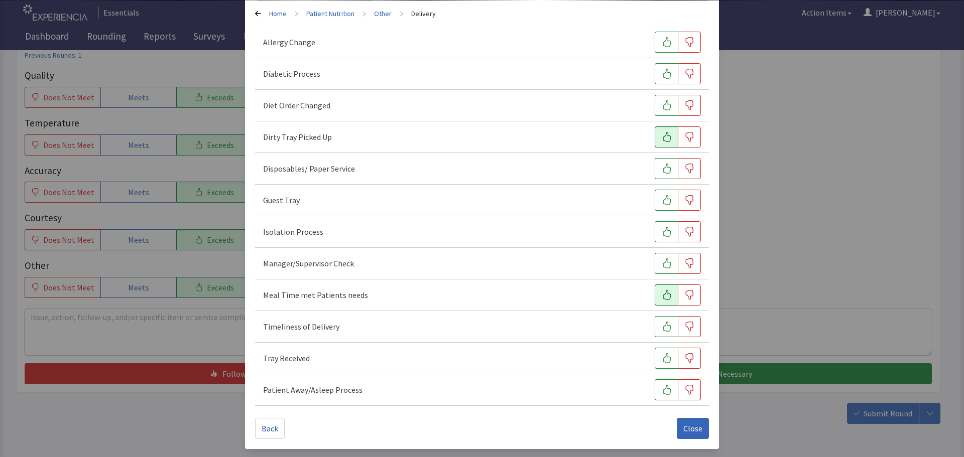
click at [659, 288] on button "button" at bounding box center [666, 295] width 23 height 21
click at [663, 326] on icon "button" at bounding box center [667, 327] width 8 height 10
click at [662, 354] on icon "button" at bounding box center [667, 359] width 10 height 10
click at [685, 425] on span "Close" at bounding box center [692, 429] width 19 height 12
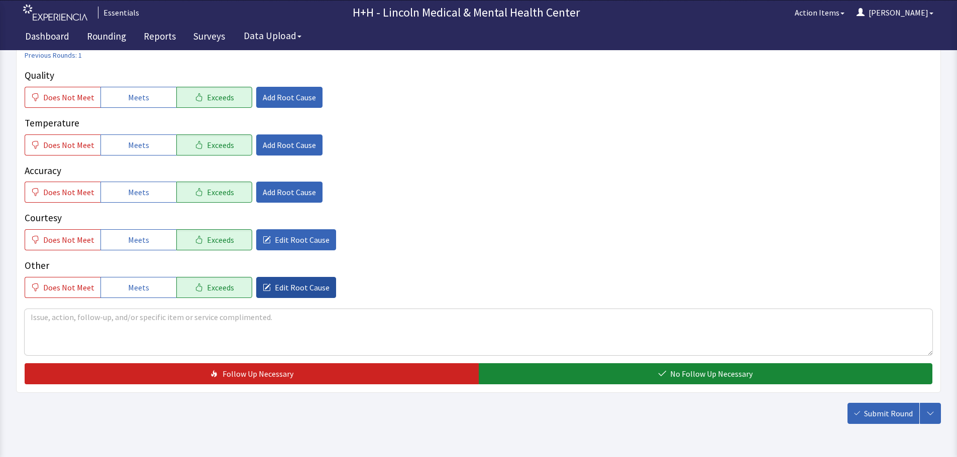
click at [277, 290] on span "Edit Root Cause" at bounding box center [302, 288] width 55 height 12
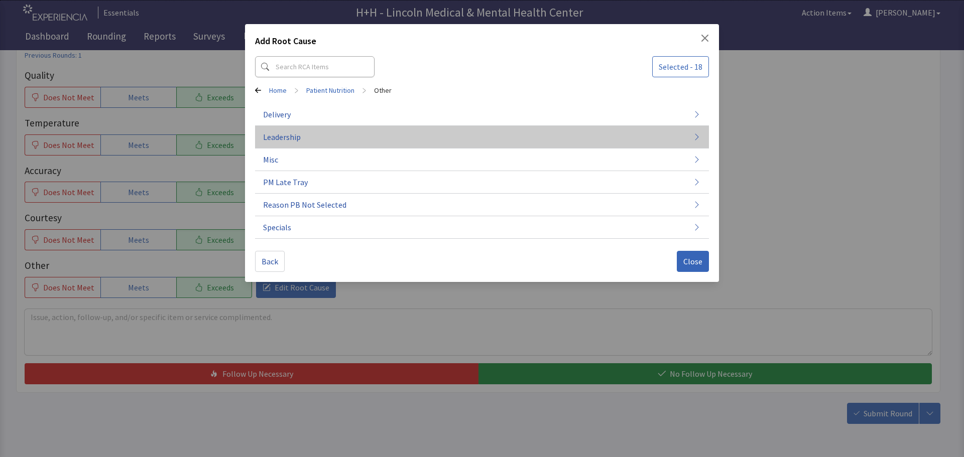
click at [283, 144] on button "Leadership" at bounding box center [482, 137] width 454 height 23
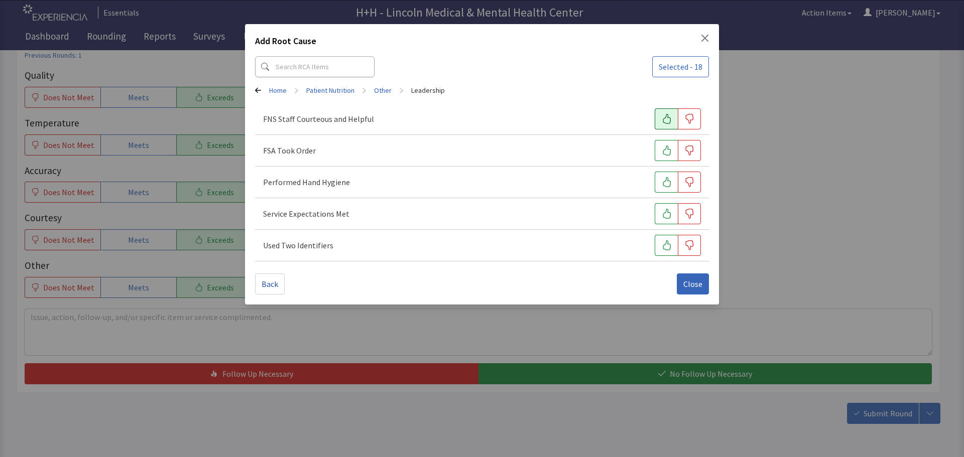
click at [658, 118] on button "button" at bounding box center [666, 118] width 23 height 21
click at [664, 146] on icon "button" at bounding box center [667, 151] width 10 height 10
click at [663, 178] on icon "button" at bounding box center [667, 182] width 10 height 10
click at [656, 208] on button "button" at bounding box center [666, 213] width 23 height 21
click at [667, 244] on icon "button" at bounding box center [667, 246] width 8 height 10
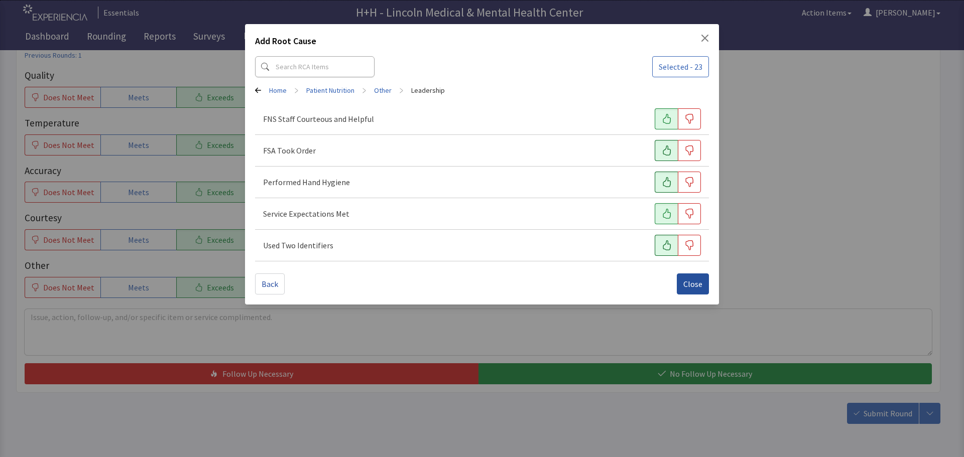
click at [695, 282] on span "Close" at bounding box center [692, 284] width 19 height 12
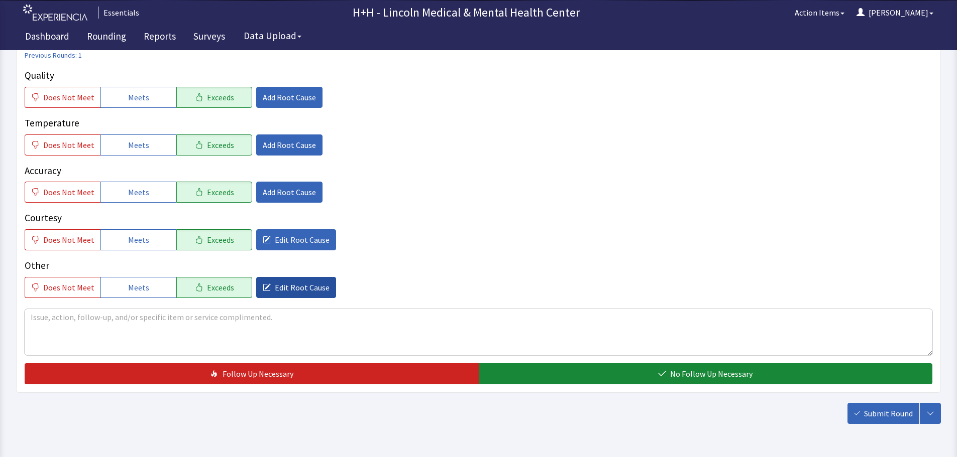
click at [296, 286] on span "Edit Root Cause" at bounding box center [302, 288] width 55 height 12
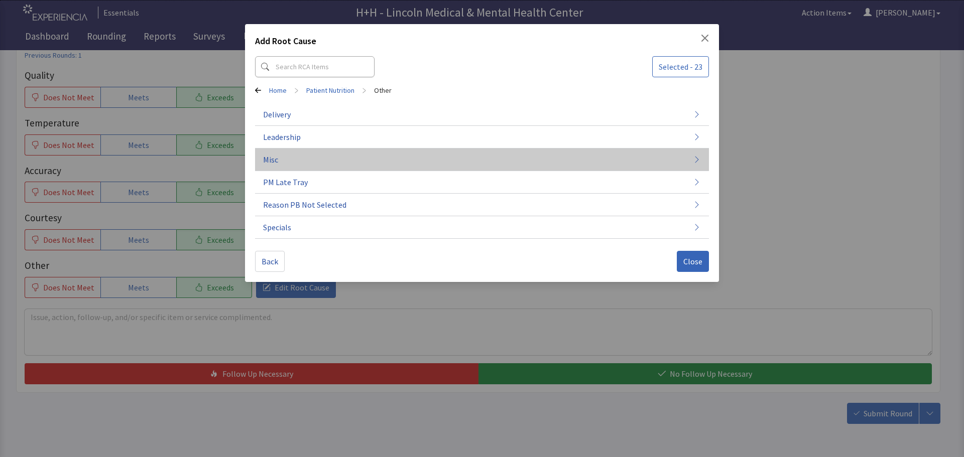
click at [281, 163] on button "Misc" at bounding box center [482, 160] width 454 height 23
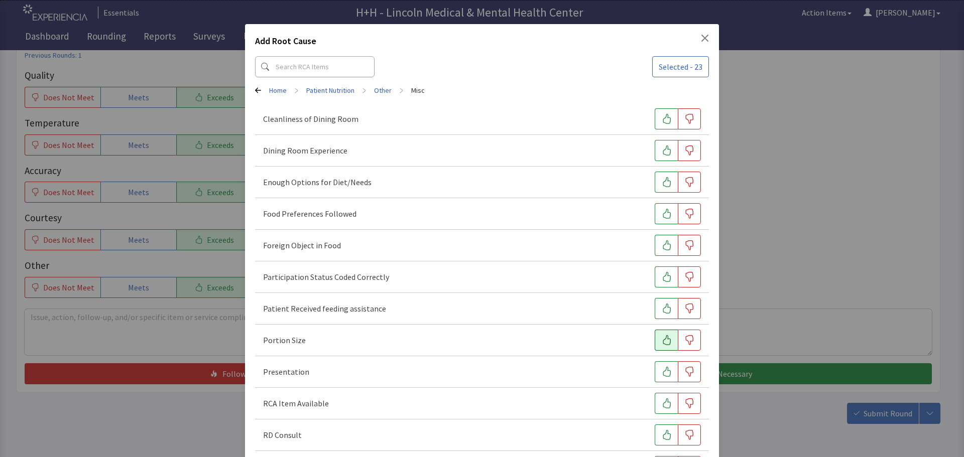
click at [662, 341] on icon "button" at bounding box center [667, 340] width 10 height 10
click at [662, 374] on icon "button" at bounding box center [667, 372] width 10 height 10
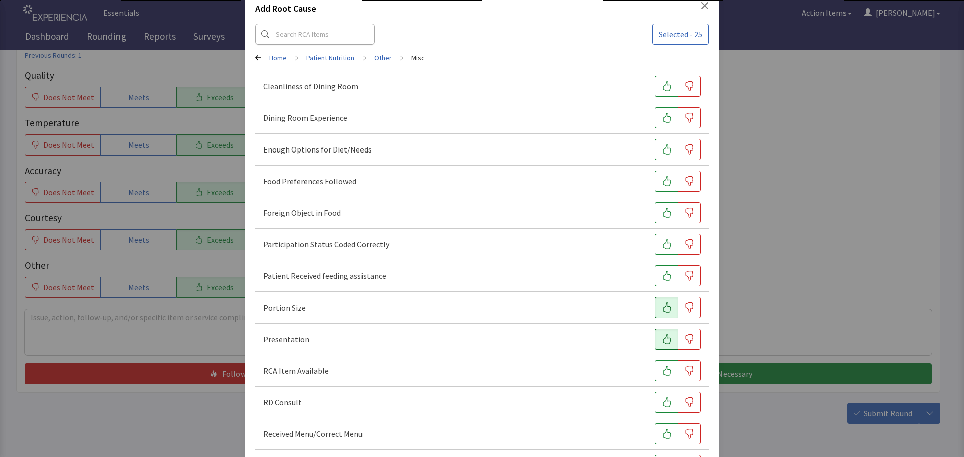
scroll to position [50, 0]
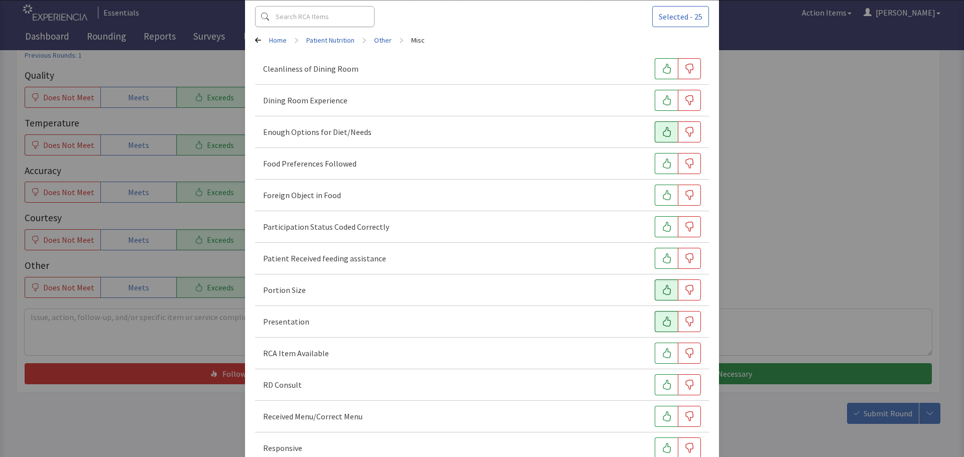
click at [663, 134] on icon "button" at bounding box center [667, 132] width 8 height 10
click at [663, 162] on icon "button" at bounding box center [667, 164] width 10 height 10
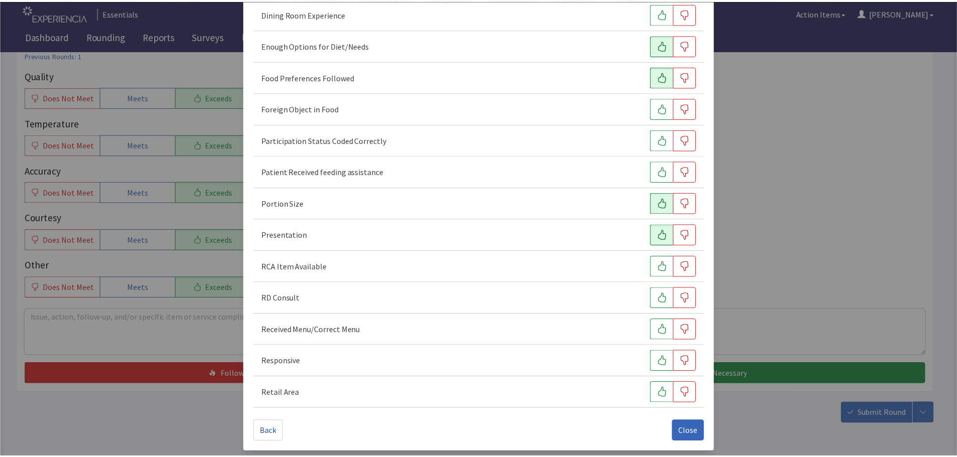
scroll to position [140, 0]
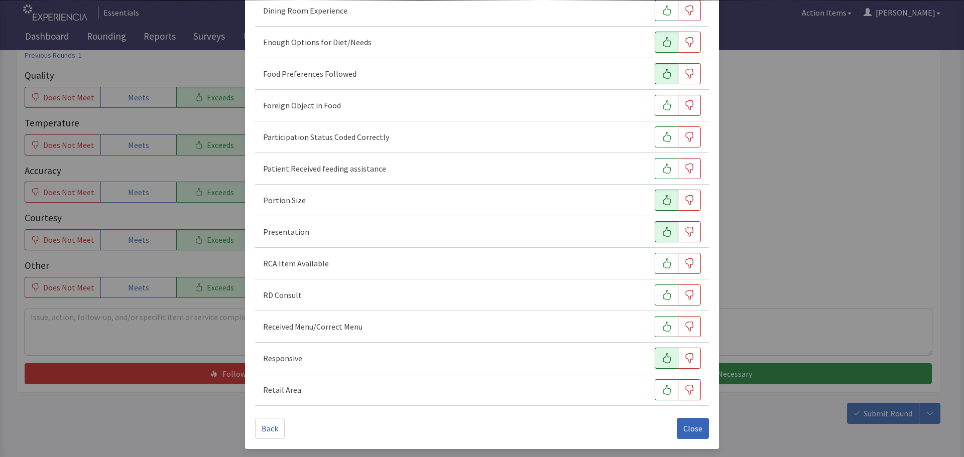
click at [663, 362] on icon "button" at bounding box center [667, 359] width 10 height 10
click at [690, 434] on span "Close" at bounding box center [692, 429] width 19 height 12
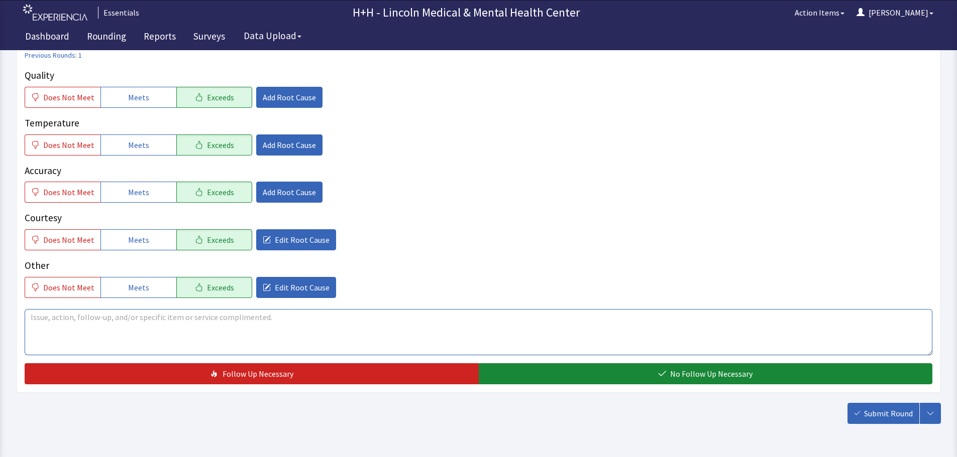
click at [56, 320] on textarea at bounding box center [478, 332] width 907 height 46
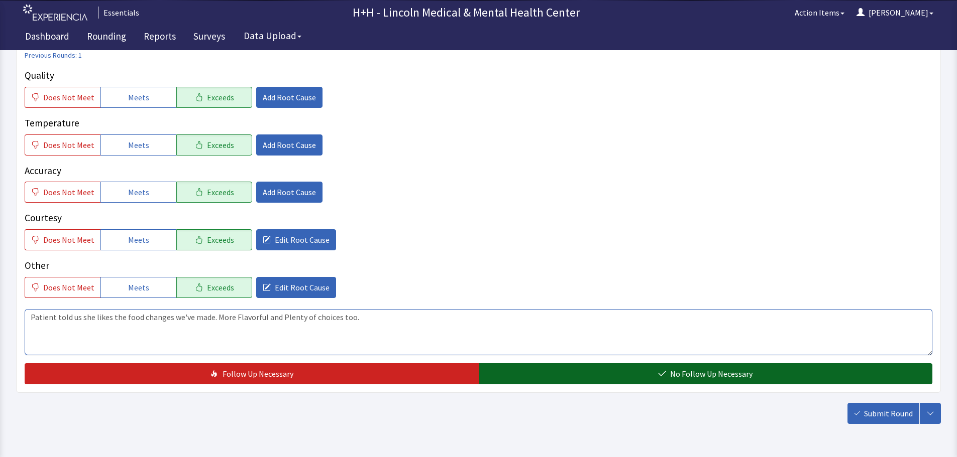
type textarea "Patient told us she likes the food changes we've made. More Flavorful and Plent…"
click at [679, 372] on span "No Follow Up Necessary" at bounding box center [711, 374] width 82 height 12
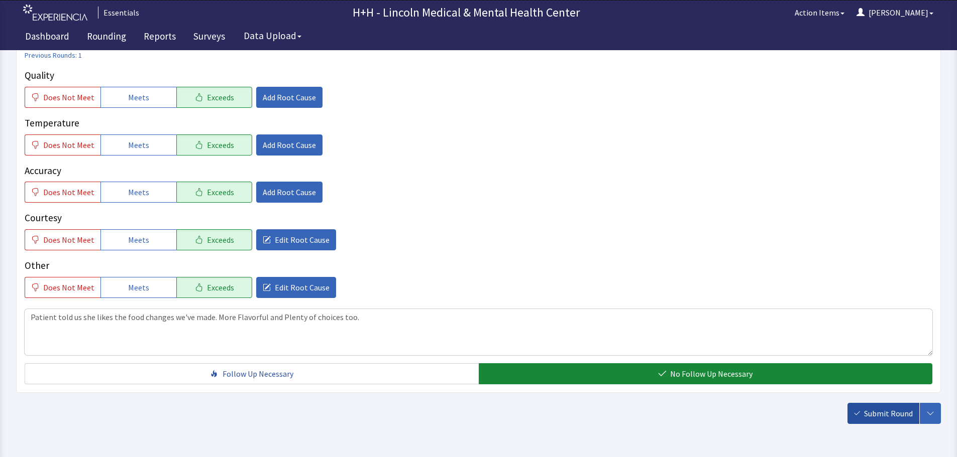
click at [891, 416] on span "Submit Round" at bounding box center [888, 414] width 49 height 12
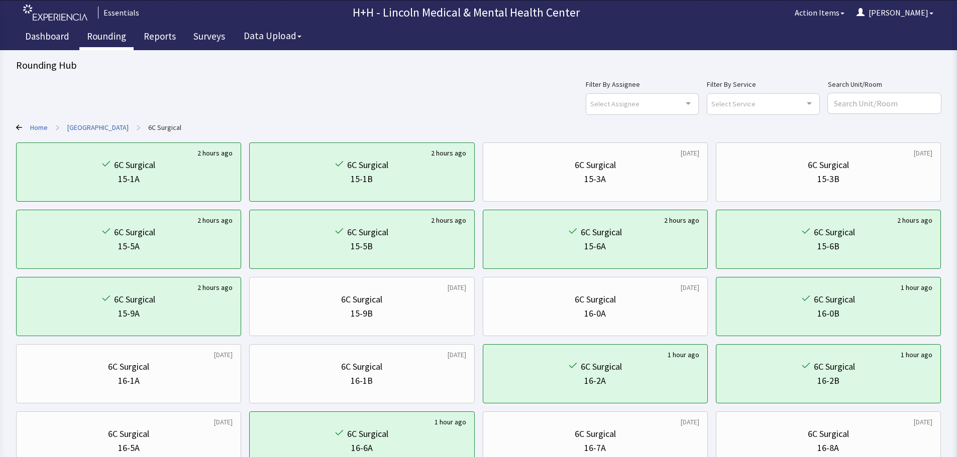
click at [109, 38] on link "Rounding" at bounding box center [106, 37] width 54 height 25
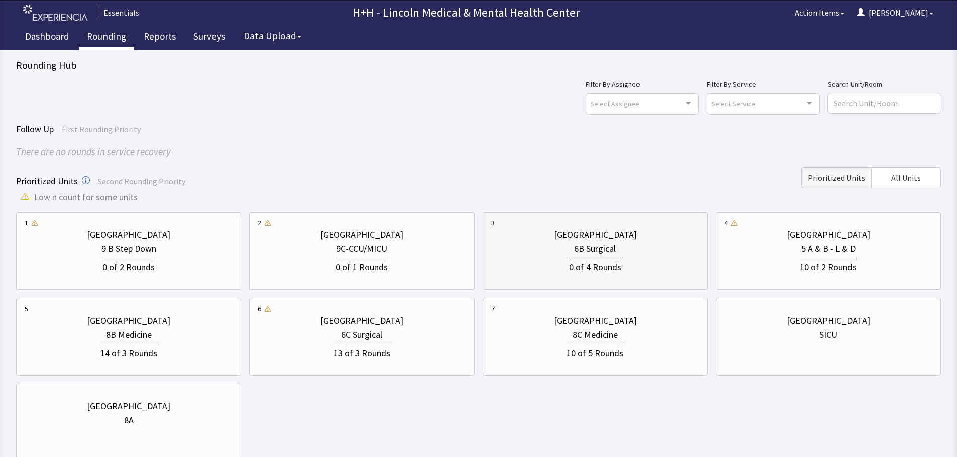
click at [630, 251] on div "6B Surgical" at bounding box center [595, 249] width 208 height 14
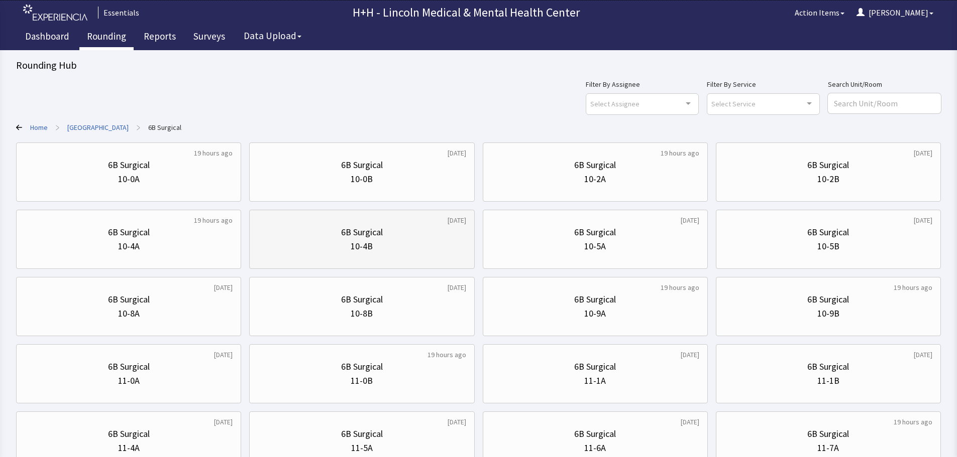
click at [311, 240] on div "10-4B" at bounding box center [362, 247] width 208 height 14
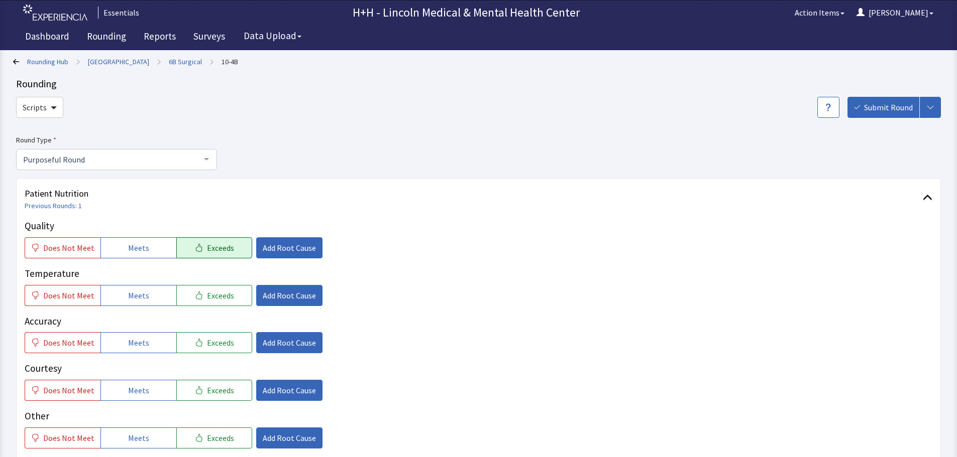
click at [234, 249] on button "Exceeds" at bounding box center [214, 248] width 76 height 21
click at [232, 291] on button "Exceeds" at bounding box center [214, 295] width 76 height 21
click at [235, 342] on button "Exceeds" at bounding box center [214, 342] width 76 height 21
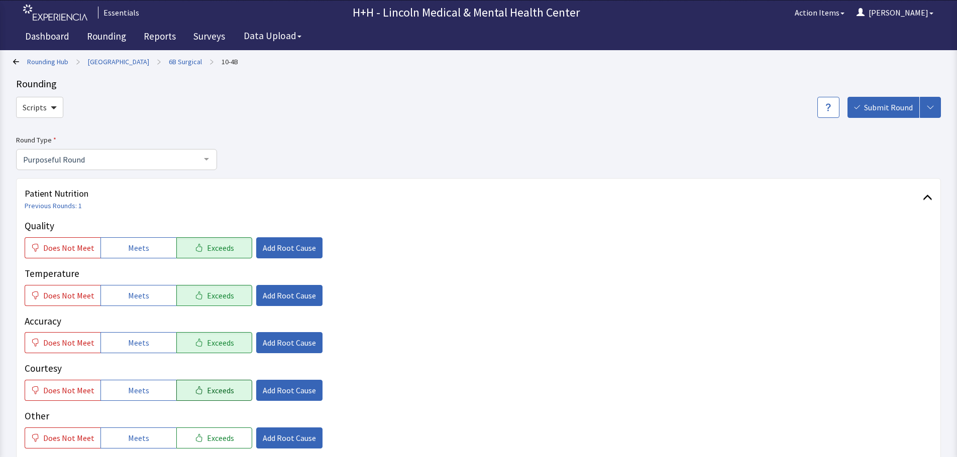
click at [232, 392] on button "Exceeds" at bounding box center [214, 390] width 76 height 21
click at [230, 433] on button "Exceeds" at bounding box center [214, 438] width 76 height 21
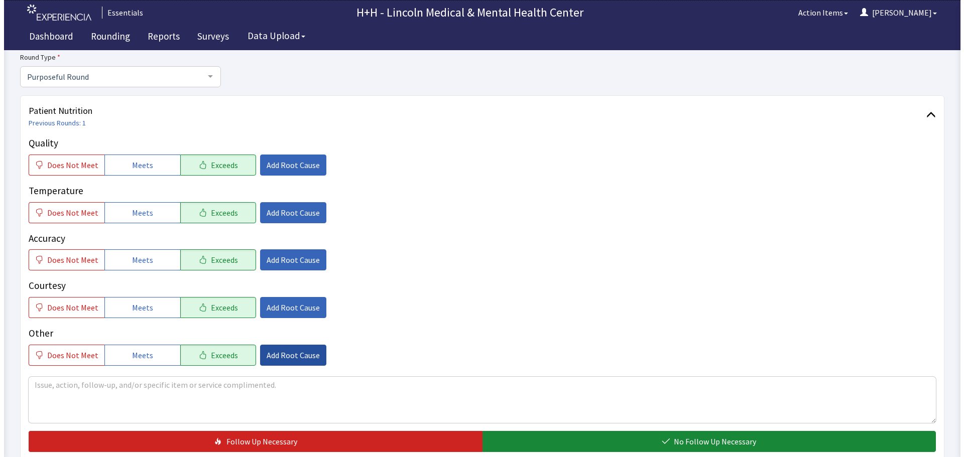
scroll to position [100, 0]
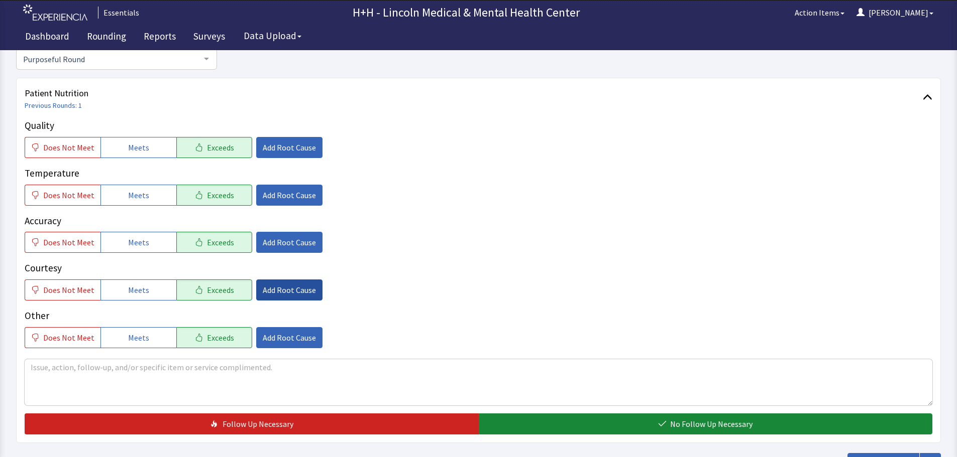
click at [277, 291] on span "Add Root Cause" at bounding box center [289, 290] width 53 height 12
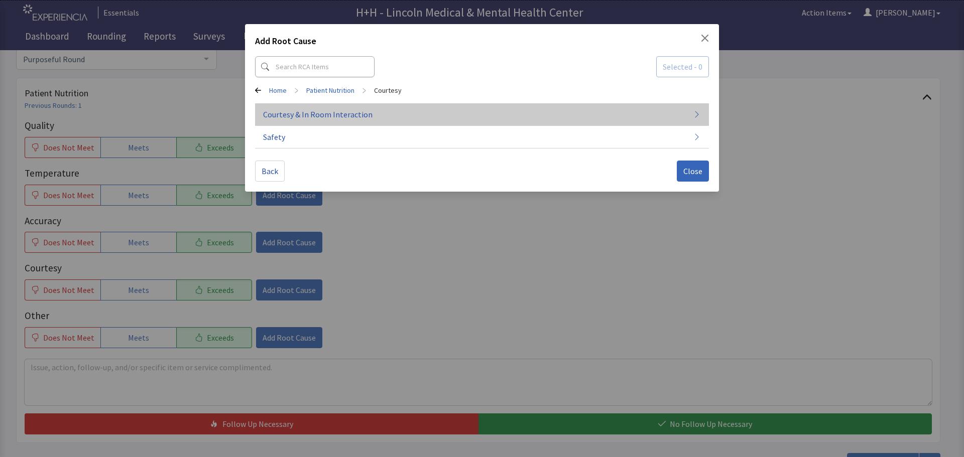
click at [323, 118] on span "Courtesy & In Room Interaction" at bounding box center [317, 114] width 109 height 12
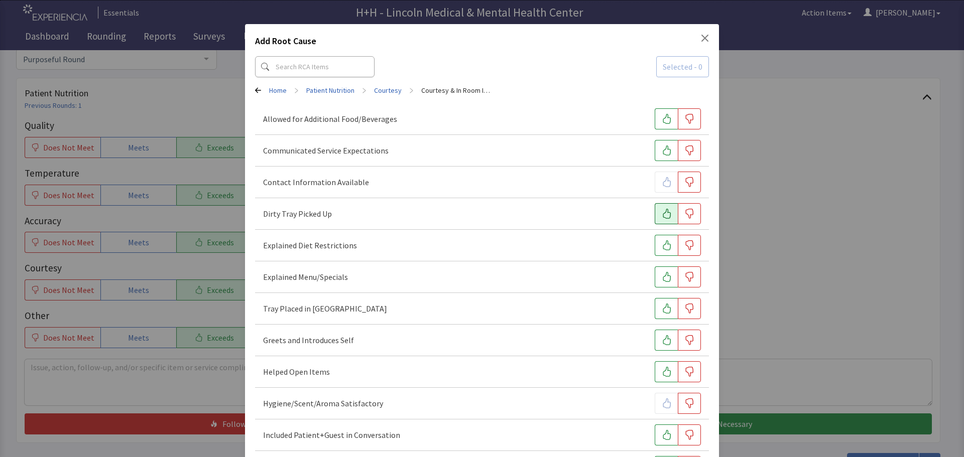
click at [655, 213] on button "button" at bounding box center [666, 213] width 23 height 21
click at [663, 309] on icon "button" at bounding box center [667, 309] width 8 height 10
click at [655, 338] on button "button" at bounding box center [666, 340] width 23 height 21
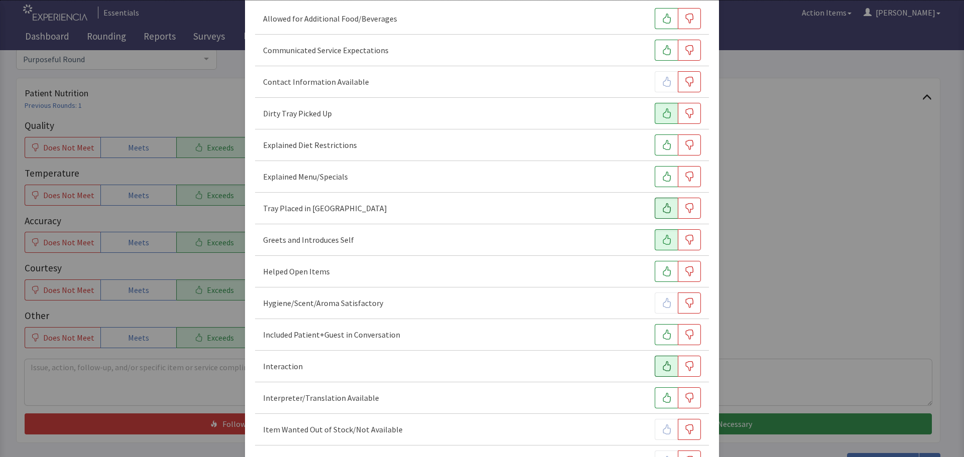
click at [662, 365] on icon "button" at bounding box center [667, 367] width 10 height 10
click at [663, 335] on icon "button" at bounding box center [667, 335] width 8 height 10
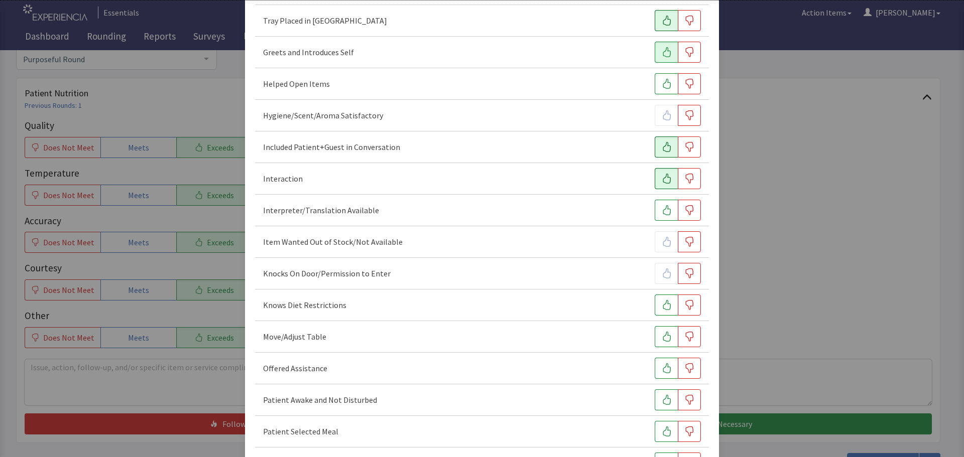
scroll to position [301, 0]
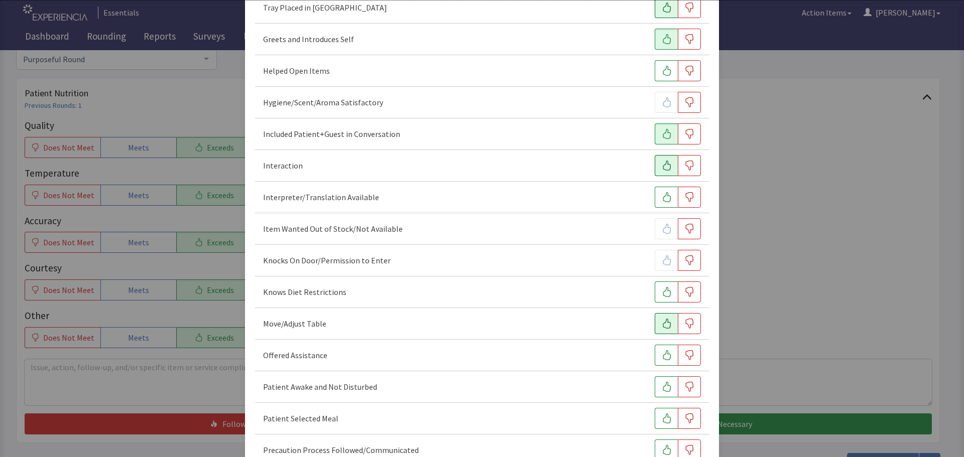
click at [662, 319] on icon "button" at bounding box center [667, 324] width 10 height 10
click at [663, 353] on icon "button" at bounding box center [667, 356] width 8 height 10
click at [662, 386] on icon "button" at bounding box center [667, 387] width 10 height 10
click at [661, 413] on button "button" at bounding box center [666, 418] width 23 height 21
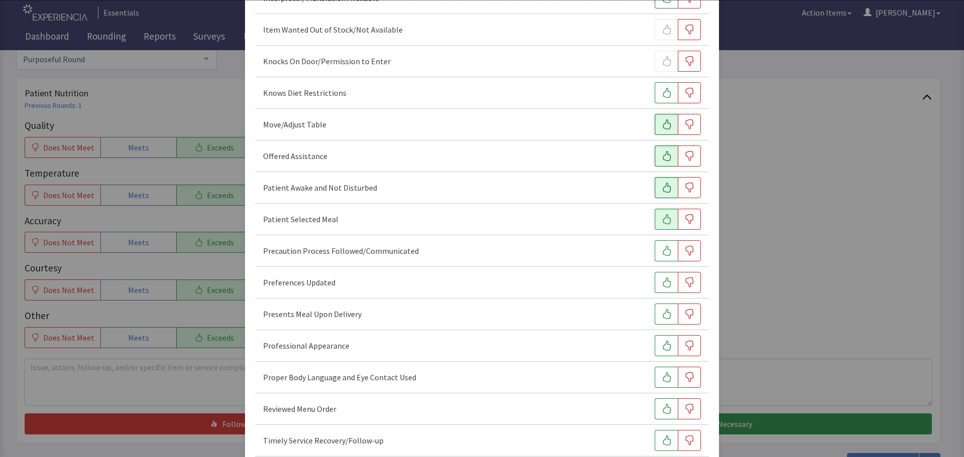
scroll to position [502, 0]
click at [662, 312] on icon "button" at bounding box center [667, 313] width 10 height 10
click at [662, 343] on icon "button" at bounding box center [667, 344] width 10 height 10
click at [655, 377] on button "button" at bounding box center [666, 376] width 23 height 21
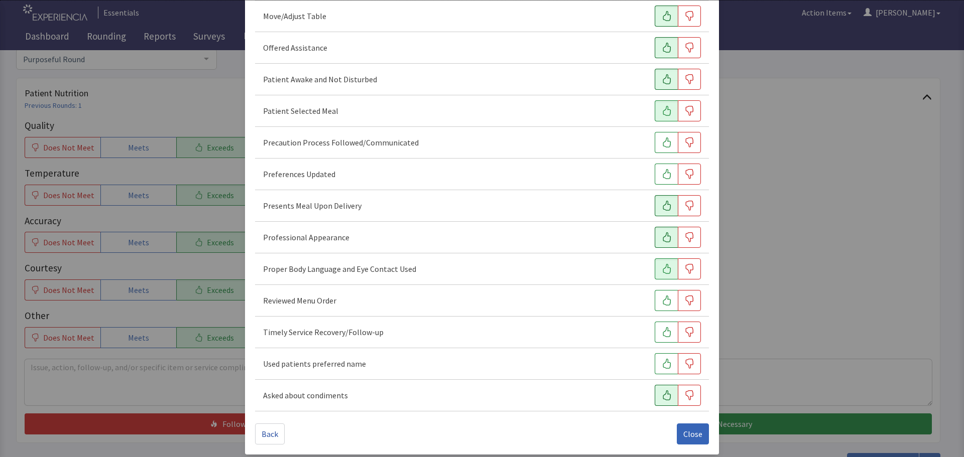
scroll to position [615, 0]
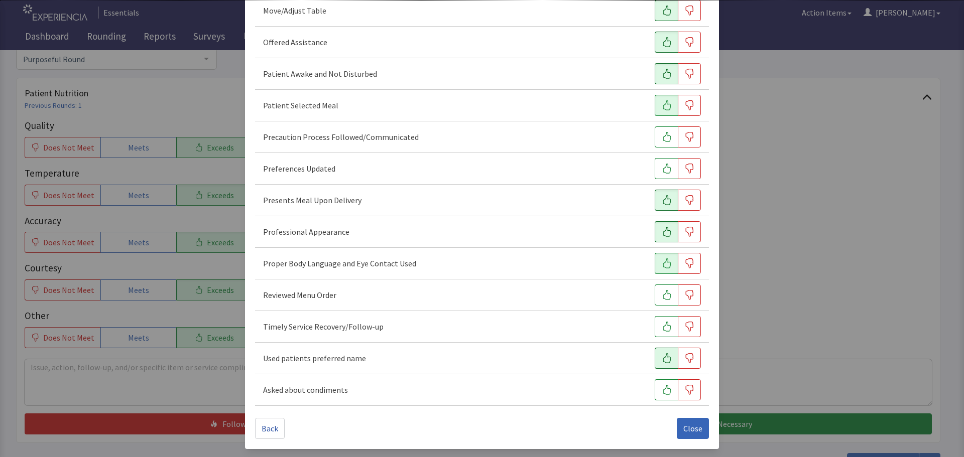
click at [662, 359] on icon "button" at bounding box center [667, 359] width 10 height 10
click at [655, 326] on button "button" at bounding box center [666, 326] width 23 height 21
click at [683, 428] on span "Close" at bounding box center [692, 429] width 19 height 12
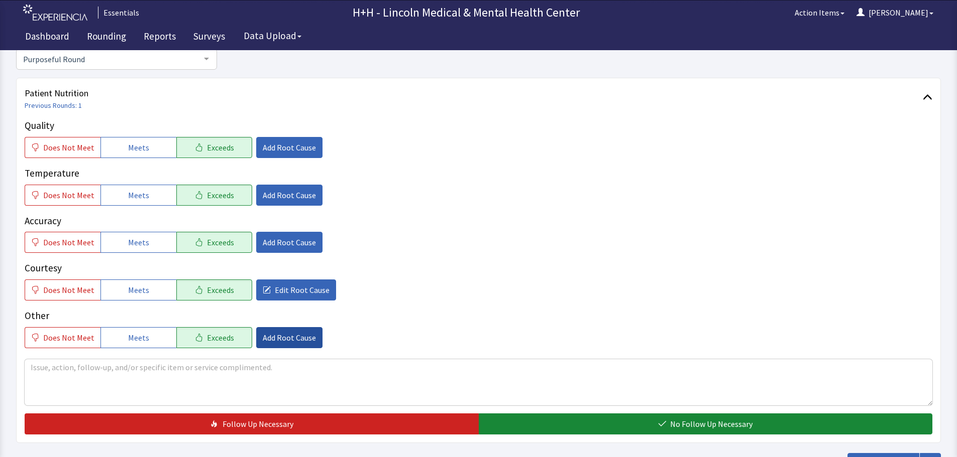
click at [290, 340] on span "Add Root Cause" at bounding box center [289, 338] width 53 height 12
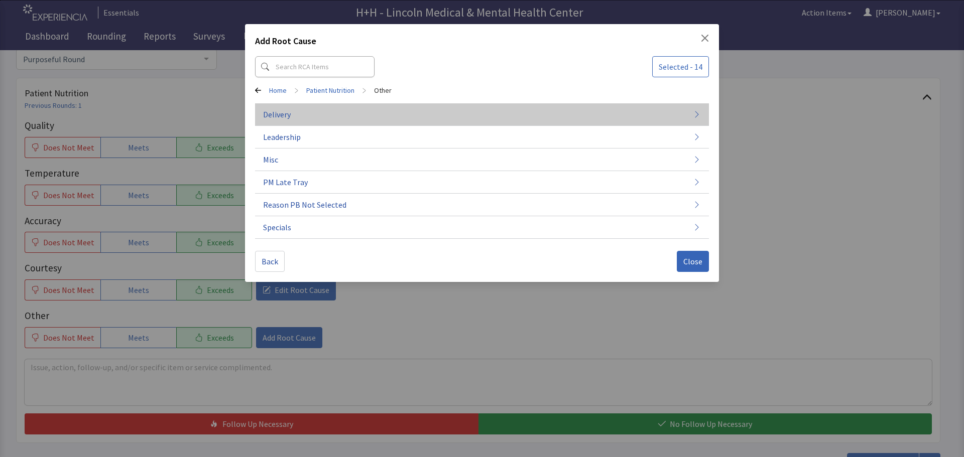
click at [288, 110] on span "Delivery" at bounding box center [277, 114] width 28 height 12
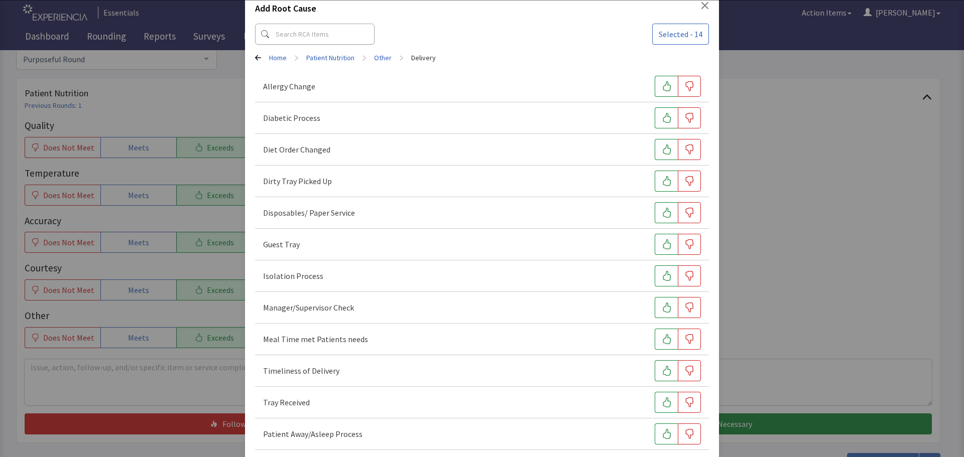
scroll to position [77, 0]
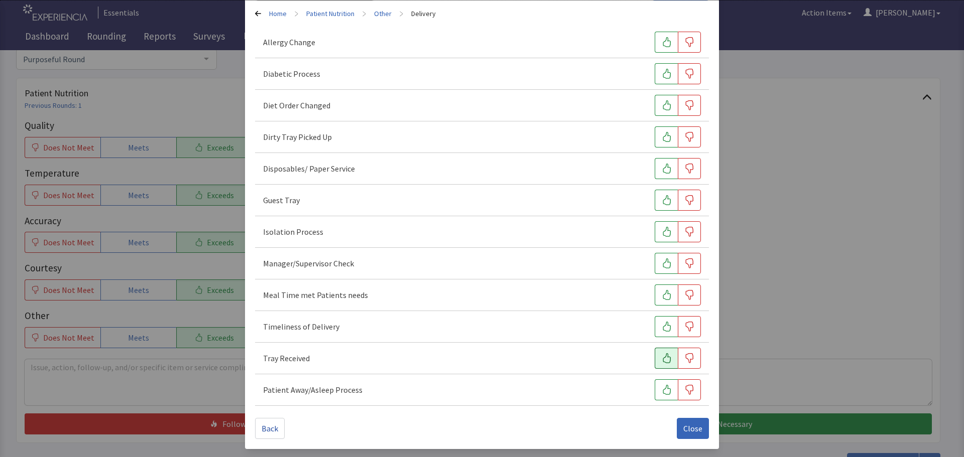
click at [664, 365] on button "button" at bounding box center [666, 358] width 23 height 21
click at [662, 323] on icon "button" at bounding box center [667, 327] width 10 height 10
click at [655, 295] on button "button" at bounding box center [666, 295] width 23 height 21
click at [655, 136] on button "button" at bounding box center [666, 137] width 23 height 21
click at [683, 424] on span "Close" at bounding box center [692, 429] width 19 height 12
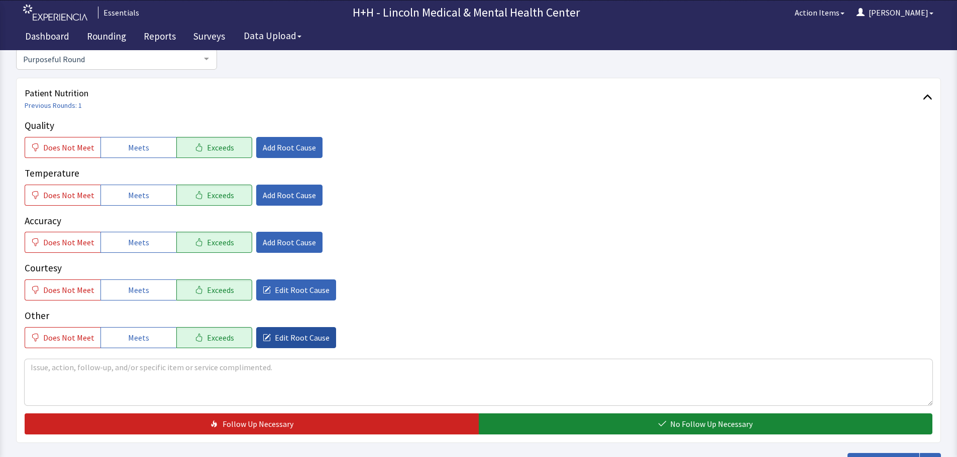
click at [315, 335] on span "Edit Root Cause" at bounding box center [302, 338] width 55 height 12
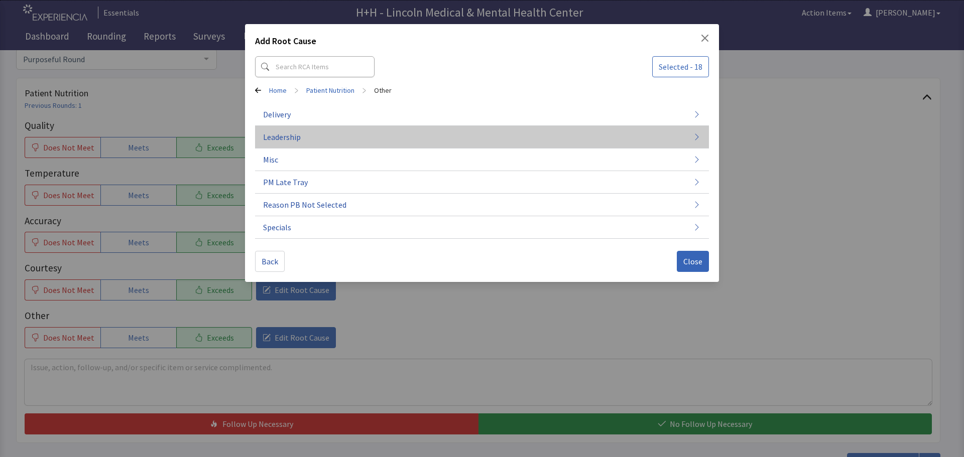
click at [295, 140] on span "Leadership" at bounding box center [282, 137] width 38 height 12
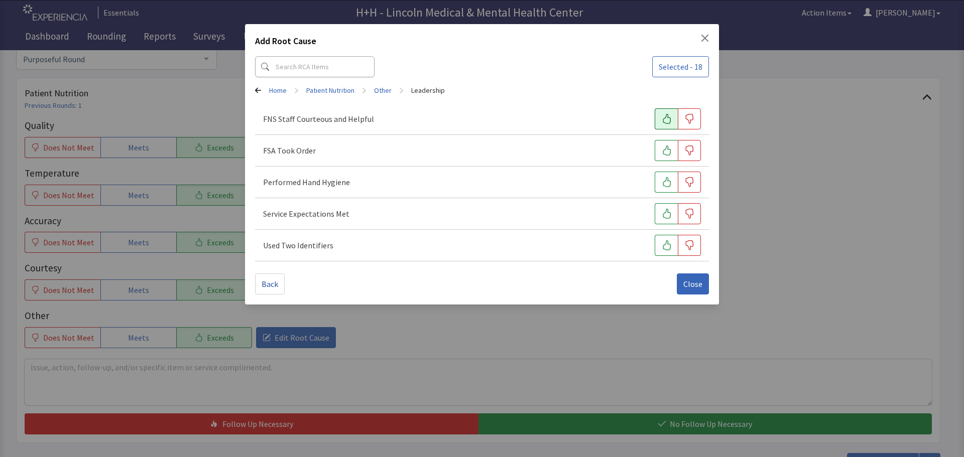
click at [664, 111] on button "button" at bounding box center [666, 118] width 23 height 21
click at [662, 152] on icon "button" at bounding box center [667, 151] width 10 height 10
click at [661, 177] on button "button" at bounding box center [666, 182] width 23 height 21
click at [669, 215] on icon "button" at bounding box center [667, 214] width 10 height 10
click at [662, 244] on icon "button" at bounding box center [667, 246] width 10 height 10
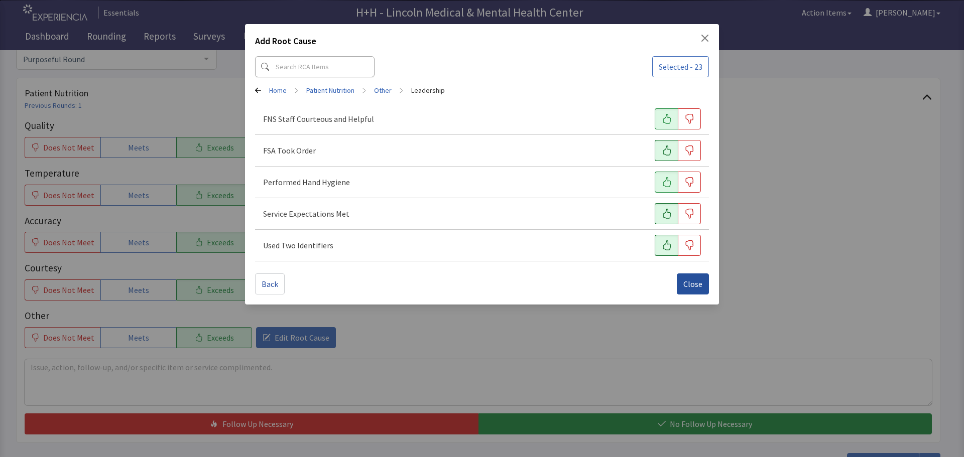
click at [697, 280] on span "Close" at bounding box center [692, 284] width 19 height 12
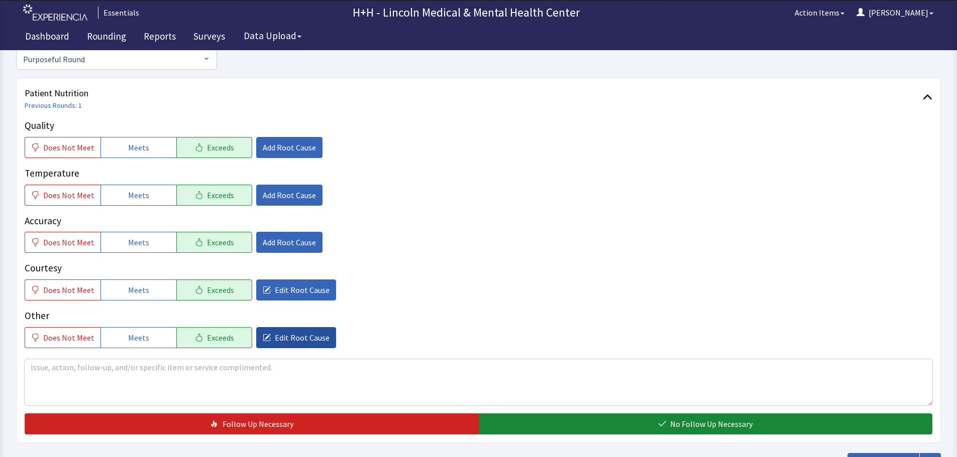
click at [297, 343] on span "Edit Root Cause" at bounding box center [302, 338] width 55 height 12
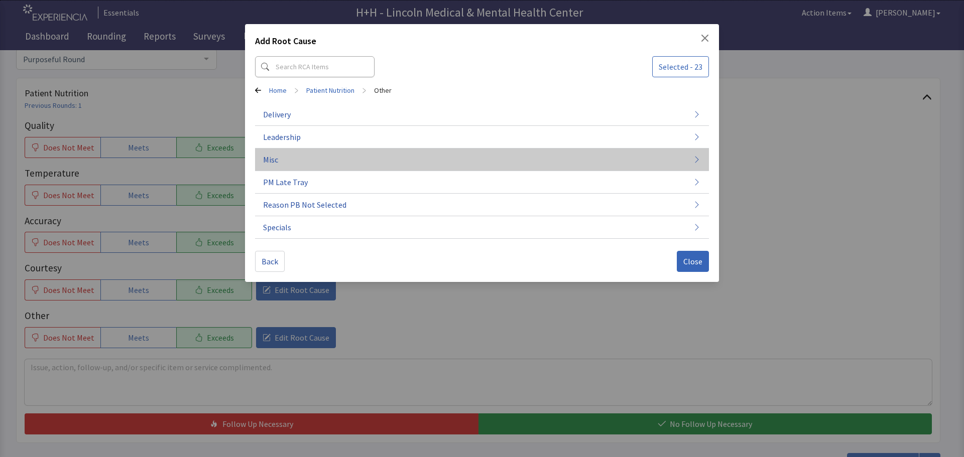
click at [261, 155] on button "Misc" at bounding box center [482, 160] width 454 height 23
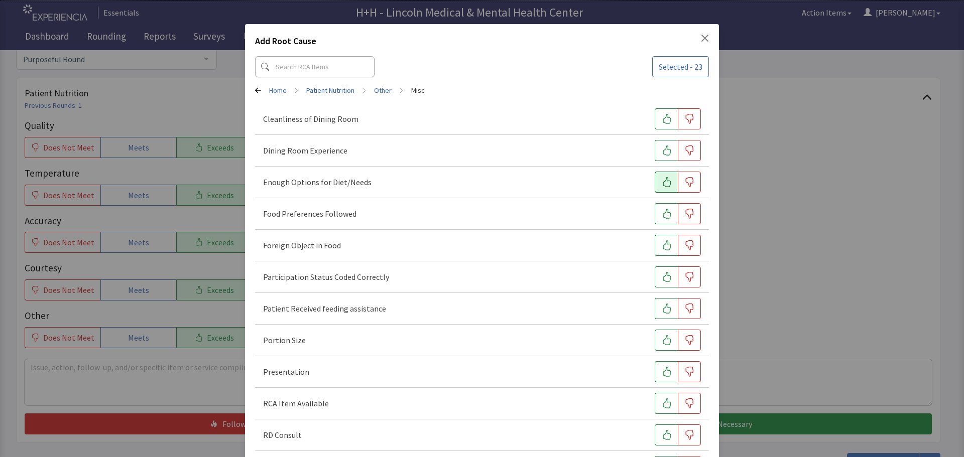
click at [663, 182] on icon "button" at bounding box center [667, 182] width 10 height 10
click at [662, 214] on icon "button" at bounding box center [667, 214] width 10 height 10
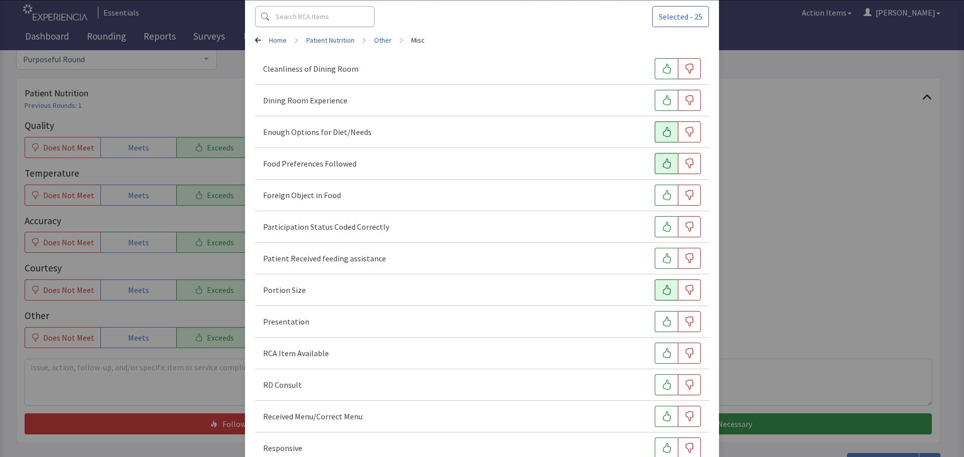
click at [655, 285] on button "button" at bounding box center [666, 290] width 23 height 21
click at [663, 324] on icon "button" at bounding box center [667, 322] width 8 height 10
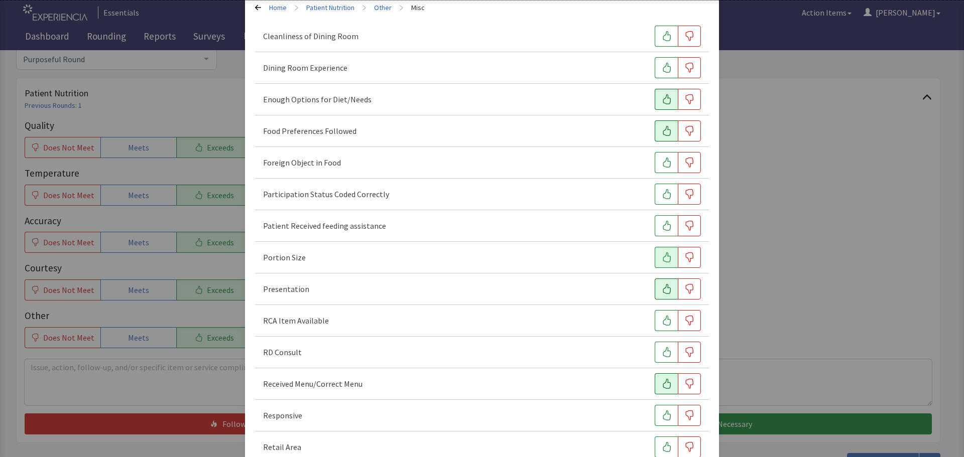
scroll to position [100, 0]
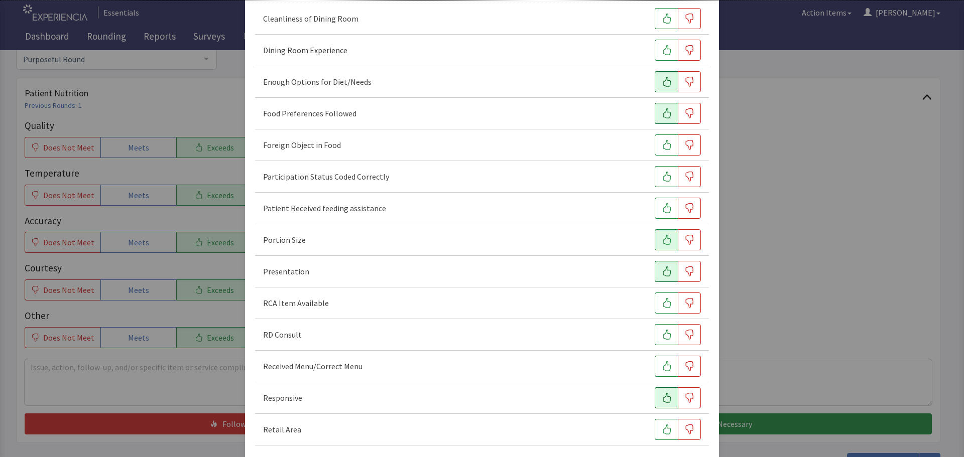
click at [662, 399] on icon "button" at bounding box center [667, 398] width 10 height 10
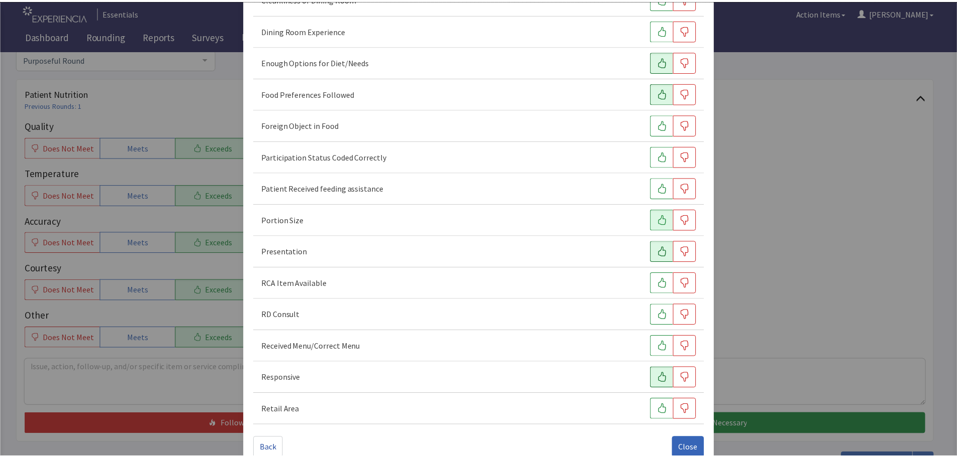
scroll to position [140, 0]
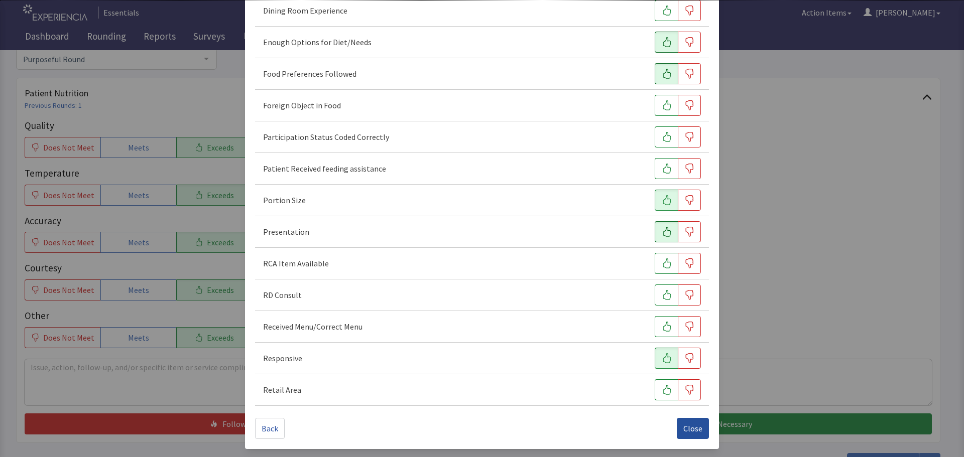
click at [686, 428] on span "Close" at bounding box center [692, 429] width 19 height 12
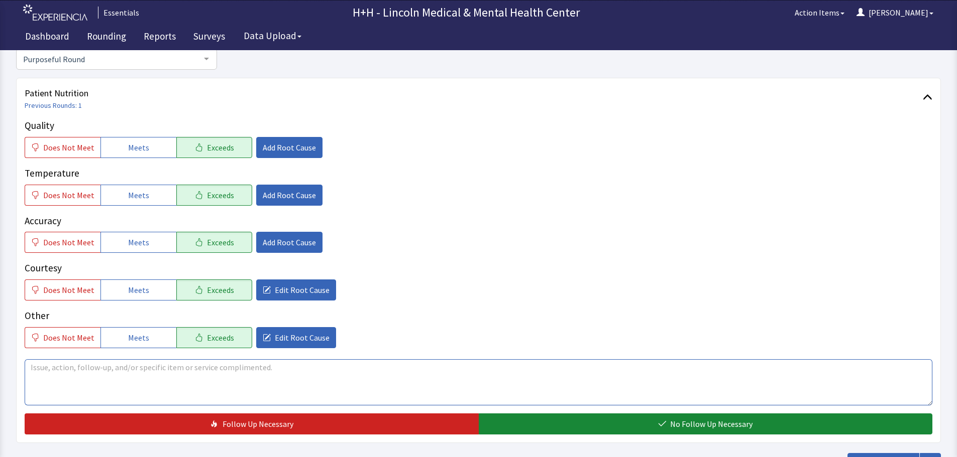
click at [65, 374] on textarea at bounding box center [478, 383] width 907 height 46
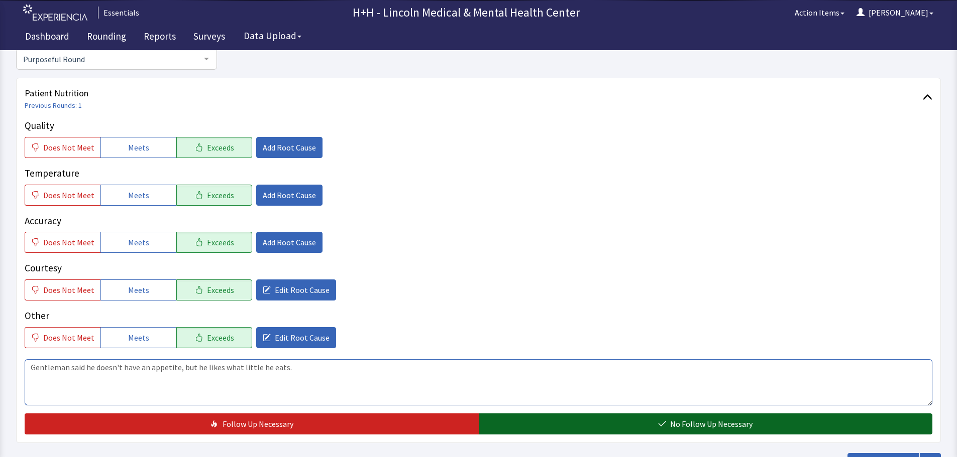
type textarea "Gentleman said he doesn't have an appetite, but he likes what little he eats."
click at [648, 425] on button "No Follow Up Necessary" at bounding box center [706, 424] width 454 height 21
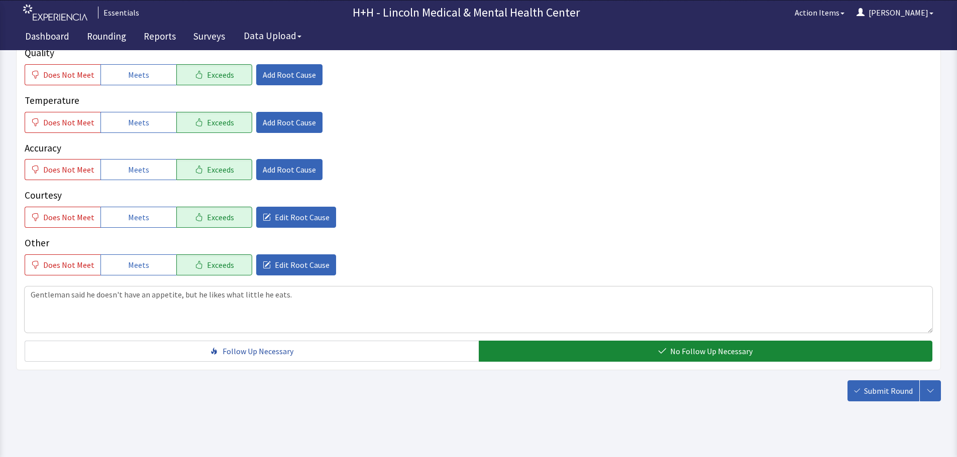
scroll to position [184, 0]
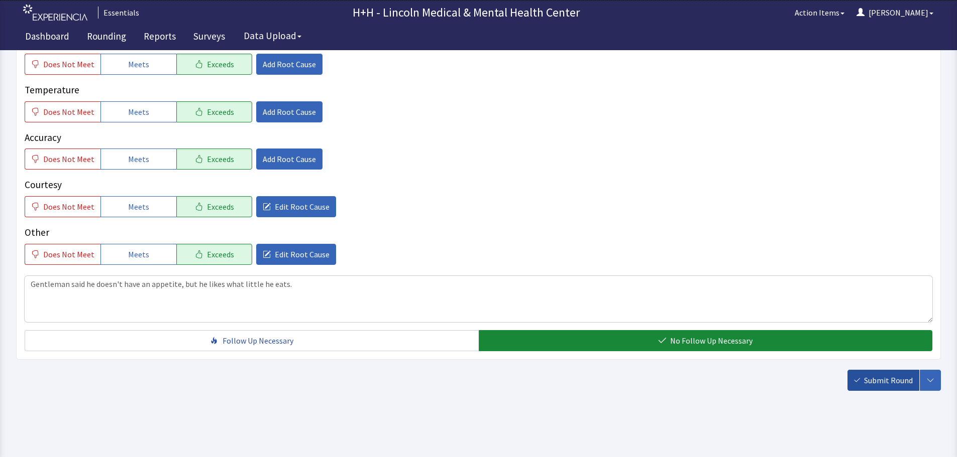
click at [888, 384] on span "Submit Round" at bounding box center [888, 381] width 49 height 12
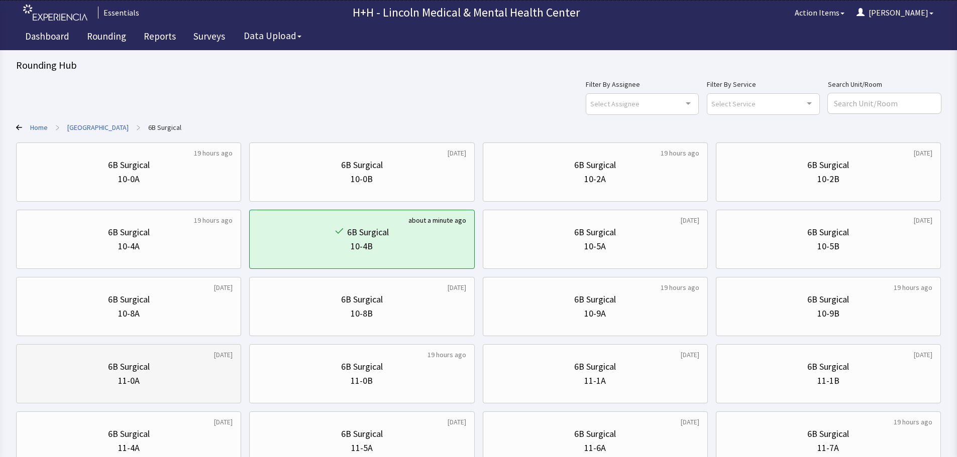
click at [169, 379] on div "11-0A" at bounding box center [129, 381] width 208 height 14
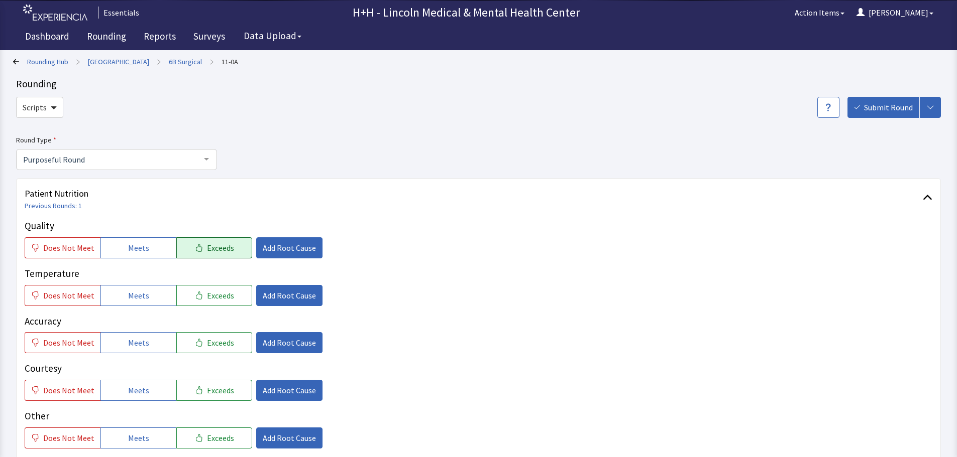
click at [210, 243] on span "Exceeds" at bounding box center [220, 248] width 27 height 12
click at [216, 294] on span "Exceeds" at bounding box center [220, 296] width 27 height 12
click at [216, 341] on span "Exceeds" at bounding box center [220, 343] width 27 height 12
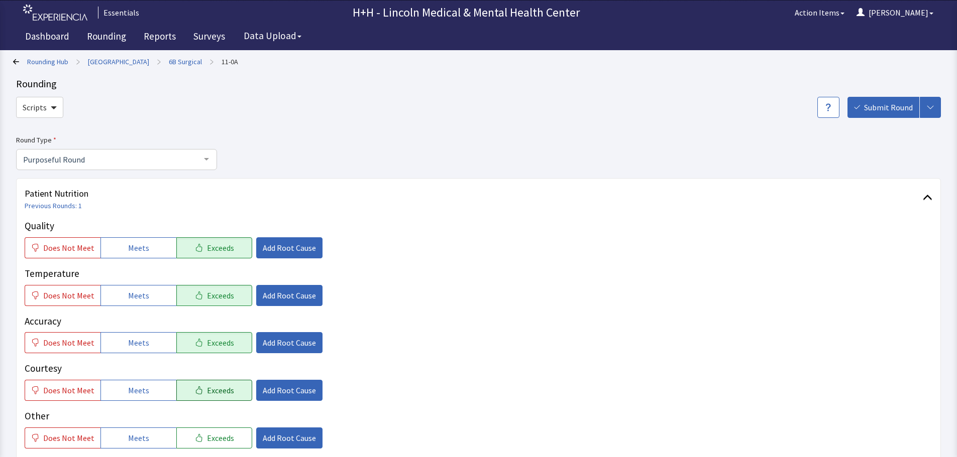
click at [227, 389] on button "Exceeds" at bounding box center [214, 390] width 76 height 21
click at [239, 437] on button "Exceeds" at bounding box center [214, 438] width 76 height 21
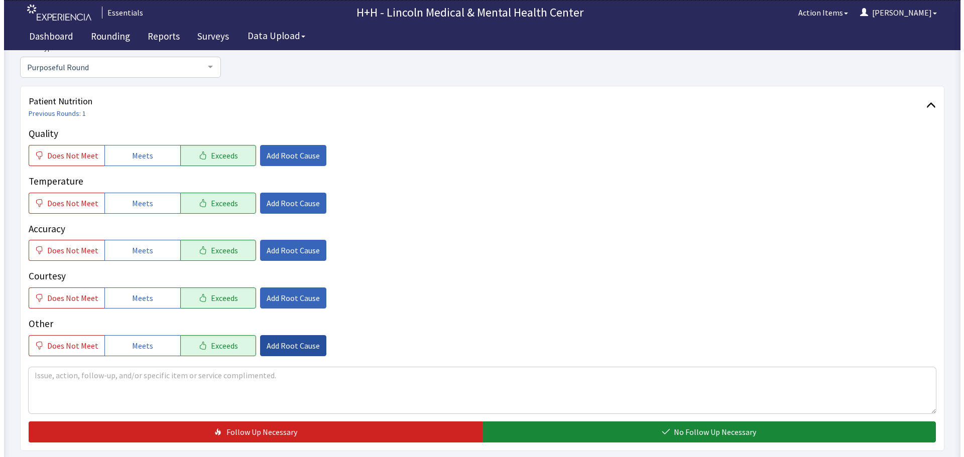
scroll to position [100, 0]
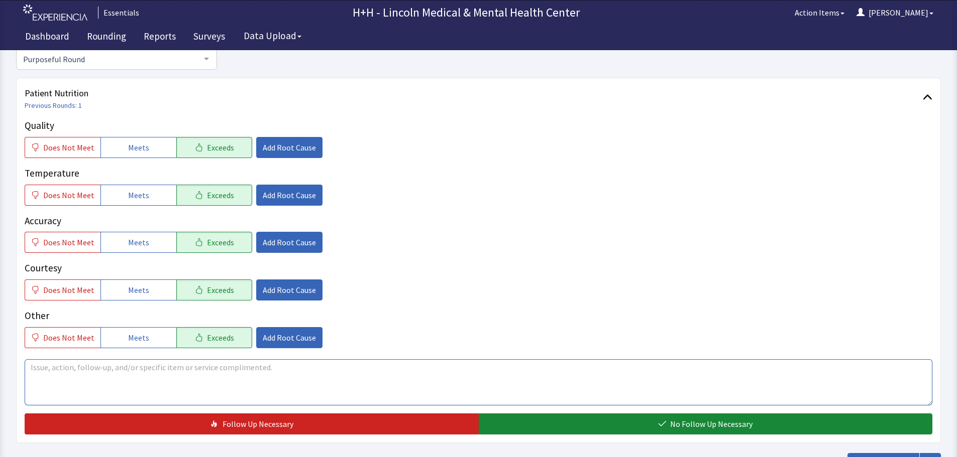
click at [58, 371] on textarea at bounding box center [478, 383] width 907 height 46
type textarea "Gentleman says his food is tasty and hot when he gets served."
click at [279, 294] on span "Add Root Cause" at bounding box center [289, 290] width 53 height 12
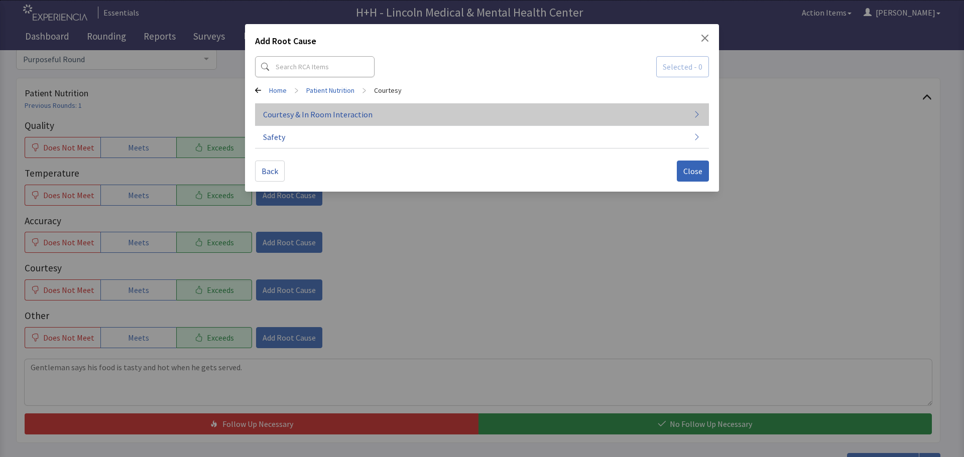
click at [309, 116] on span "Courtesy & In Room Interaction" at bounding box center [317, 114] width 109 height 12
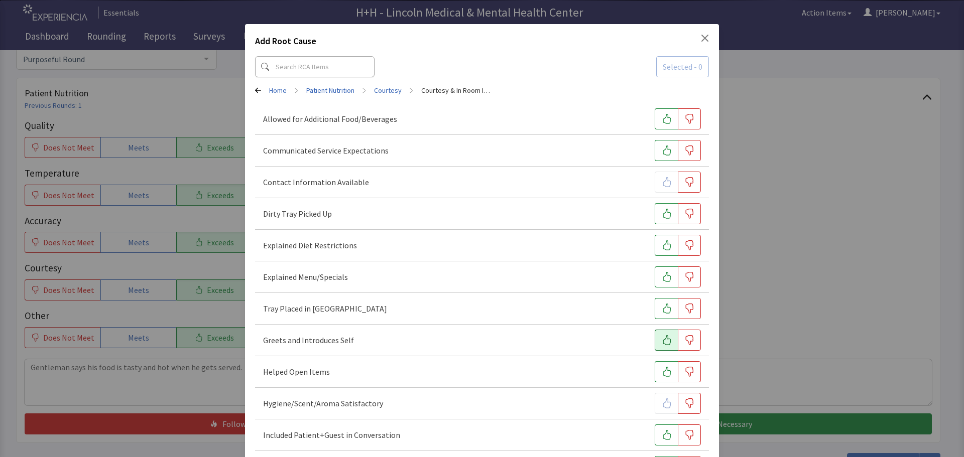
click at [662, 341] on icon "button" at bounding box center [667, 340] width 10 height 10
click at [662, 309] on icon "button" at bounding box center [667, 309] width 10 height 10
click at [655, 214] on button "button" at bounding box center [666, 213] width 23 height 21
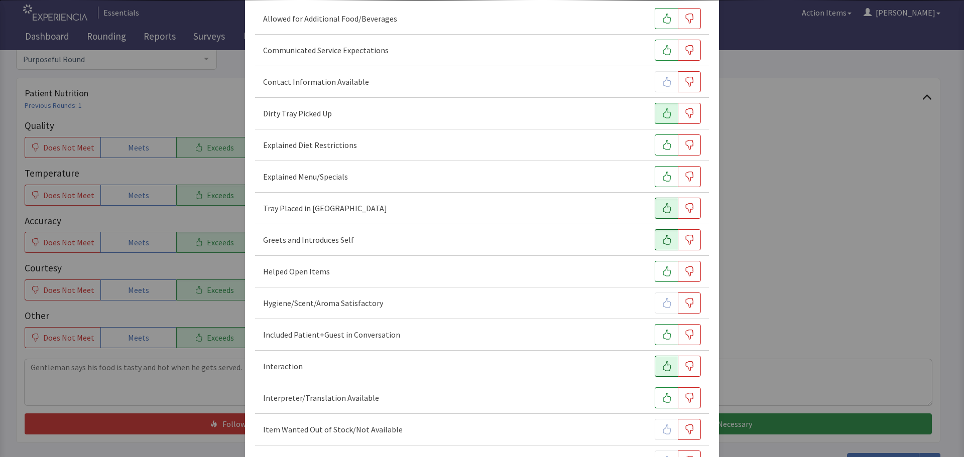
click at [658, 373] on button "button" at bounding box center [666, 366] width 23 height 21
click at [663, 335] on icon "button" at bounding box center [667, 335] width 8 height 10
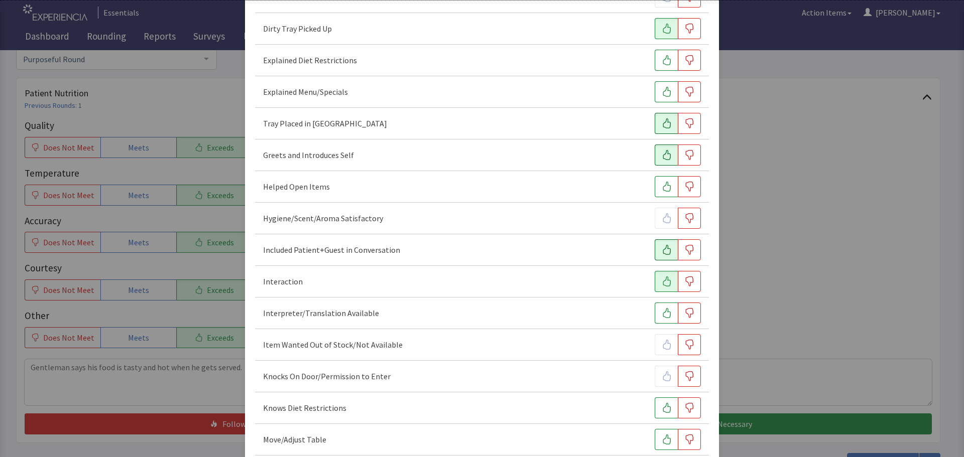
scroll to position [251, 0]
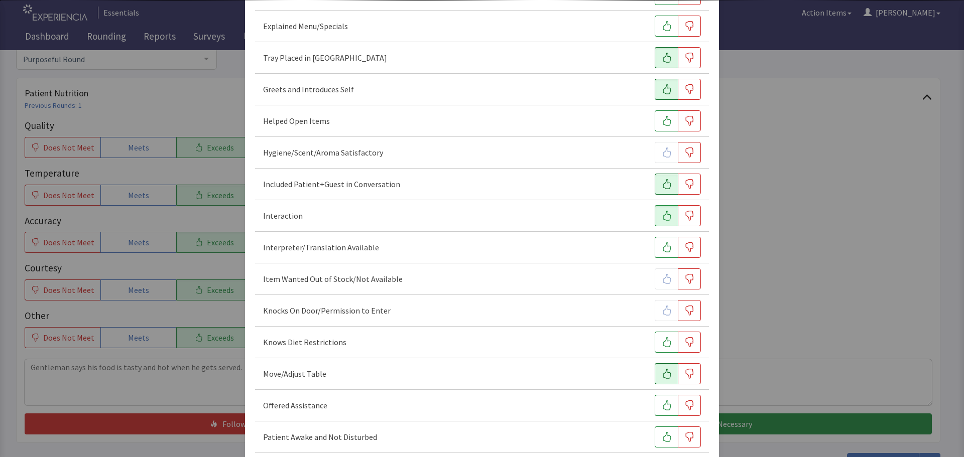
click at [655, 374] on button "button" at bounding box center [666, 374] width 23 height 21
click at [662, 408] on icon "button" at bounding box center [667, 406] width 10 height 10
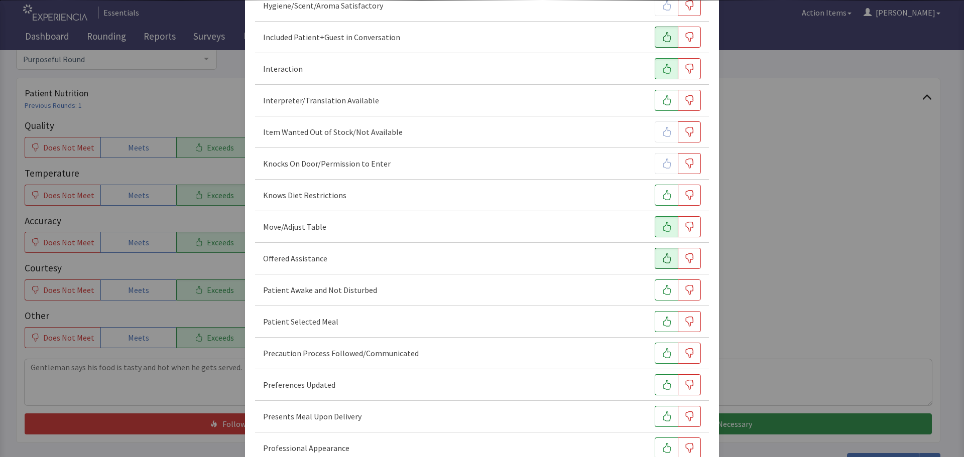
scroll to position [452, 0]
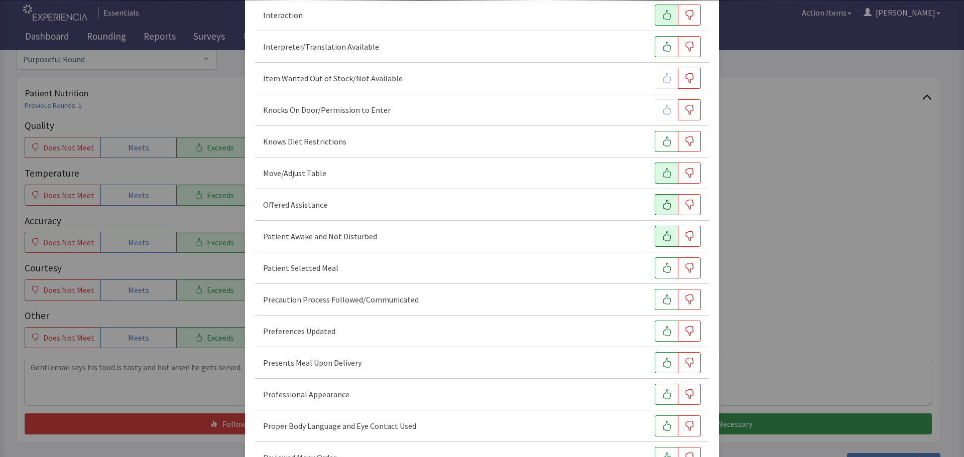
click at [662, 236] on icon "button" at bounding box center [667, 237] width 10 height 10
click at [662, 269] on icon "button" at bounding box center [667, 268] width 10 height 10
click at [655, 332] on button "button" at bounding box center [666, 331] width 23 height 21
click at [662, 364] on icon "button" at bounding box center [667, 363] width 10 height 10
click at [664, 397] on icon "button" at bounding box center [667, 395] width 10 height 10
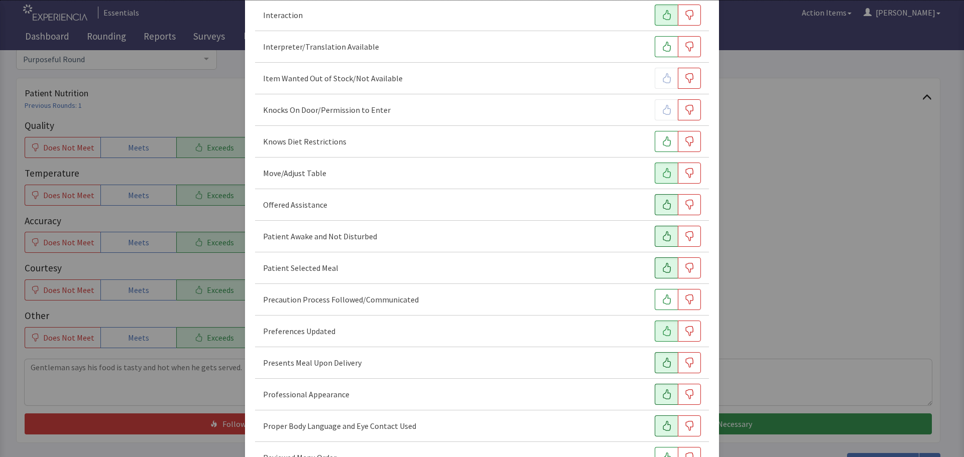
click at [664, 425] on icon "button" at bounding box center [667, 426] width 10 height 10
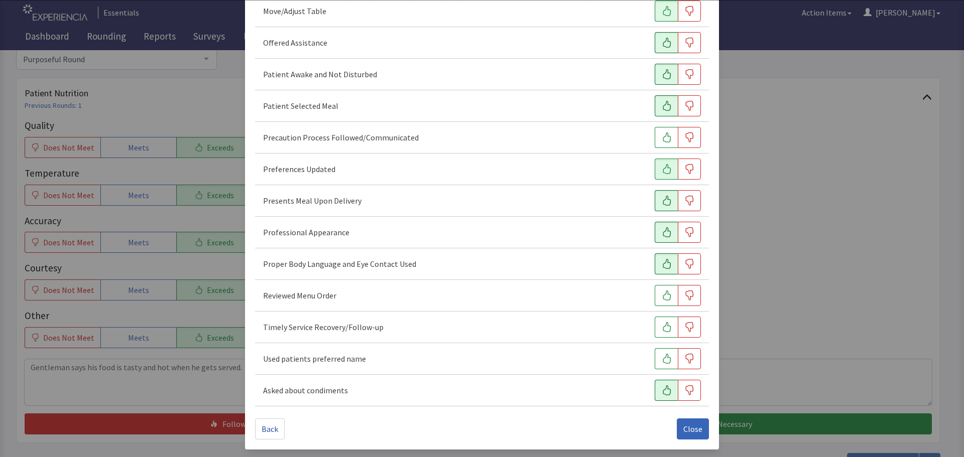
scroll to position [615, 0]
click at [663, 354] on icon "button" at bounding box center [667, 359] width 8 height 10
click at [663, 323] on icon "button" at bounding box center [667, 327] width 8 height 10
click at [690, 427] on span "Close" at bounding box center [692, 429] width 19 height 12
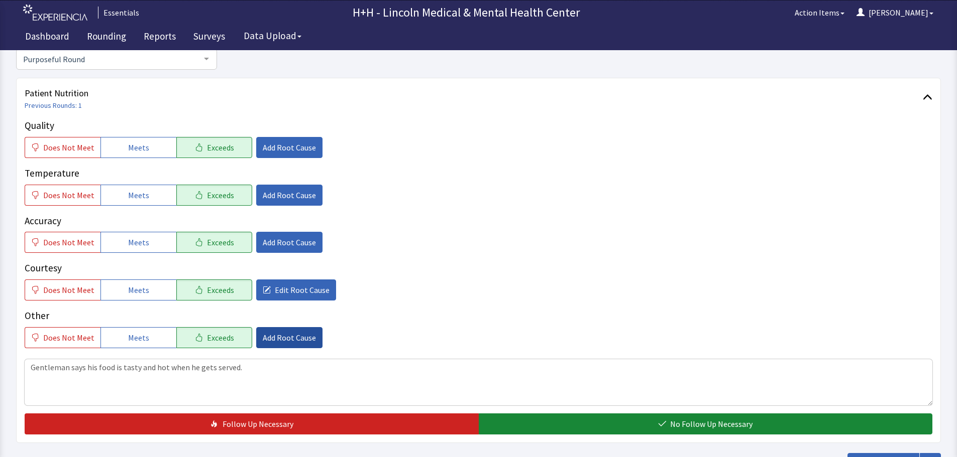
click at [285, 338] on span "Add Root Cause" at bounding box center [289, 338] width 53 height 12
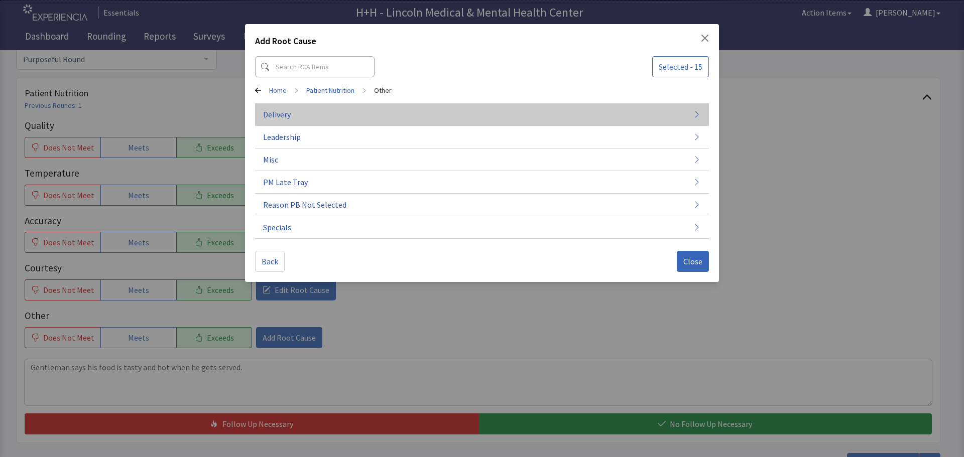
click at [304, 117] on button "Delivery" at bounding box center [482, 114] width 454 height 23
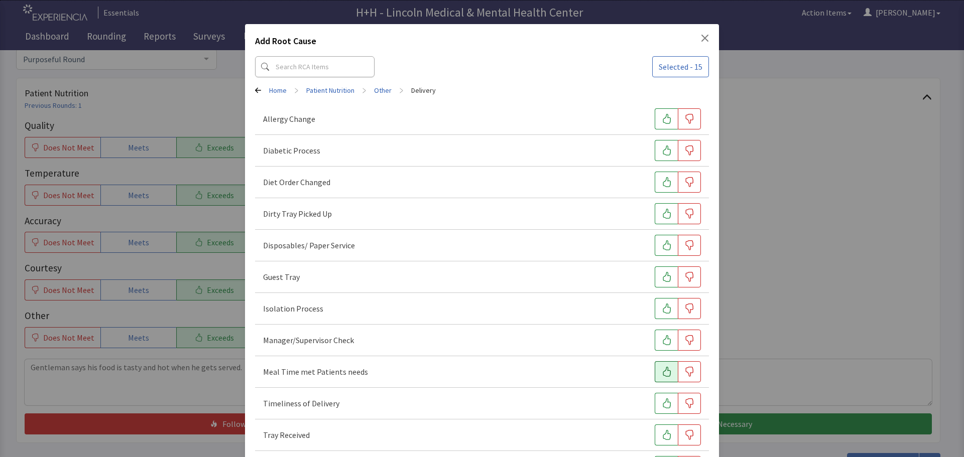
click at [663, 371] on icon "button" at bounding box center [667, 372] width 8 height 10
click at [655, 403] on button "button" at bounding box center [666, 403] width 23 height 21
click at [655, 437] on button "button" at bounding box center [666, 435] width 23 height 21
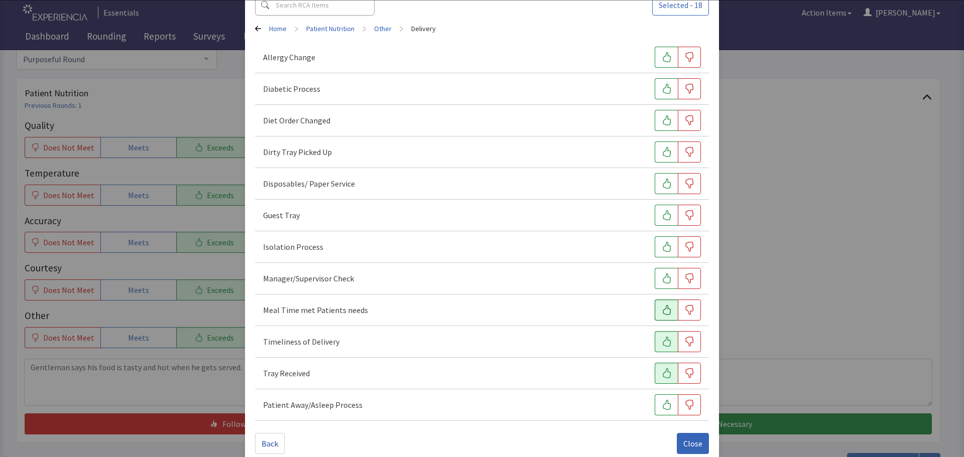
scroll to position [77, 0]
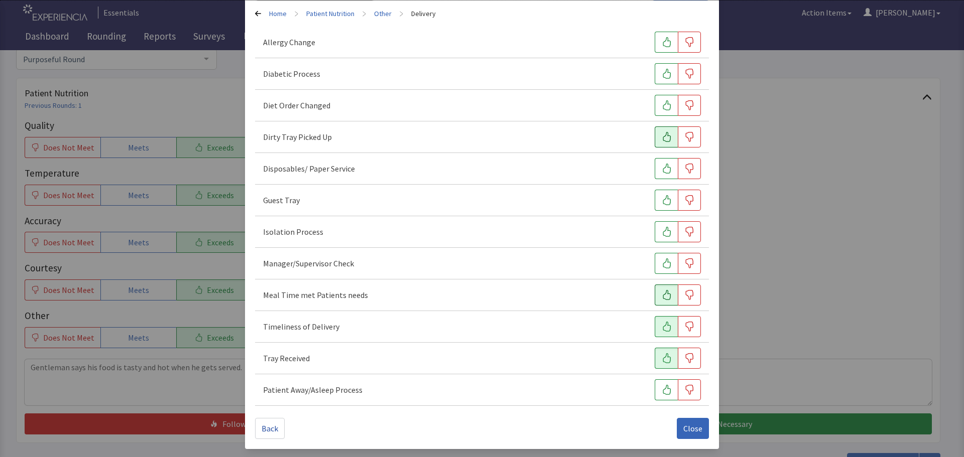
click at [662, 138] on icon "button" at bounding box center [667, 137] width 10 height 10
click at [687, 423] on span "Close" at bounding box center [692, 429] width 19 height 12
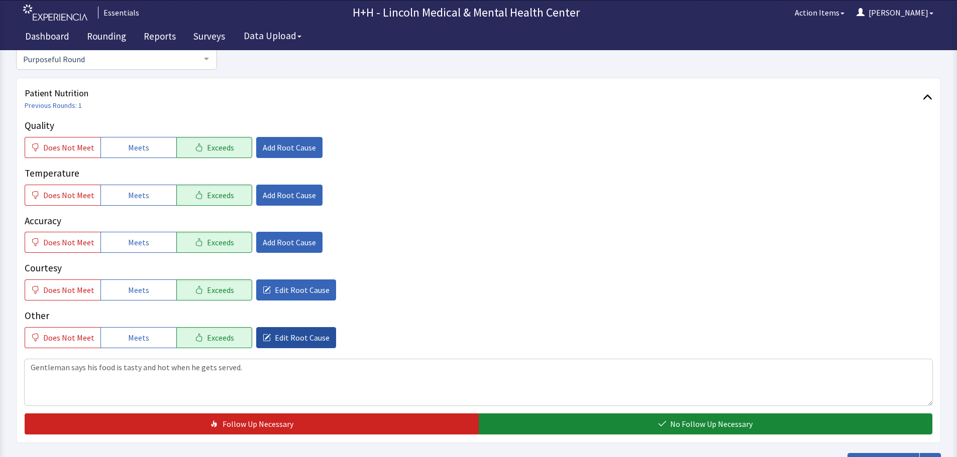
click at [299, 332] on span "Edit Root Cause" at bounding box center [302, 338] width 55 height 12
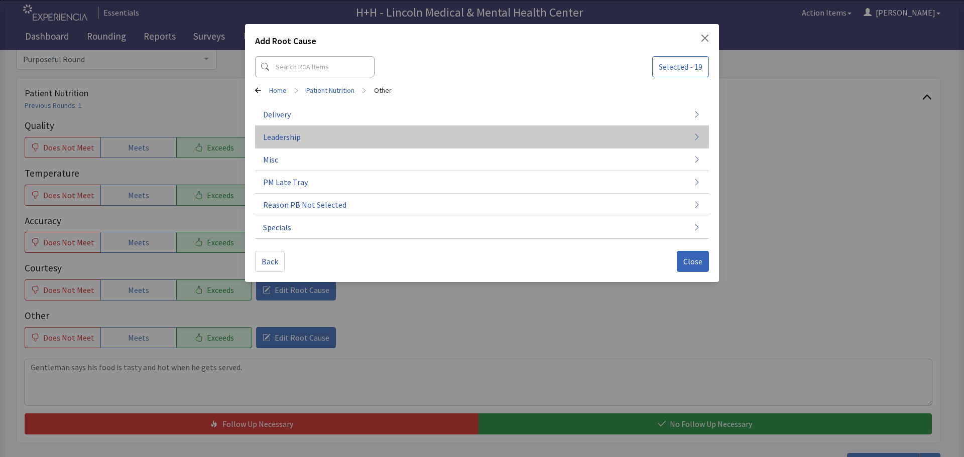
click at [312, 132] on button "Leadership" at bounding box center [482, 137] width 454 height 23
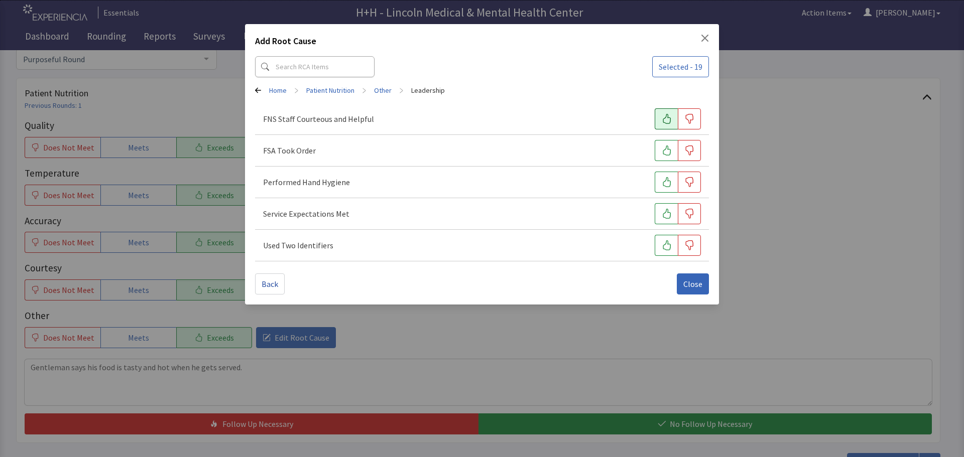
click at [666, 119] on icon "button" at bounding box center [667, 119] width 10 height 10
drag, startPoint x: 661, startPoint y: 143, endPoint x: 660, endPoint y: 159, distance: 16.6
click at [661, 143] on button "button" at bounding box center [666, 150] width 23 height 21
click at [659, 178] on button "button" at bounding box center [666, 182] width 23 height 21
click at [672, 212] on button "button" at bounding box center [666, 213] width 23 height 21
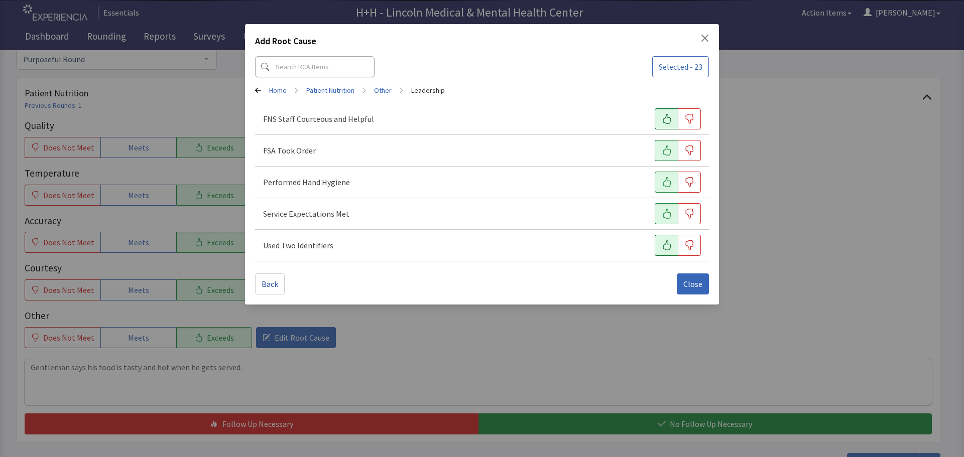
click at [660, 242] on button "button" at bounding box center [666, 245] width 23 height 21
click at [686, 280] on span "Close" at bounding box center [692, 284] width 19 height 12
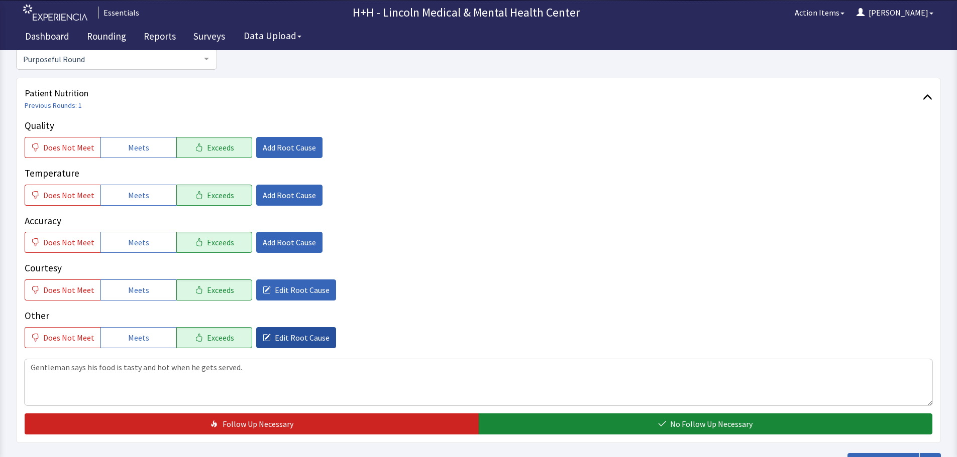
click at [312, 335] on span "Edit Root Cause" at bounding box center [302, 338] width 55 height 12
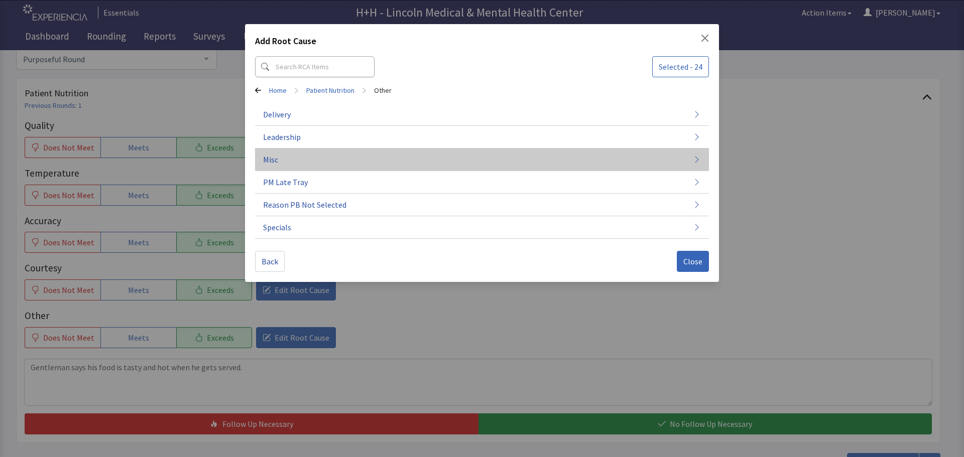
click at [279, 159] on button "Misc" at bounding box center [482, 160] width 454 height 23
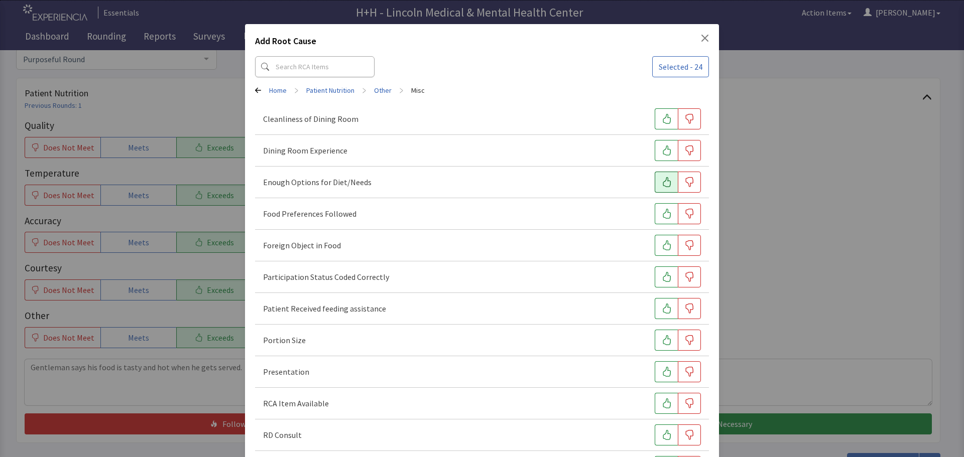
click at [663, 178] on icon "button" at bounding box center [667, 182] width 10 height 10
click at [663, 213] on icon "button" at bounding box center [667, 214] width 8 height 10
click at [663, 336] on icon "button" at bounding box center [667, 340] width 8 height 10
click at [667, 369] on button "button" at bounding box center [666, 372] width 23 height 21
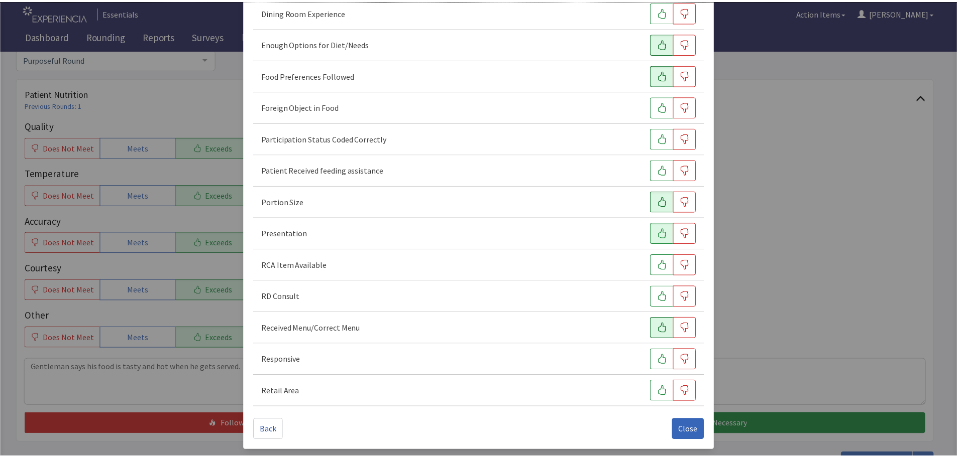
scroll to position [140, 0]
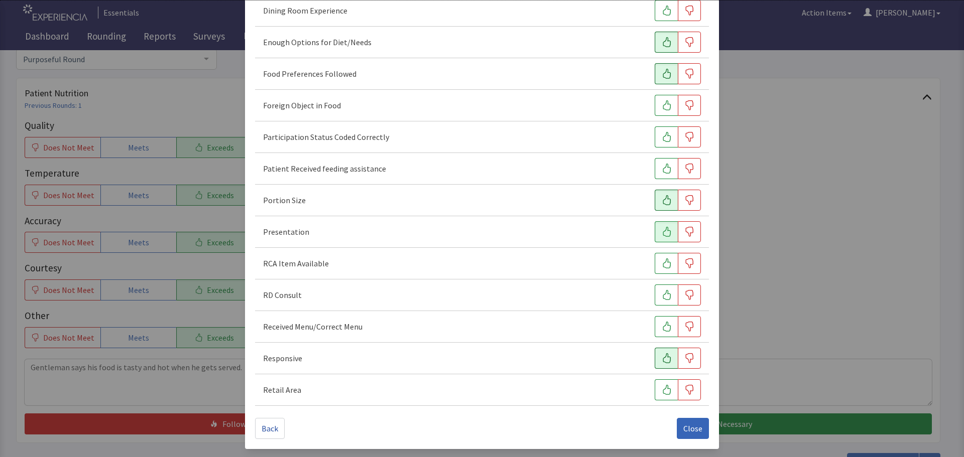
click at [662, 361] on icon "button" at bounding box center [667, 359] width 10 height 10
click at [683, 432] on span "Close" at bounding box center [692, 429] width 19 height 12
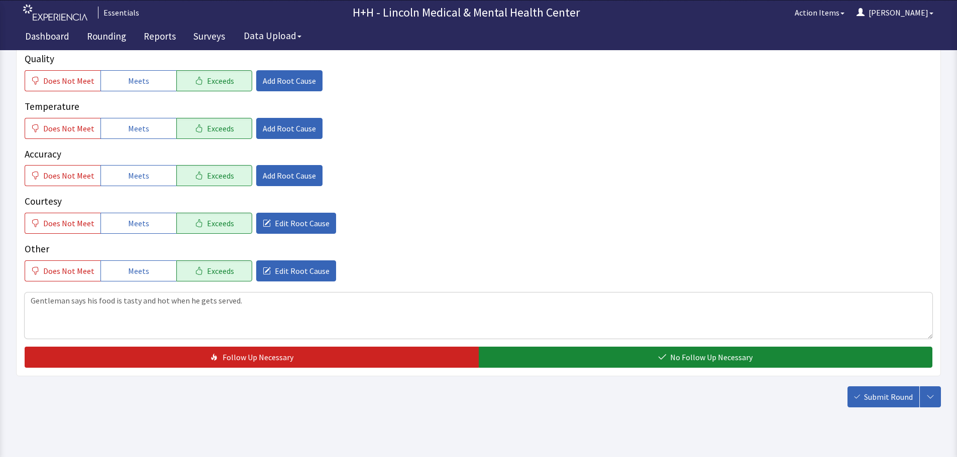
scroll to position [184, 0]
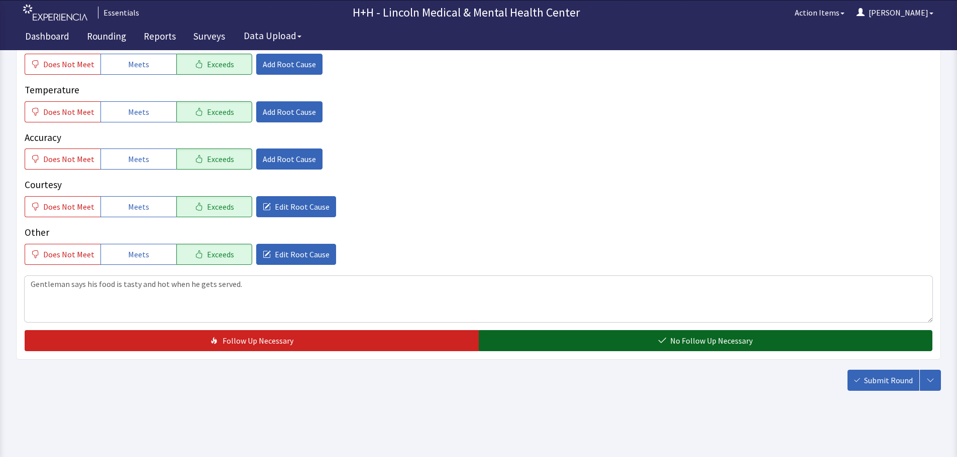
click at [617, 342] on button "No Follow Up Necessary" at bounding box center [706, 340] width 454 height 21
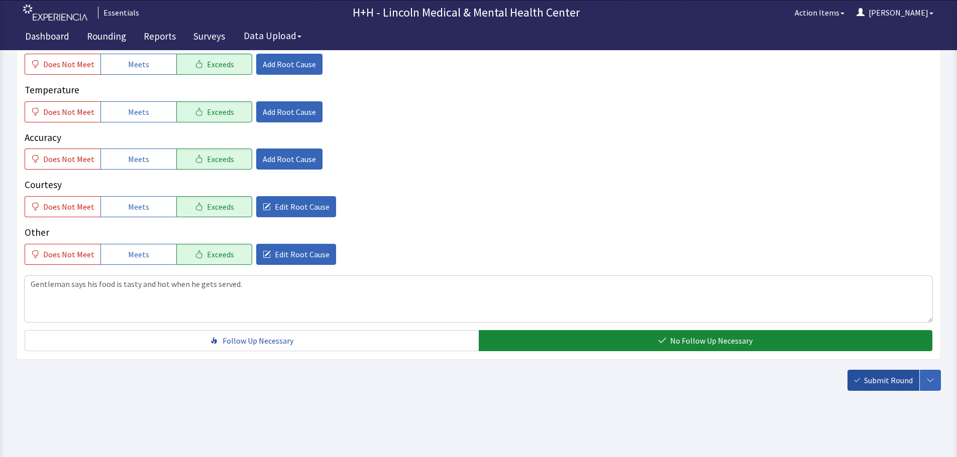
click at [867, 377] on span "Submit Round" at bounding box center [888, 381] width 49 height 12
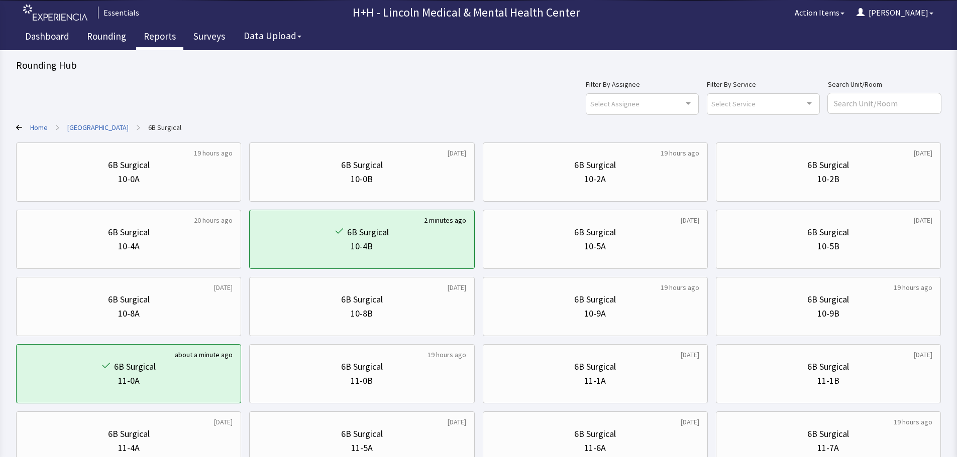
click at [158, 37] on link "Reports" at bounding box center [159, 37] width 47 height 25
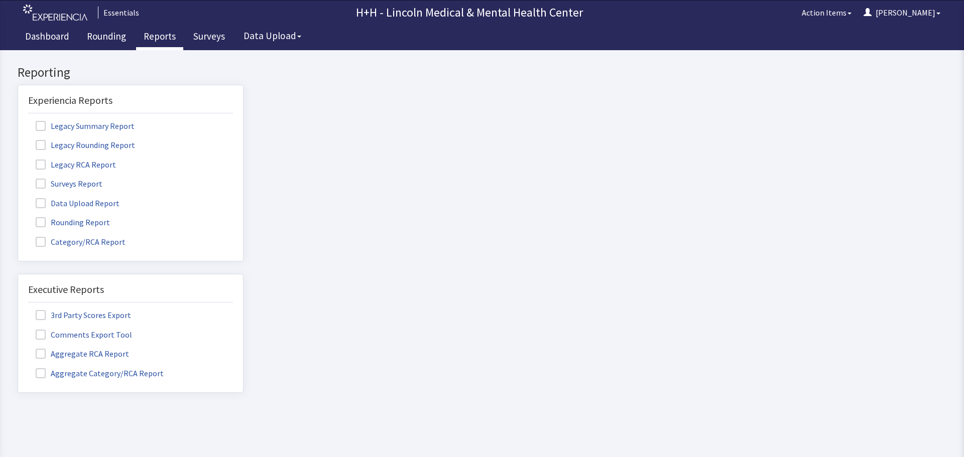
click at [104, 221] on label "Rounding Report" at bounding box center [74, 221] width 92 height 13
click at [18, 217] on input "Rounding Report" at bounding box center [18, 217] width 0 height 0
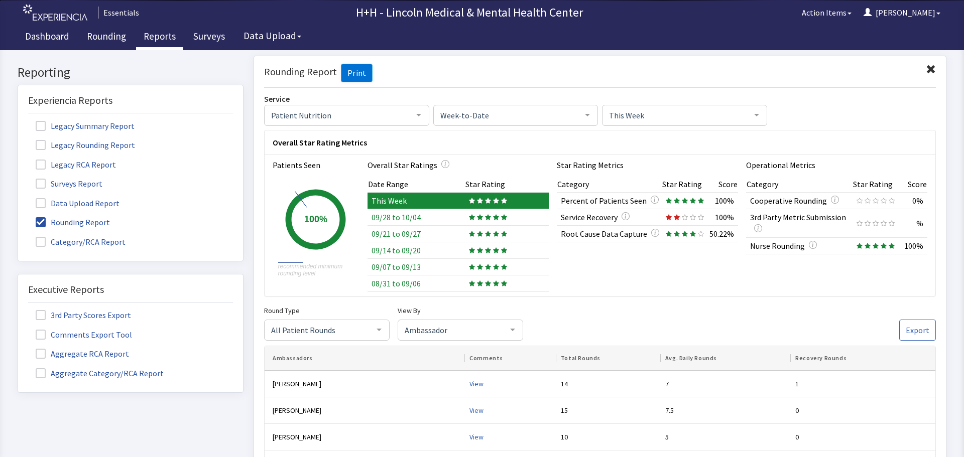
click at [357, 334] on span "All Patient Rounds" at bounding box center [319, 329] width 100 height 11
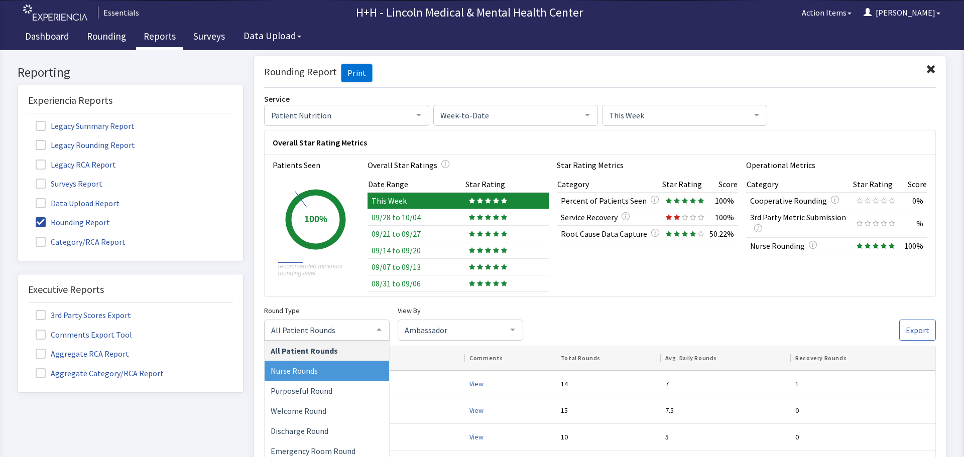
click at [320, 369] on span "Nurse Rounds" at bounding box center [327, 371] width 125 height 20
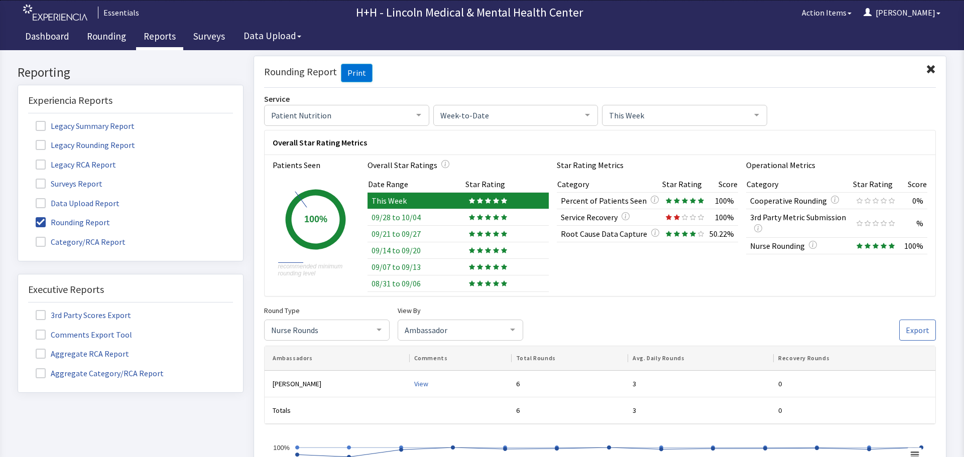
click at [926, 69] on span at bounding box center [931, 69] width 10 height 10
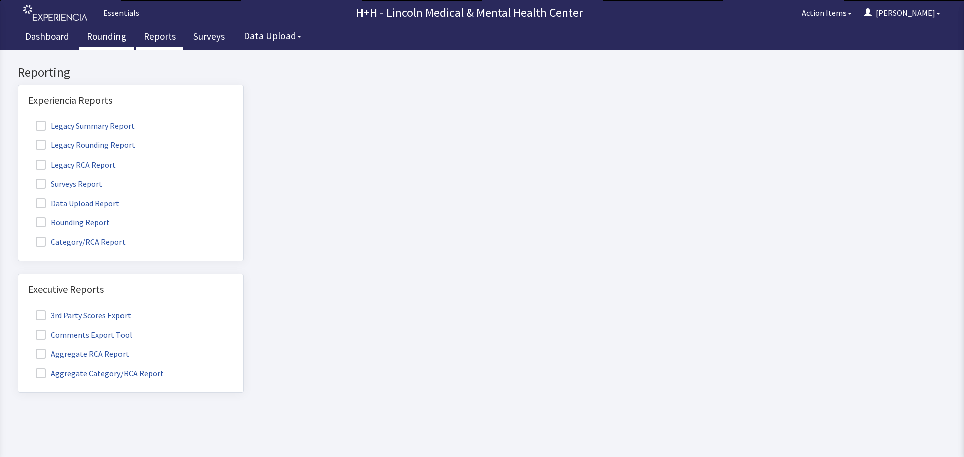
click at [104, 37] on link "Rounding" at bounding box center [106, 37] width 54 height 25
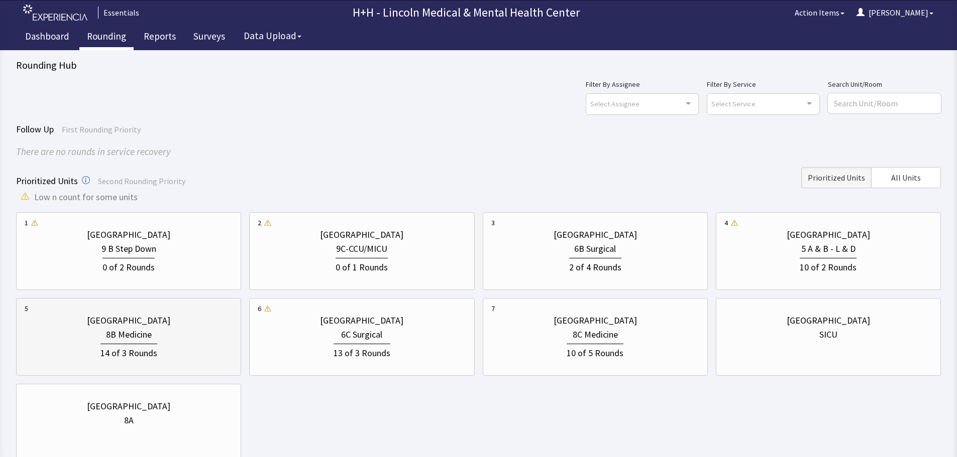
click at [183, 321] on div "[GEOGRAPHIC_DATA]" at bounding box center [129, 321] width 208 height 14
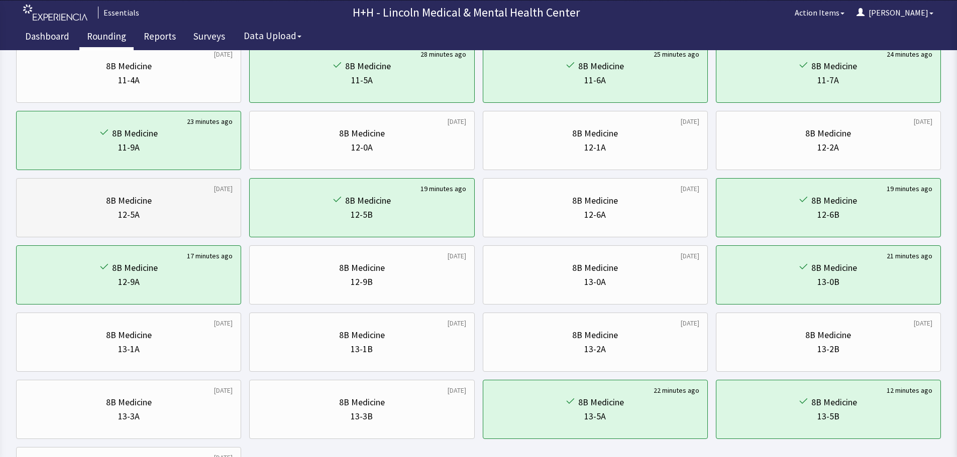
scroll to position [484, 0]
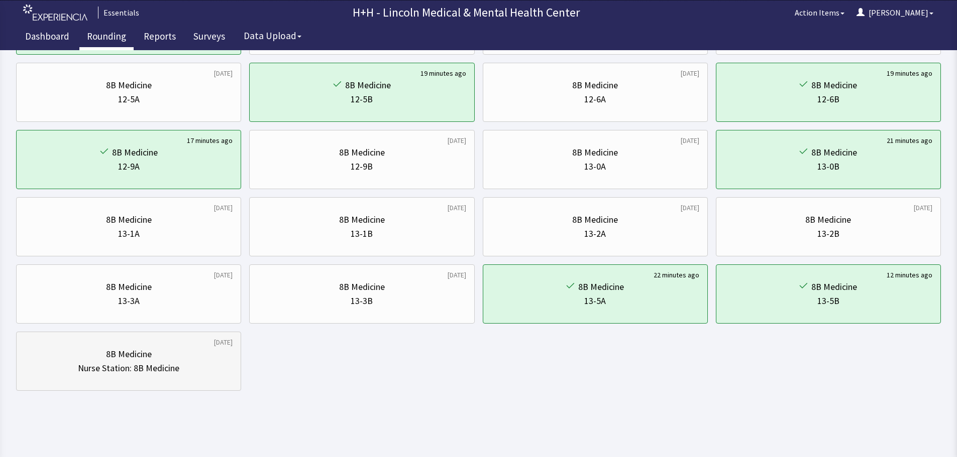
click at [185, 352] on div "8B Medicine" at bounding box center [129, 355] width 208 height 14
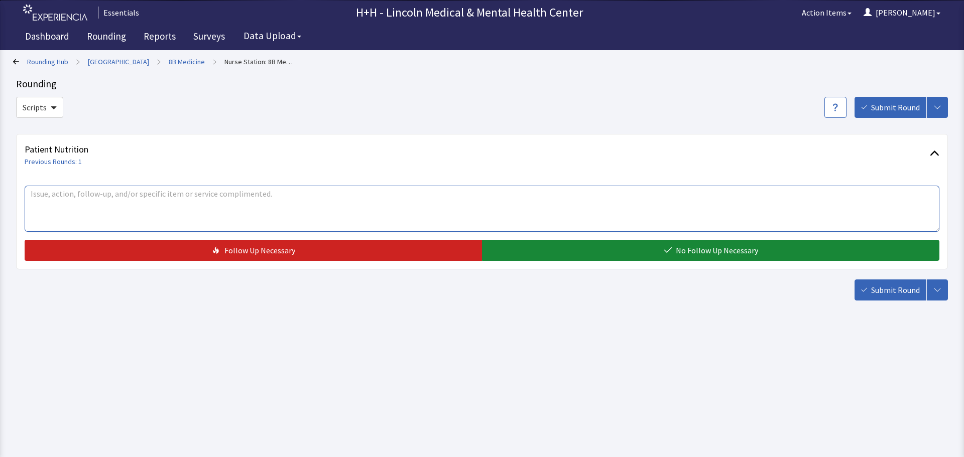
click at [34, 196] on textarea at bounding box center [482, 209] width 915 height 46
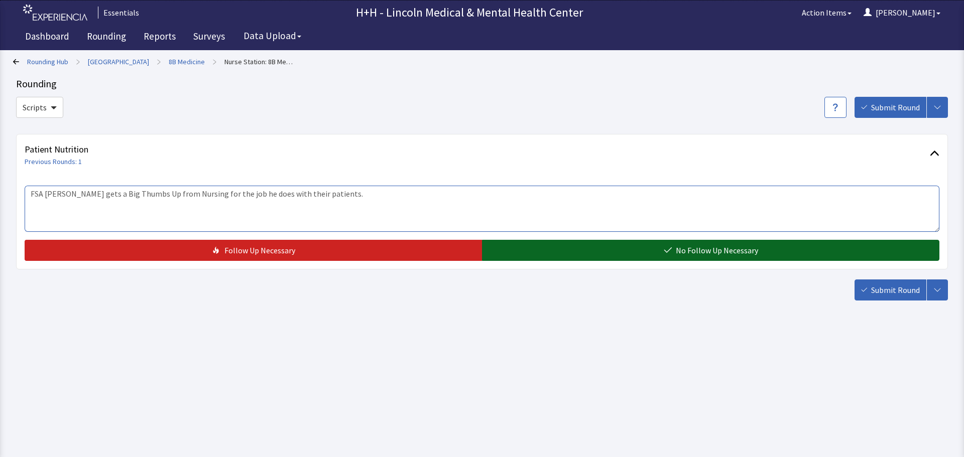
type textarea "FSA [PERSON_NAME] gets a Big Thumbs Up from Nursing for the job he does with th…"
click at [592, 246] on button "No Follow Up Necessary" at bounding box center [710, 250] width 457 height 21
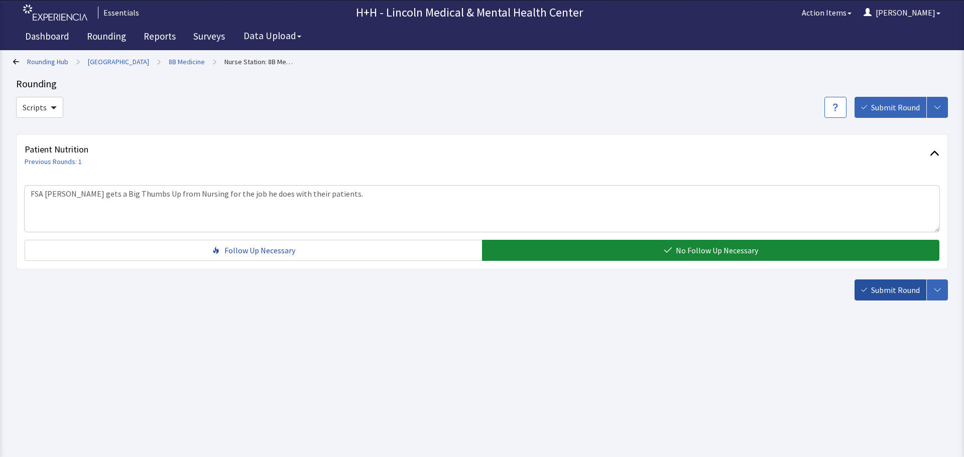
click at [889, 288] on span "Submit Round" at bounding box center [895, 290] width 49 height 12
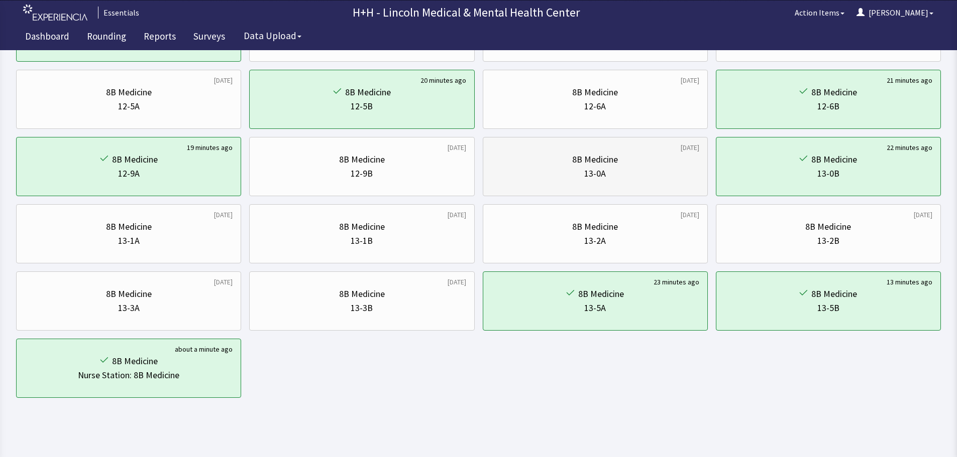
scroll to position [484, 0]
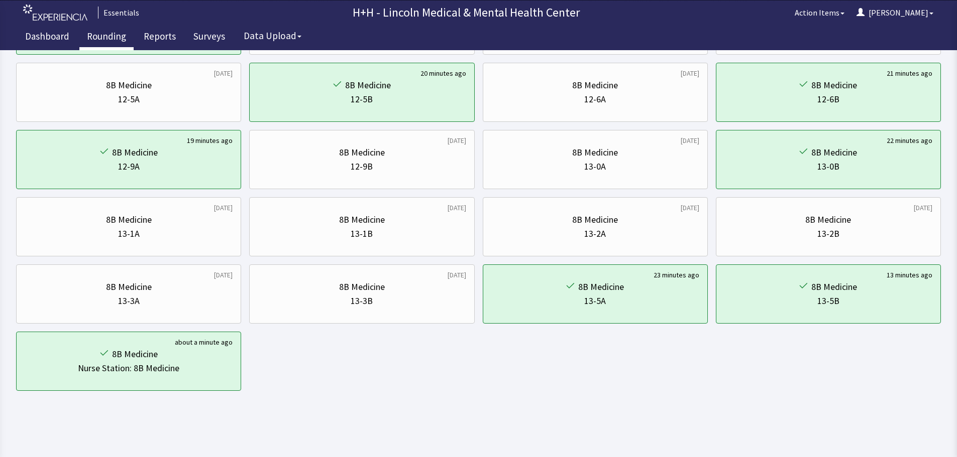
click at [120, 37] on link "Rounding" at bounding box center [106, 37] width 54 height 25
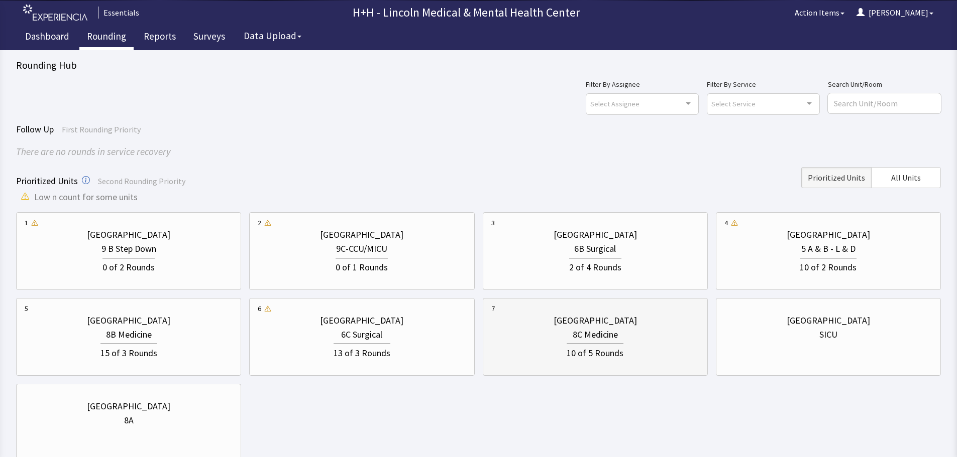
click at [569, 335] on div "8C Medicine" at bounding box center [595, 335] width 208 height 14
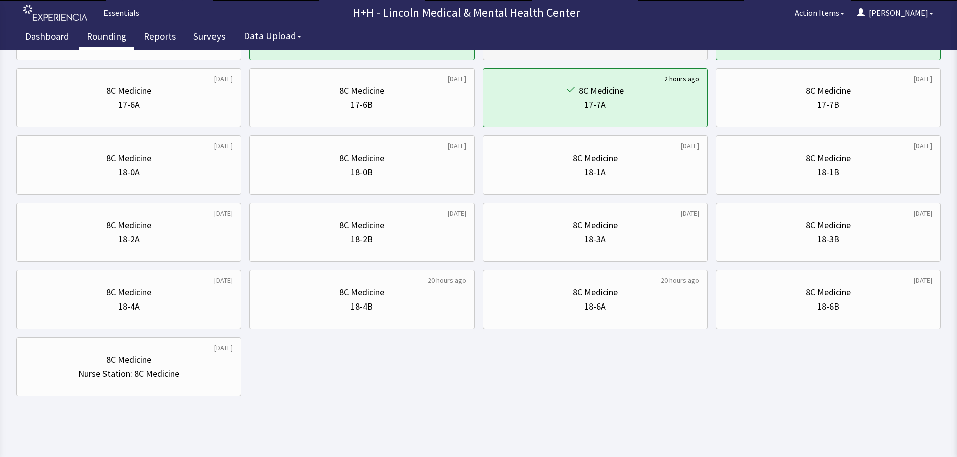
scroll to position [484, 0]
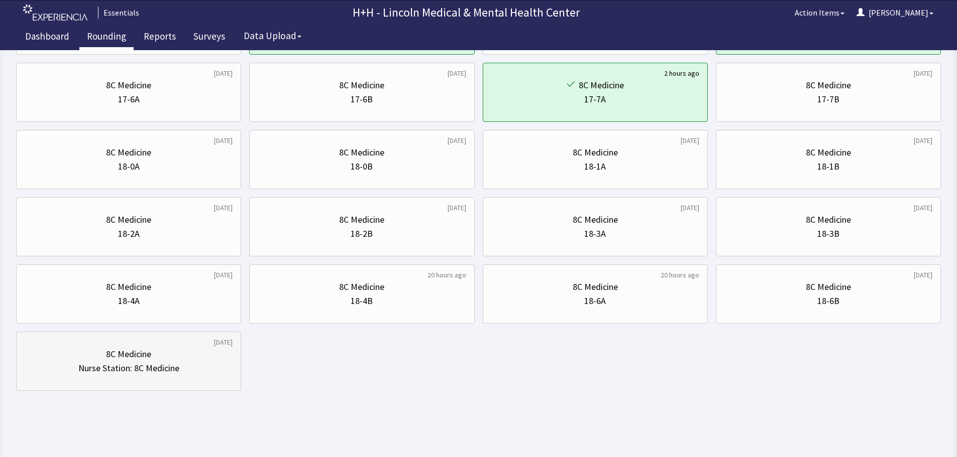
click at [112, 349] on div "8C Medicine" at bounding box center [128, 355] width 45 height 14
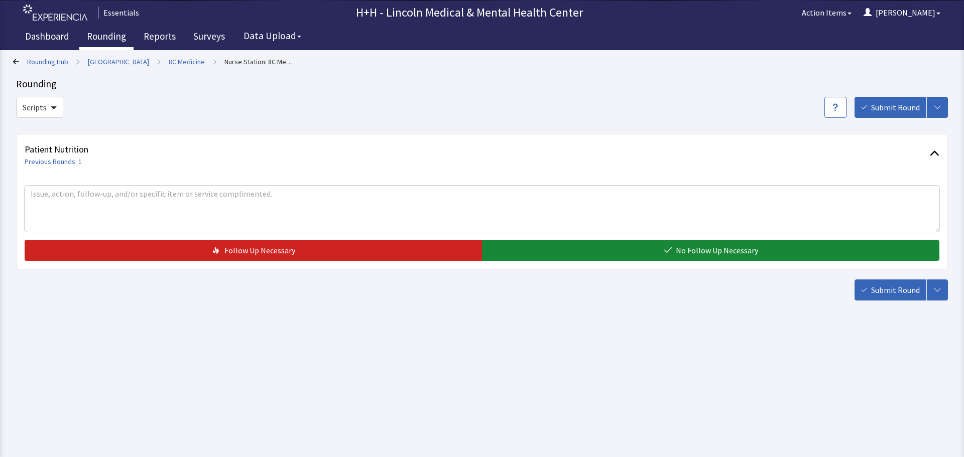
click at [109, 34] on link "Rounding" at bounding box center [106, 37] width 54 height 25
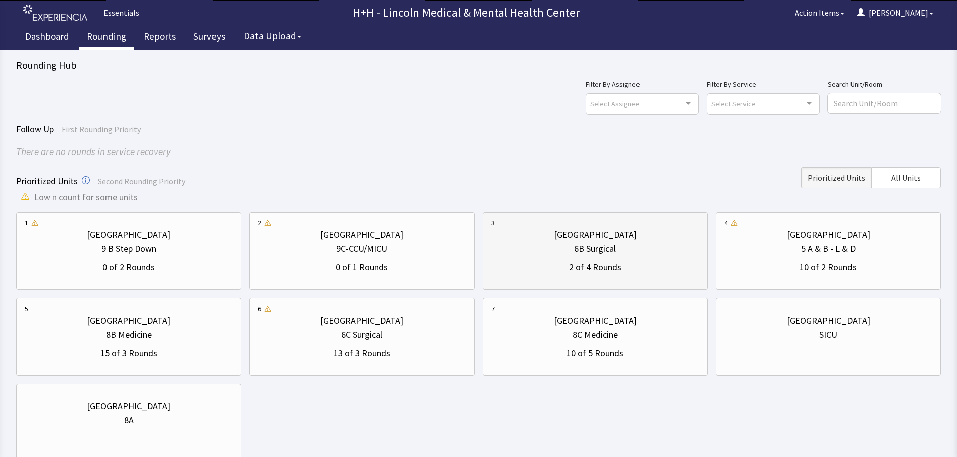
click at [573, 260] on div "2 of 4 Rounds" at bounding box center [595, 266] width 52 height 17
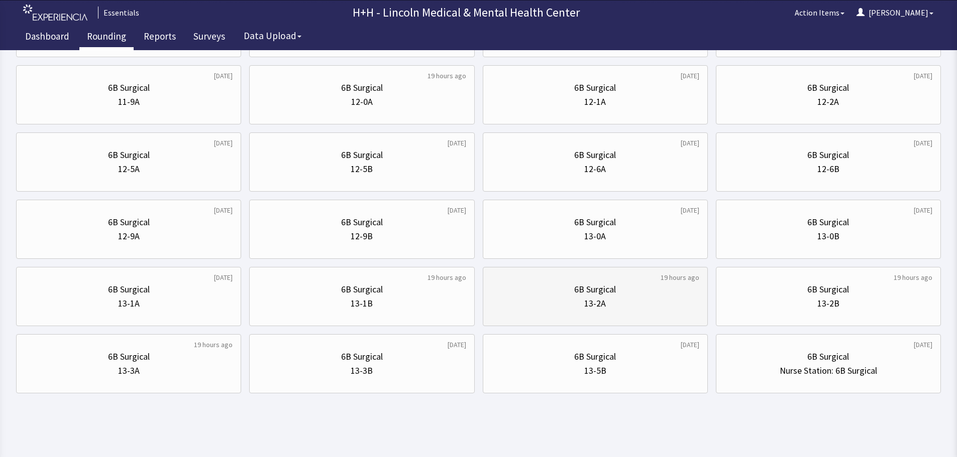
scroll to position [416, 0]
click at [786, 375] on div "Nurse Station: 6B Surgical" at bounding box center [827, 369] width 97 height 14
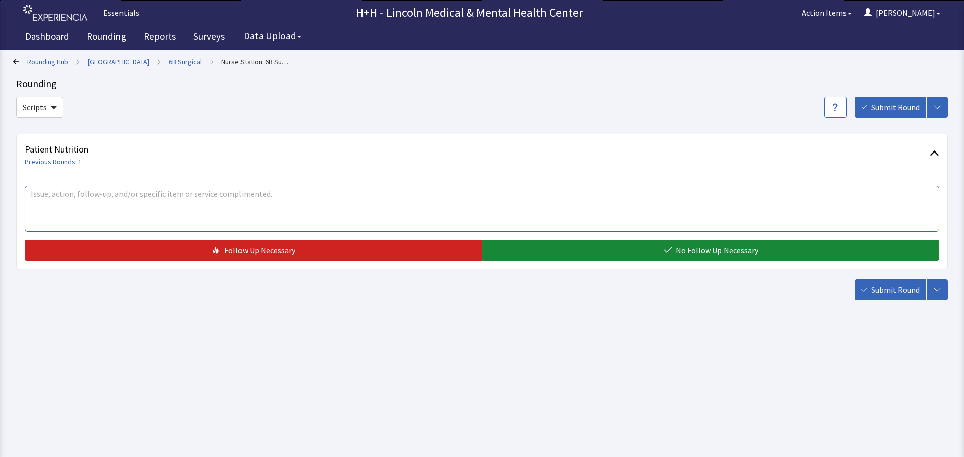
click at [70, 198] on textarea at bounding box center [482, 209] width 915 height 46
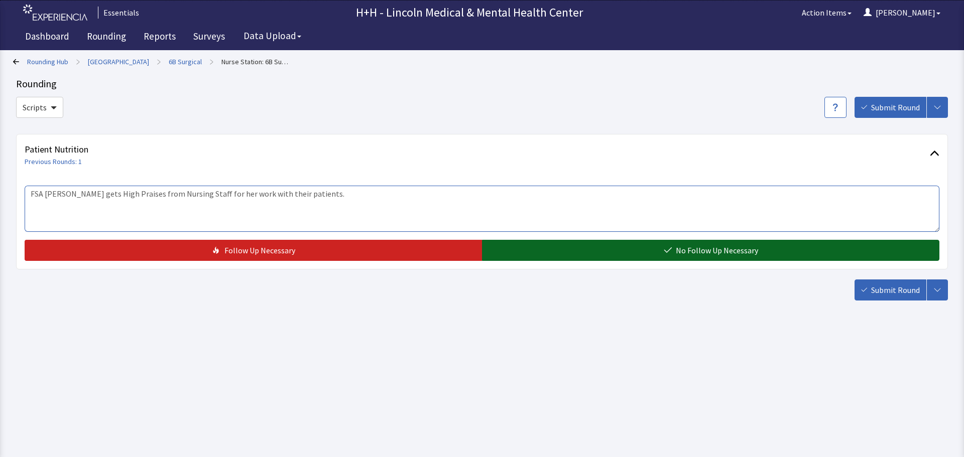
type textarea "FSA [PERSON_NAME] gets High Praises from Nursing Staff for her work with their …"
click at [566, 247] on button "No Follow Up Necessary" at bounding box center [710, 250] width 457 height 21
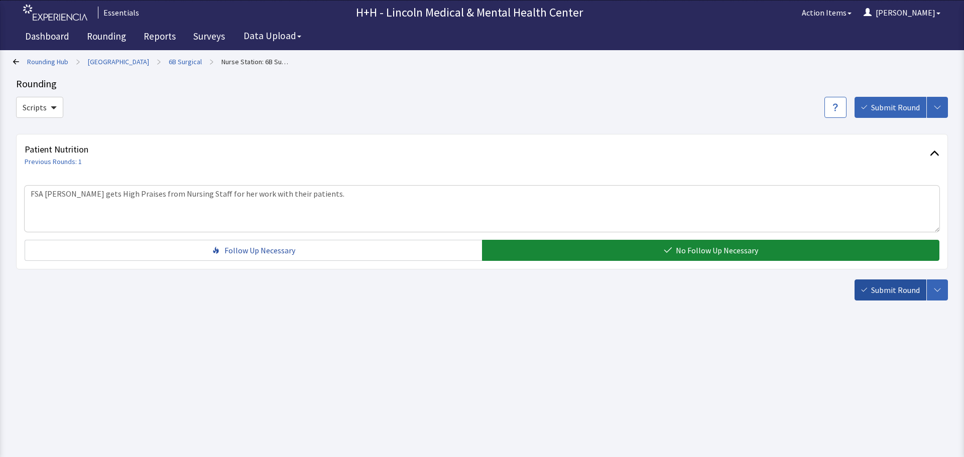
click at [871, 289] on button "Submit Round" at bounding box center [891, 290] width 72 height 21
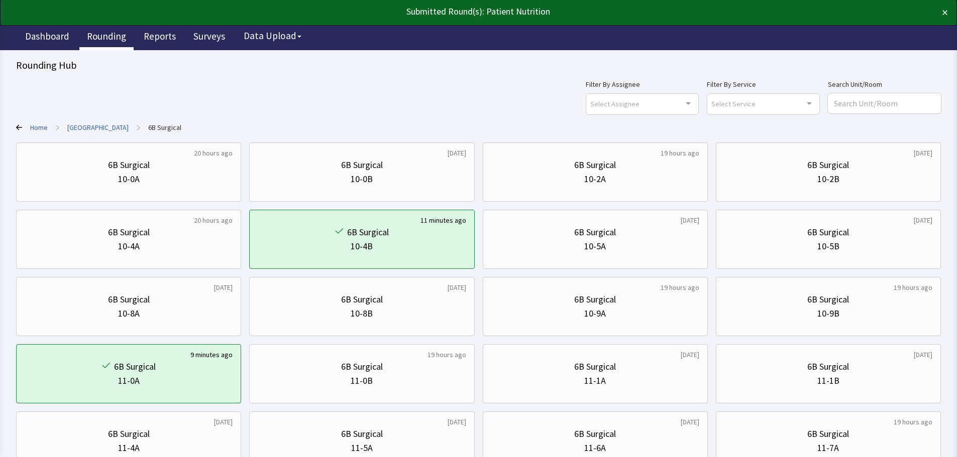
click at [96, 35] on link "Rounding" at bounding box center [106, 37] width 54 height 25
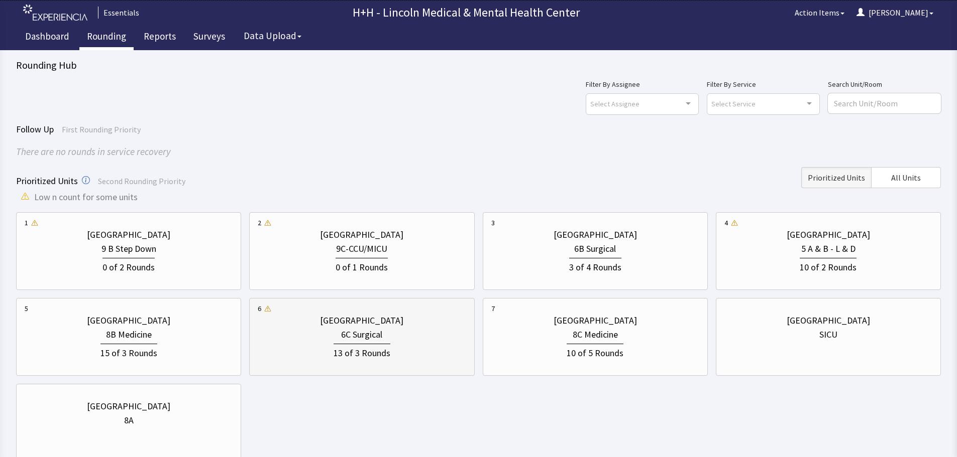
click at [400, 346] on div "13 of 3 Rounds" at bounding box center [362, 351] width 208 height 19
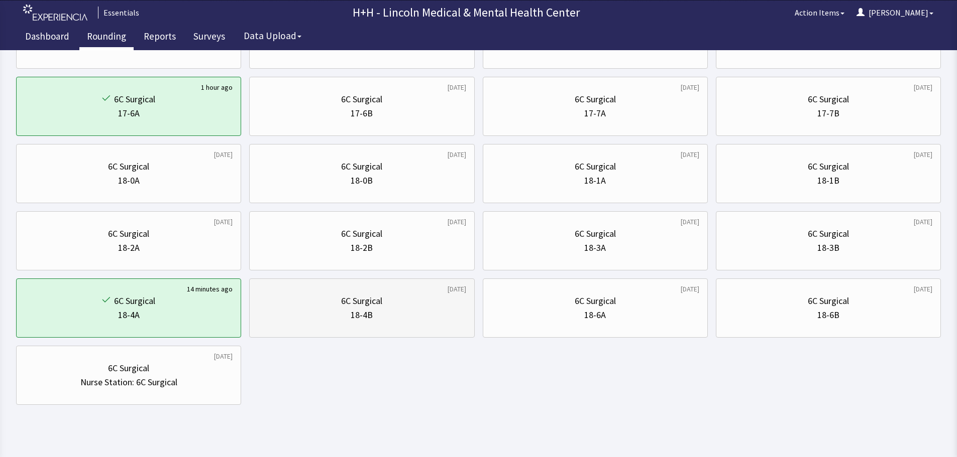
scroll to position [484, 0]
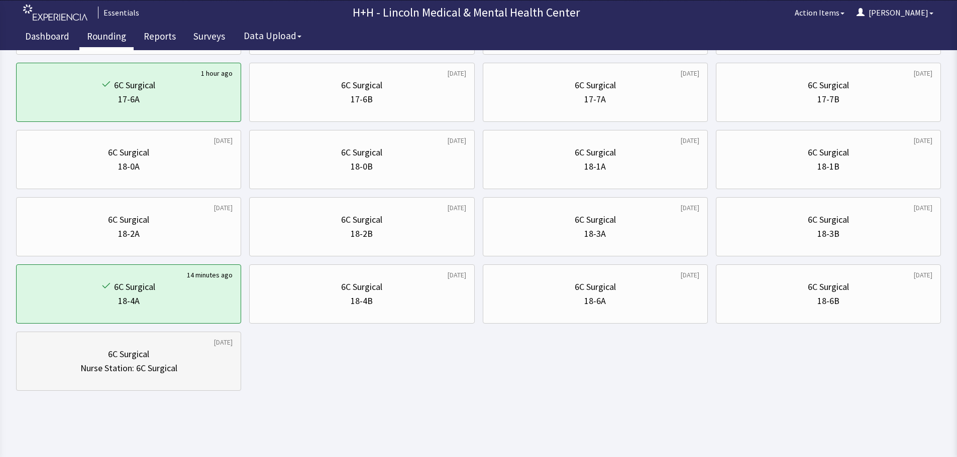
click at [208, 360] on div "6C Surgical" at bounding box center [129, 355] width 208 height 14
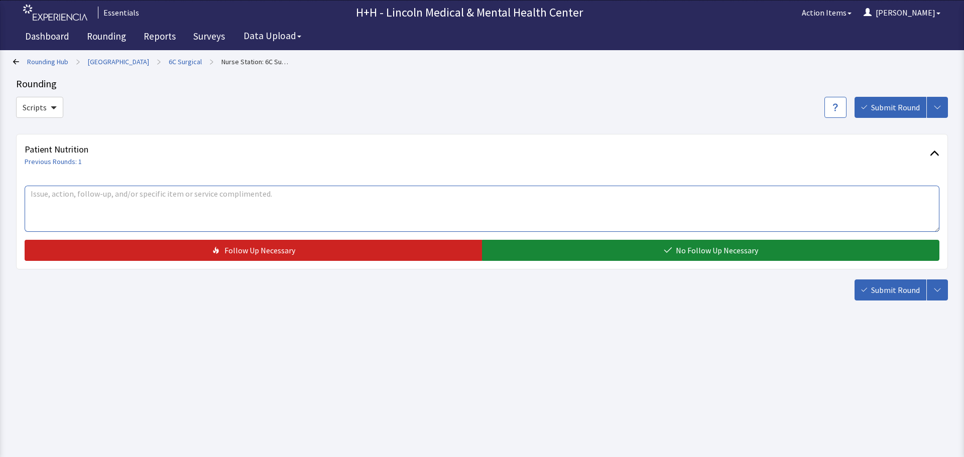
click at [36, 198] on textarea at bounding box center [482, 209] width 915 height 46
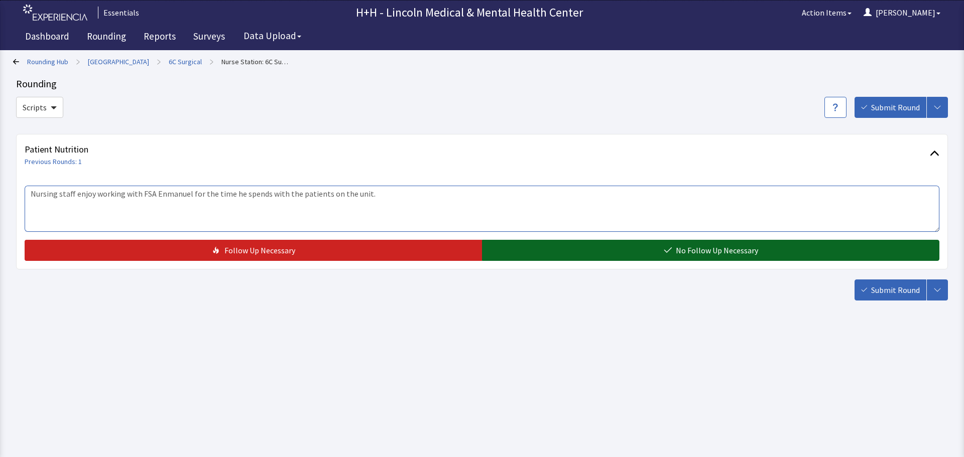
type textarea "Nursing staff enjoy working with FSA Enmanuel for the time he spends with the p…"
click at [528, 241] on button "No Follow Up Necessary" at bounding box center [710, 250] width 457 height 21
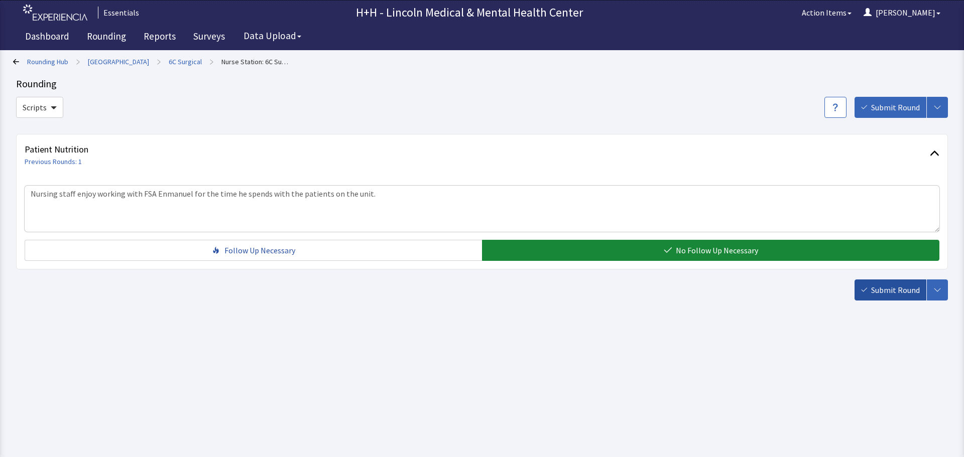
click at [898, 291] on span "Submit Round" at bounding box center [895, 290] width 49 height 12
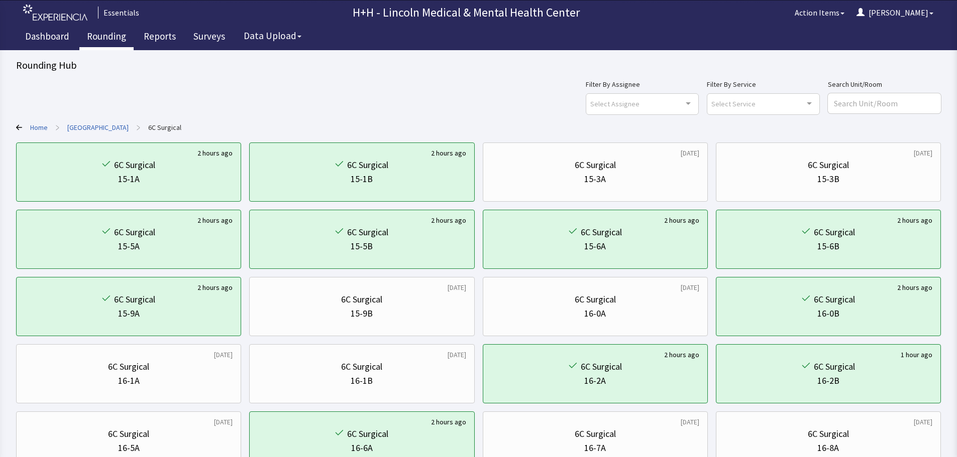
click at [106, 37] on link "Rounding" at bounding box center [106, 37] width 54 height 25
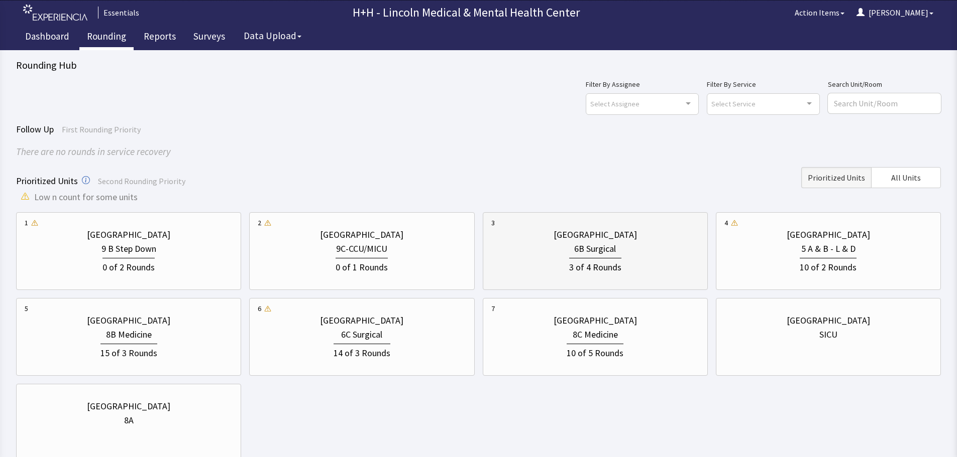
click at [557, 260] on div "3 of 4 Rounds" at bounding box center [595, 265] width 208 height 19
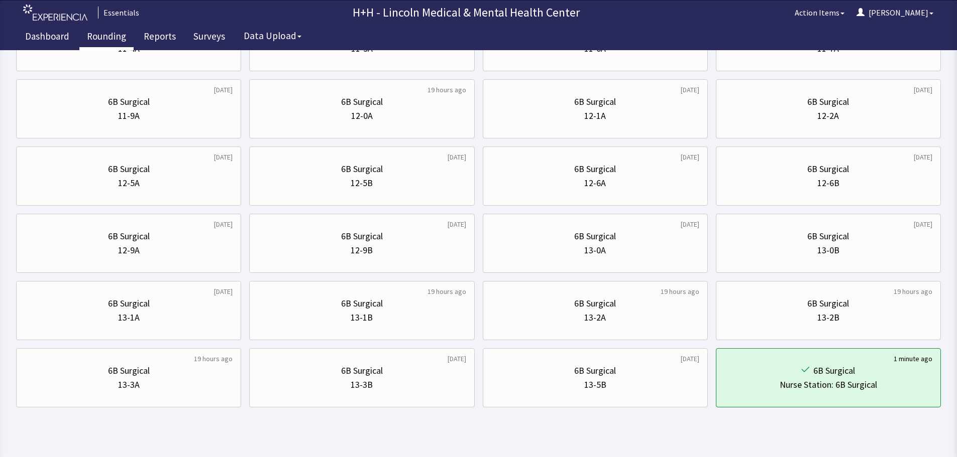
scroll to position [402, 0]
click at [107, 36] on link "Rounding" at bounding box center [106, 37] width 54 height 25
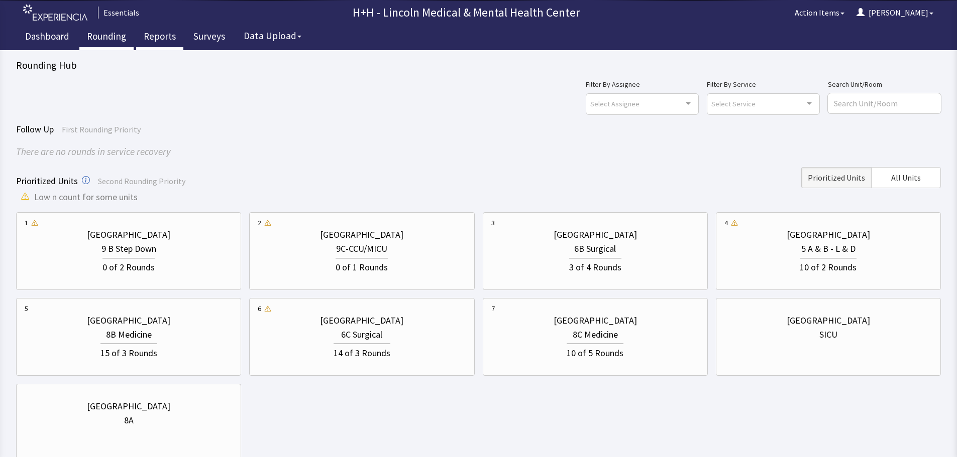
click at [169, 34] on link "Reports" at bounding box center [159, 37] width 47 height 25
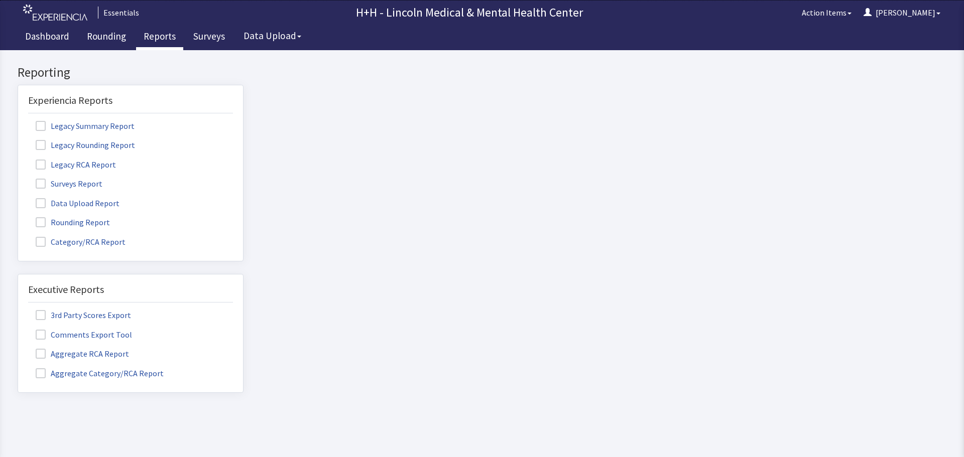
click at [83, 220] on label "Rounding Report" at bounding box center [74, 221] width 92 height 13
click at [18, 217] on input "Rounding Report" at bounding box center [18, 217] width 0 height 0
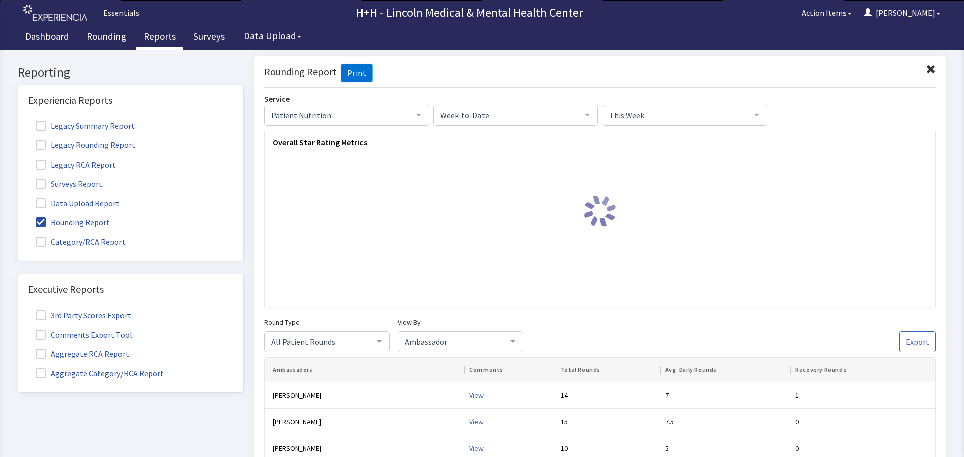
click at [369, 342] on div at bounding box center [379, 340] width 20 height 19
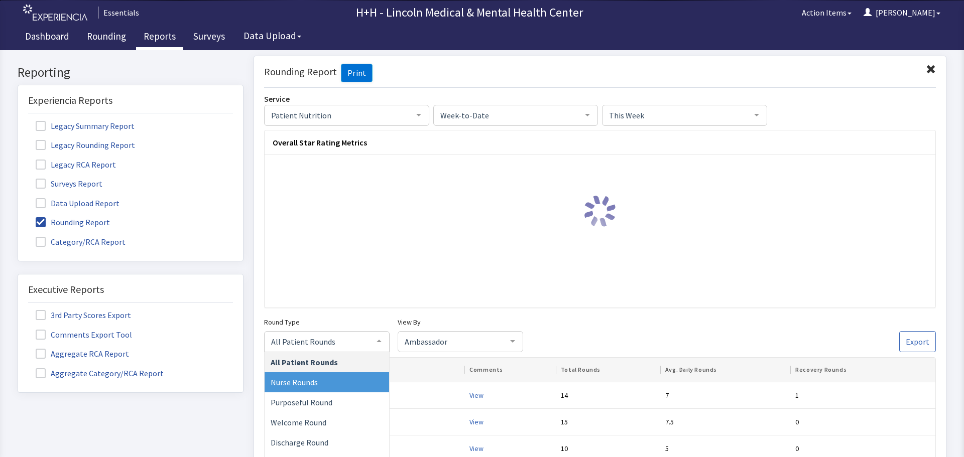
click at [318, 384] on span "Nurse Rounds" at bounding box center [327, 382] width 125 height 20
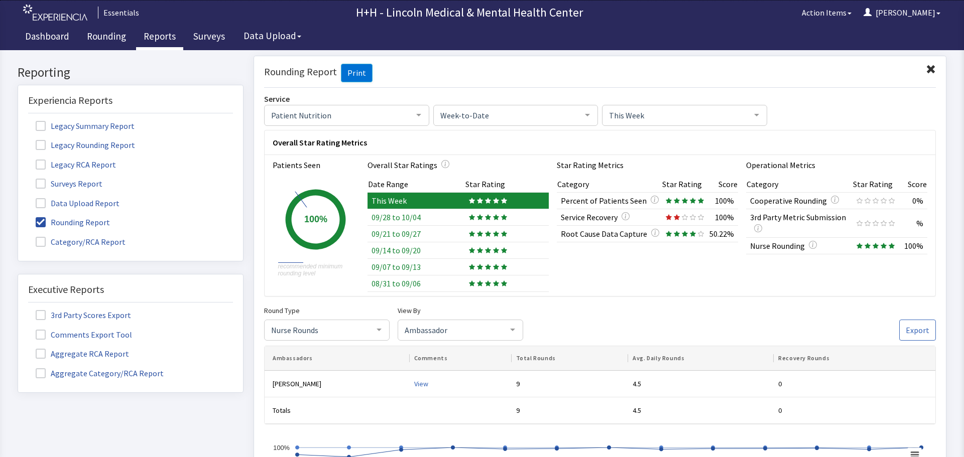
click at [926, 68] on span at bounding box center [931, 69] width 10 height 10
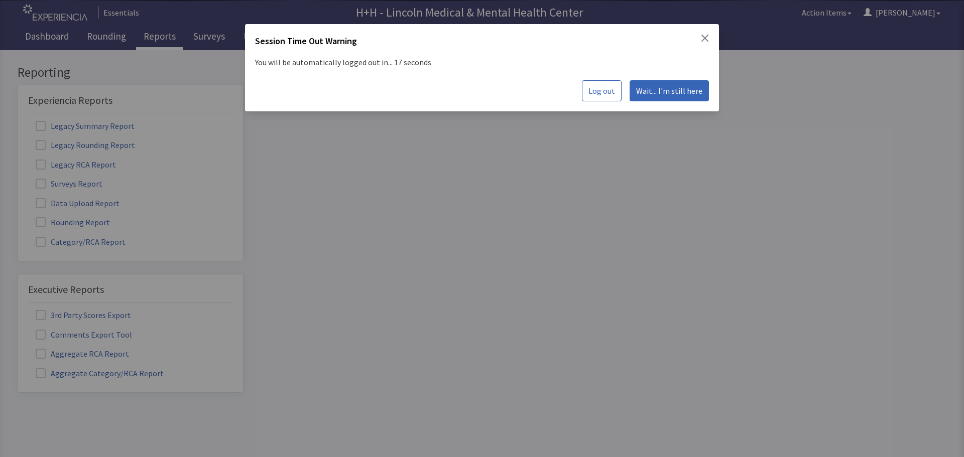
click at [615, 87] on span "Log out" at bounding box center [602, 91] width 27 height 12
